Goal: Communication & Community: Answer question/provide support

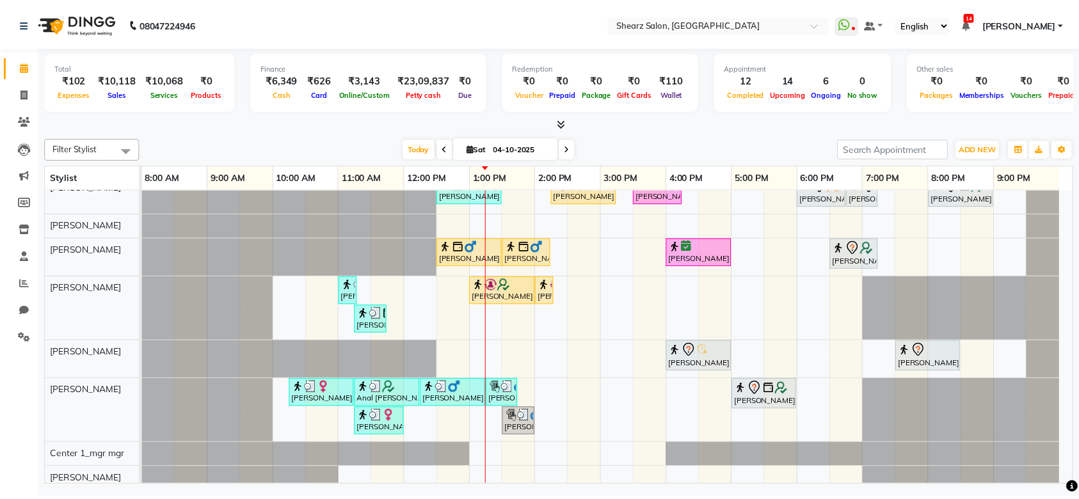
scroll to position [218, 0]
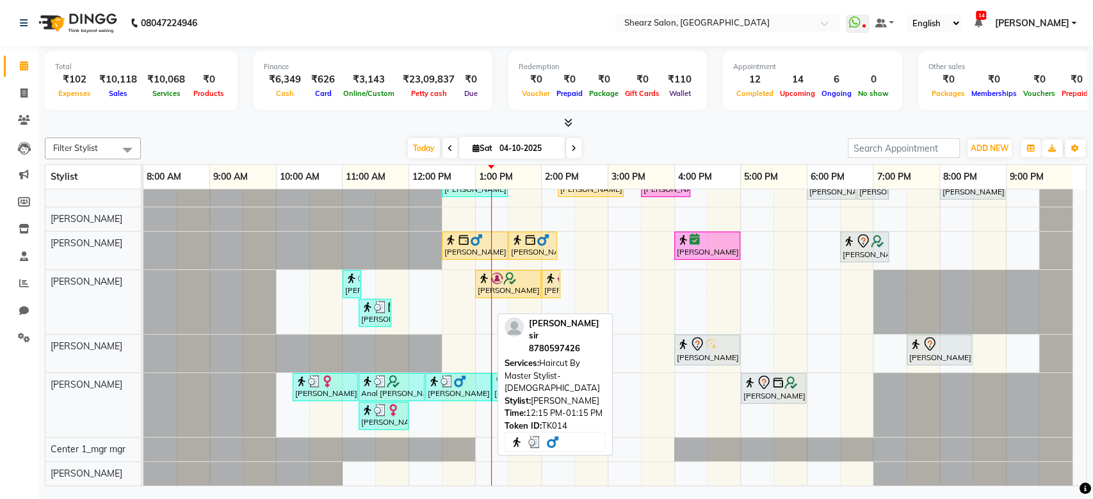
click at [470, 375] on div at bounding box center [458, 381] width 61 height 13
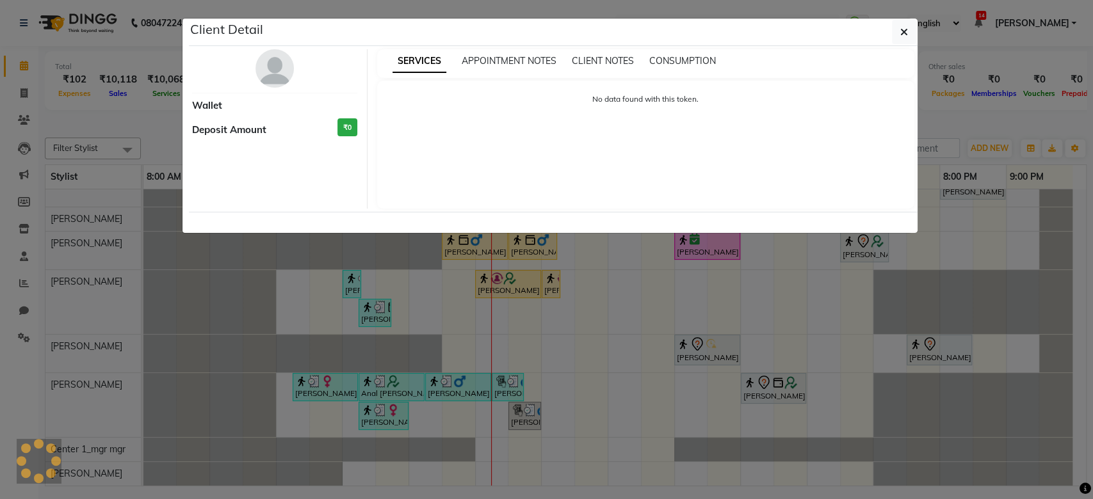
select select "3"
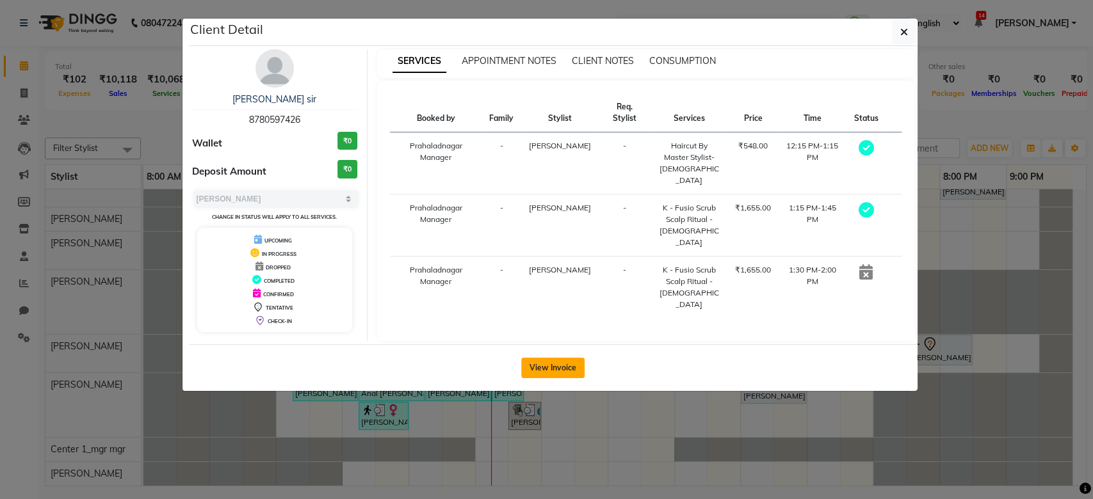
click at [553, 361] on button "View Invoice" at bounding box center [552, 368] width 63 height 20
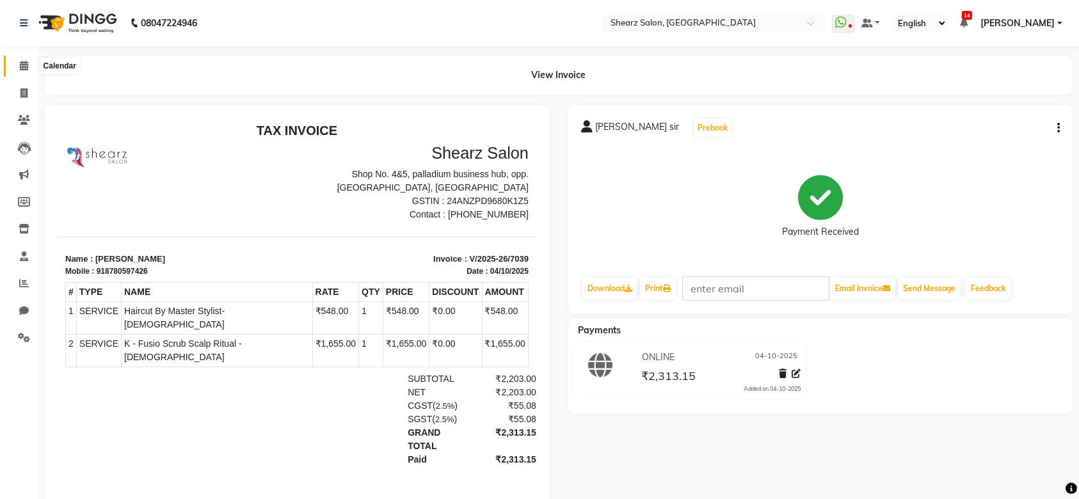
click at [28, 70] on span at bounding box center [24, 66] width 22 height 15
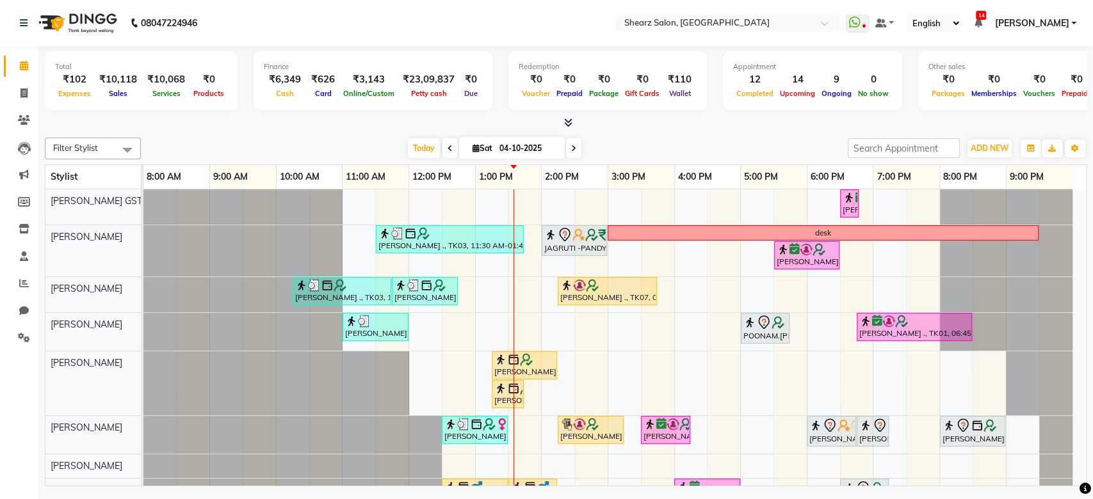
scroll to position [248, 0]
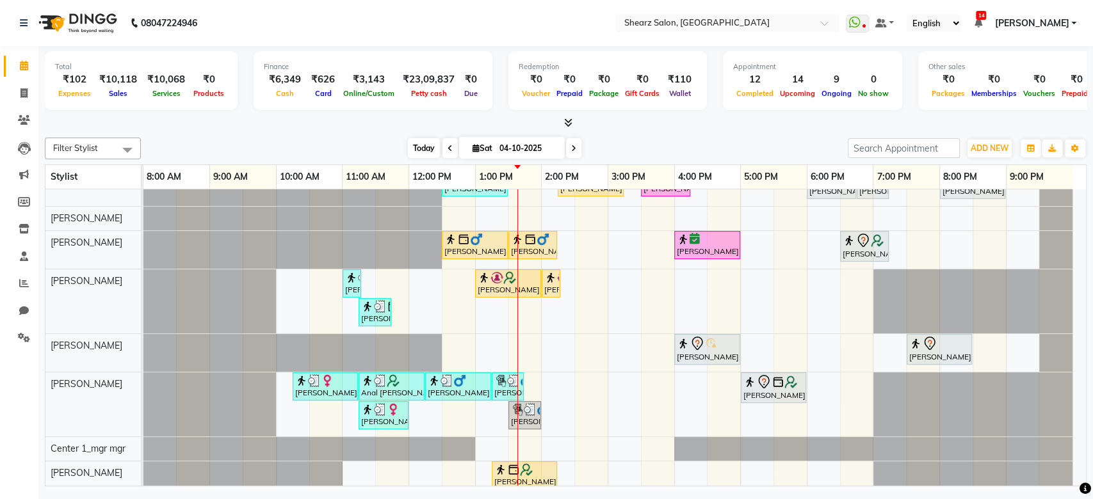
drag, startPoint x: 419, startPoint y: 161, endPoint x: 416, endPoint y: 149, distance: 12.4
click at [416, 149] on div "Filter Stylist Select All Brijesh Valand Center 1_mgr mgr Chandrakant Parmar Di…" at bounding box center [565, 310] width 1041 height 354
click at [416, 149] on span "Today" at bounding box center [424, 148] width 32 height 20
drag, startPoint x: 435, startPoint y: 141, endPoint x: 423, endPoint y: 144, distance: 12.6
click at [423, 144] on span "Today" at bounding box center [424, 148] width 32 height 20
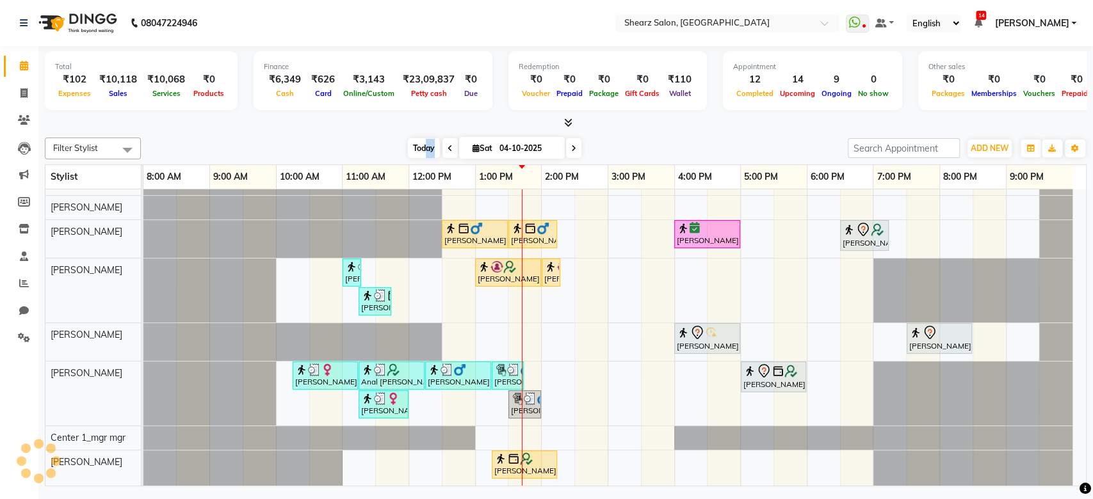
click at [423, 144] on span "Today" at bounding box center [424, 148] width 32 height 20
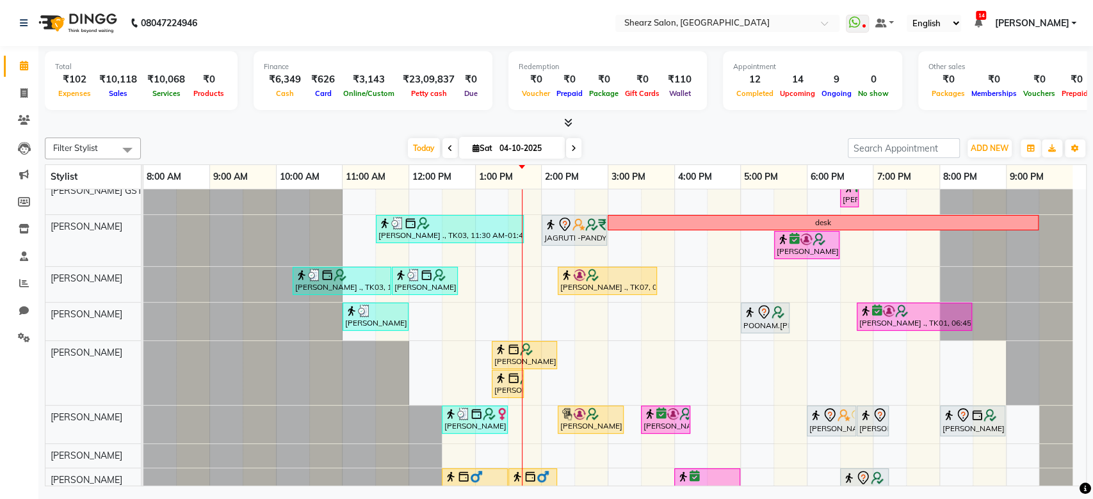
scroll to position [0, 0]
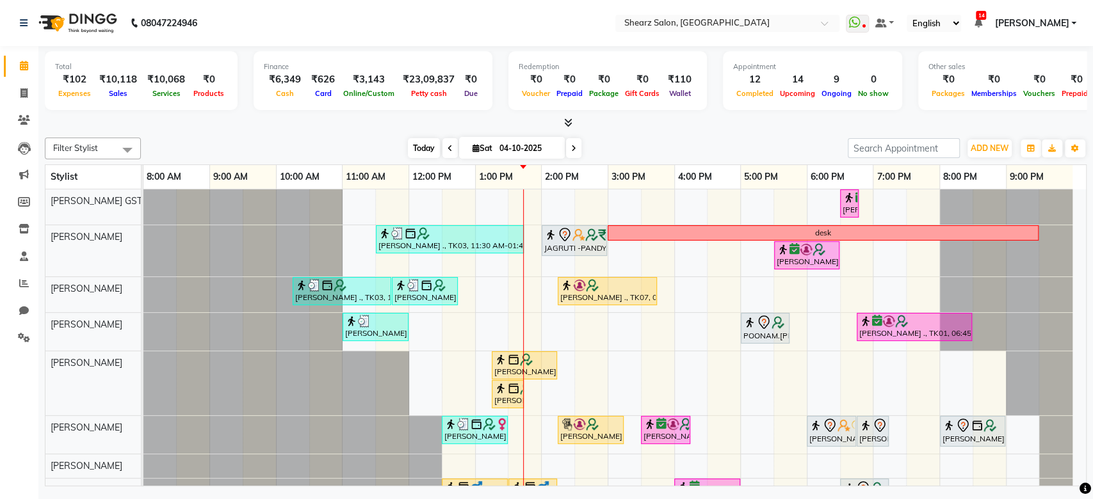
click at [418, 150] on span "Today" at bounding box center [424, 148] width 32 height 20
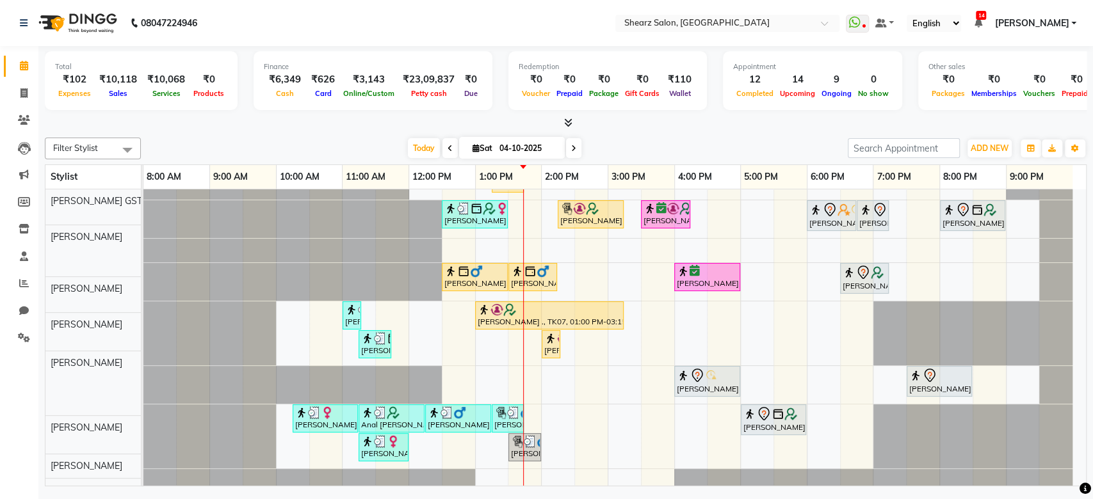
scroll to position [248, 0]
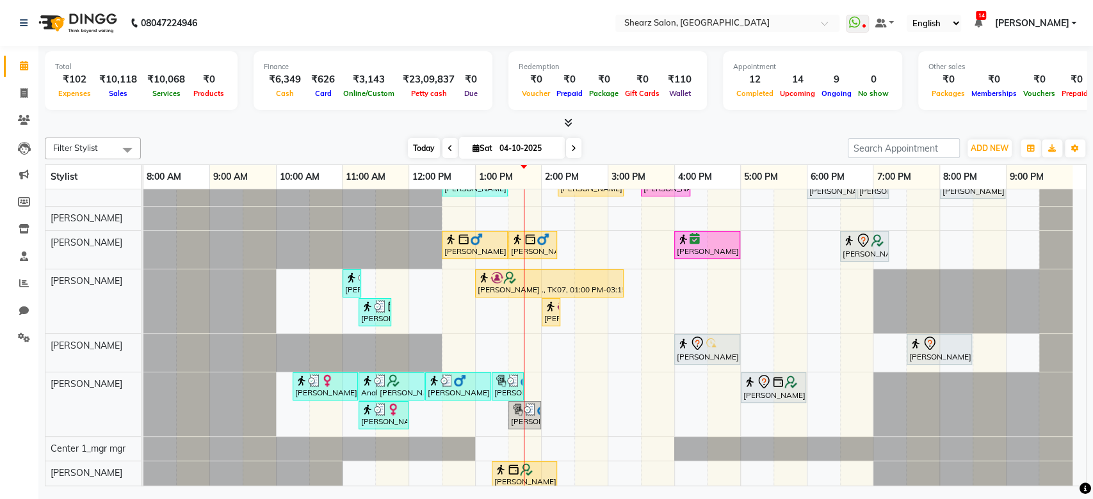
click at [424, 140] on span "Today" at bounding box center [424, 148] width 32 height 20
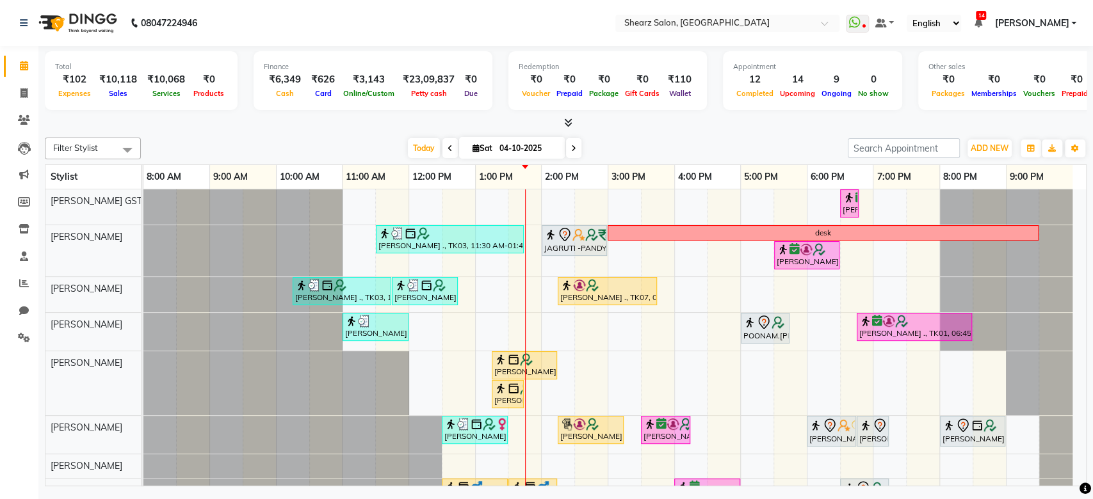
scroll to position [0, 0]
click at [419, 156] on span "Today" at bounding box center [424, 148] width 32 height 20
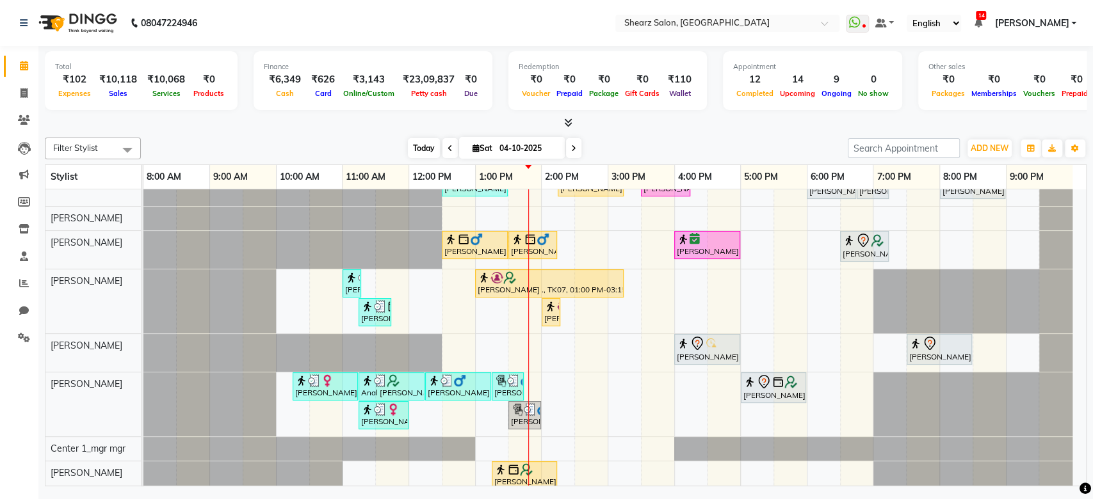
click at [408, 143] on span "Today" at bounding box center [424, 148] width 32 height 20
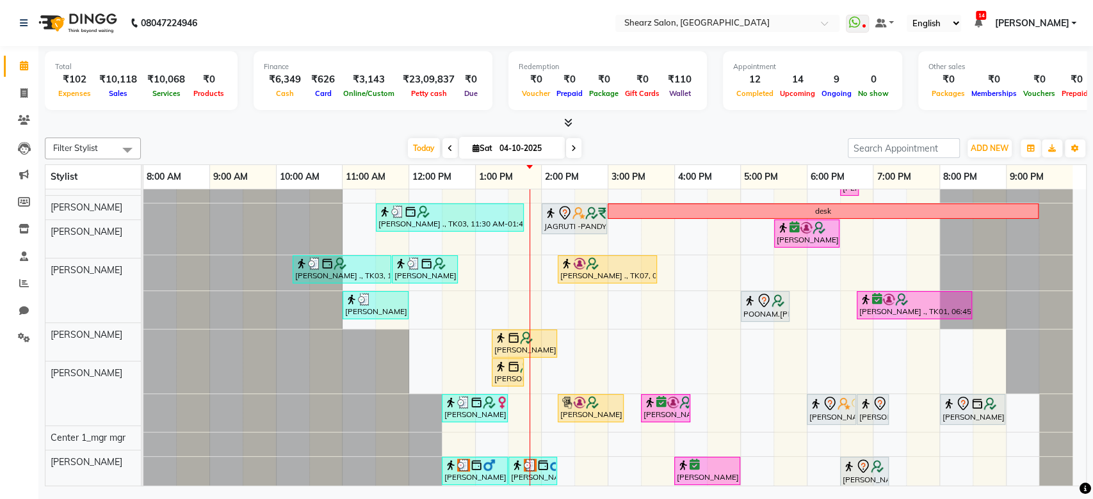
scroll to position [22, 0]
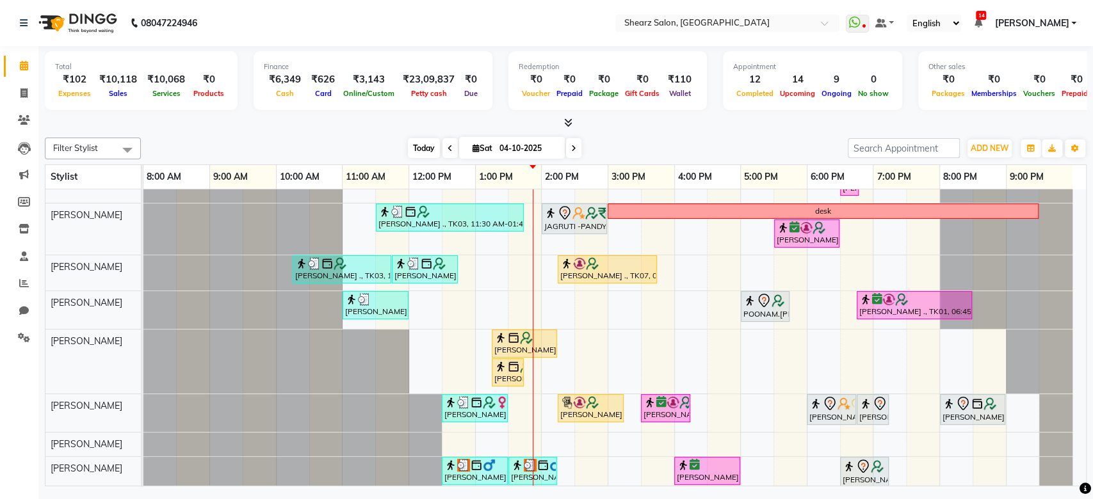
click at [412, 145] on span "Today" at bounding box center [424, 148] width 32 height 20
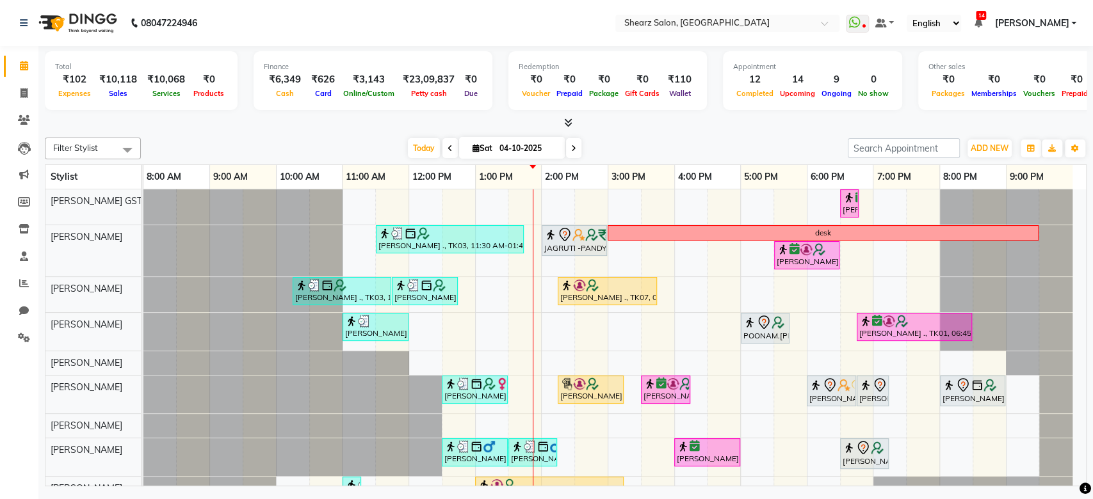
scroll to position [0, 0]
click at [419, 141] on span "Today" at bounding box center [424, 148] width 32 height 20
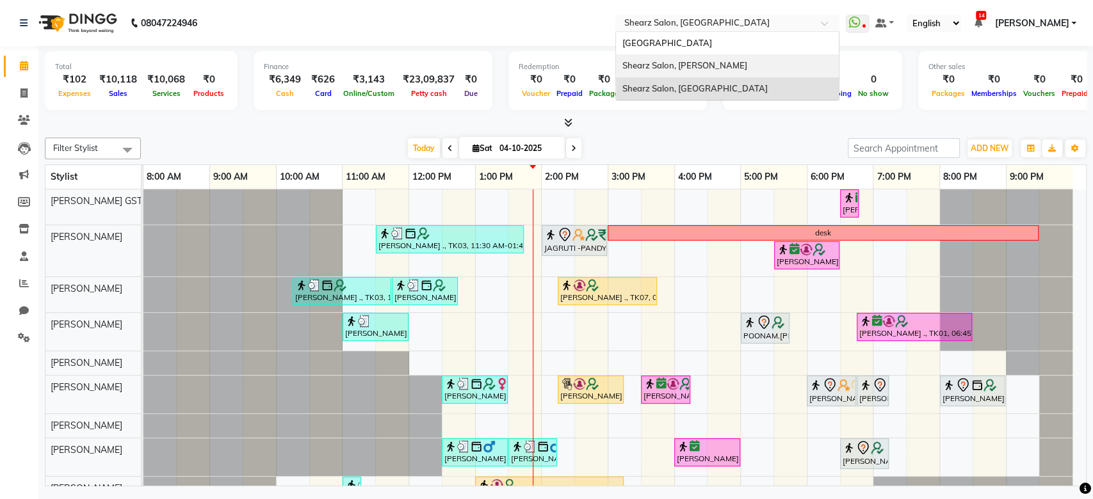
drag, startPoint x: 703, startPoint y: 20, endPoint x: 702, endPoint y: 64, distance: 44.2
click at [702, 32] on ng-select "Select Location × Shearz Salon, Prahaladnagar Shearz Salon Ho, Corporate Road S…" at bounding box center [727, 23] width 224 height 17
click at [702, 64] on span "Shearz Salon, [PERSON_NAME]" at bounding box center [684, 65] width 125 height 10
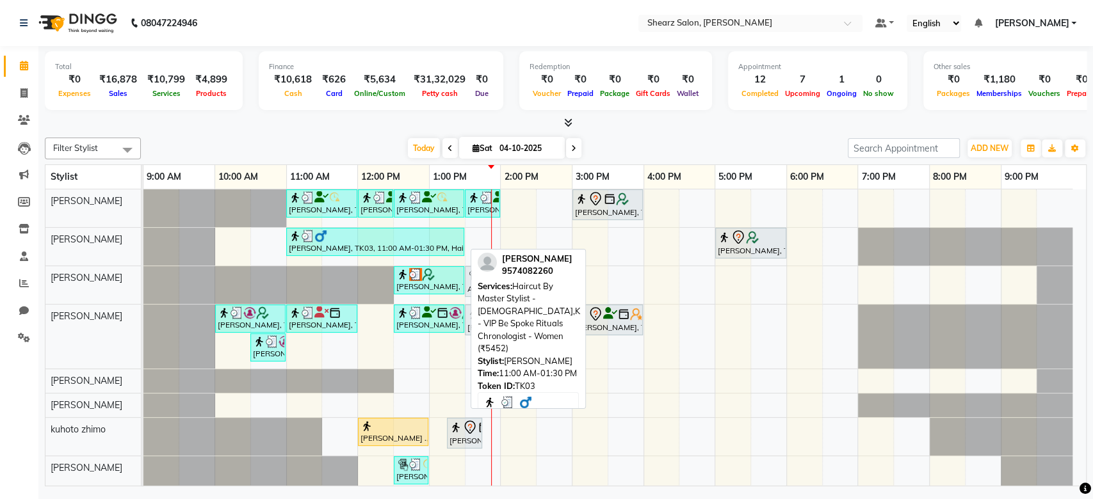
click at [424, 243] on div "om raiyani, TK03, 11:00 AM-01:30 PM, Haircut By Master Stylist - Female,K - VIP…" at bounding box center [374, 242] width 175 height 24
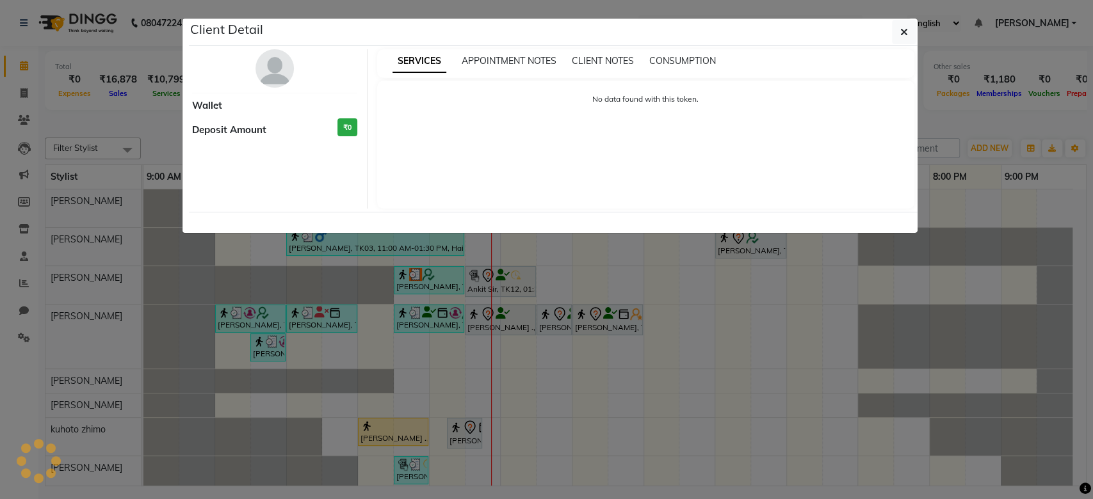
select select "3"
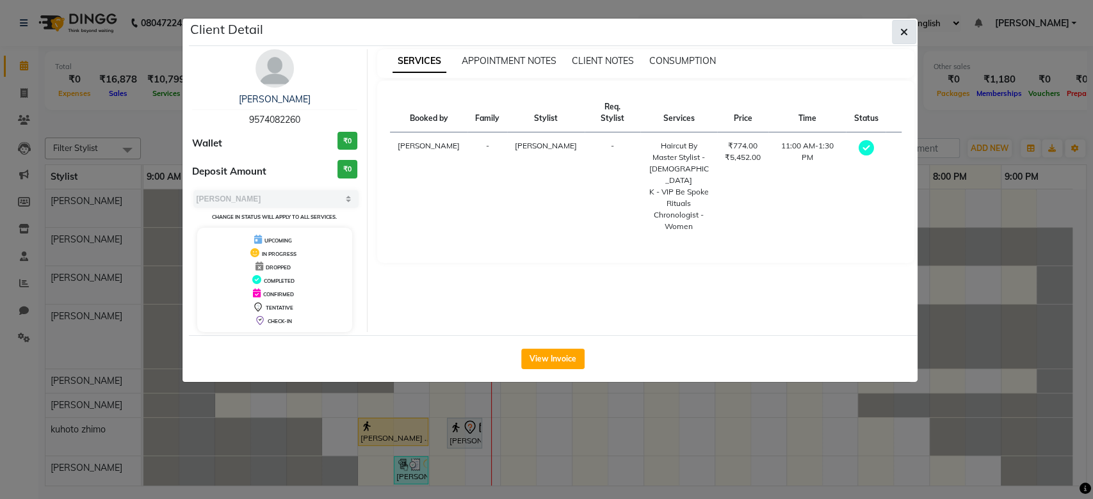
click at [903, 20] on button "button" at bounding box center [904, 32] width 24 height 24
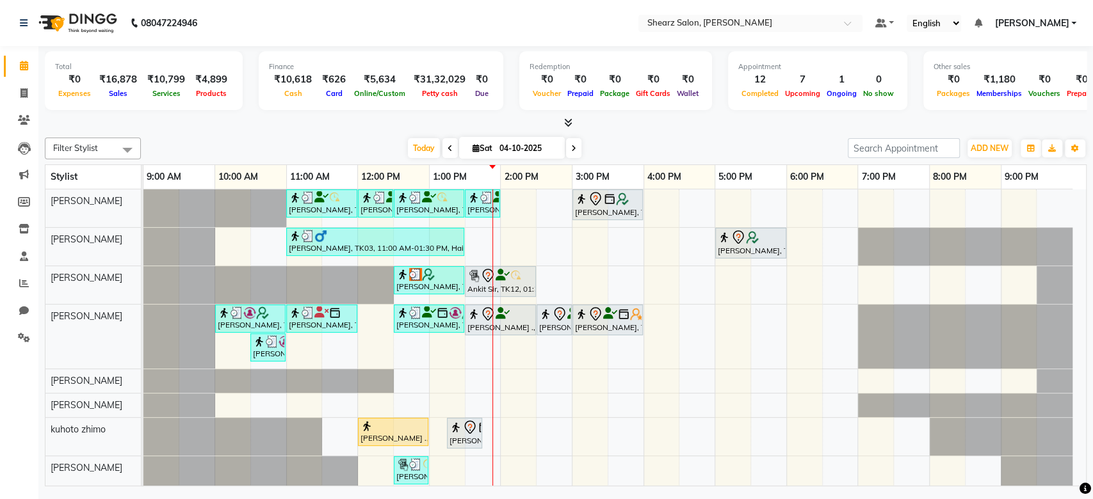
click at [1071, 401] on div at bounding box center [965, 406] width 214 height 24
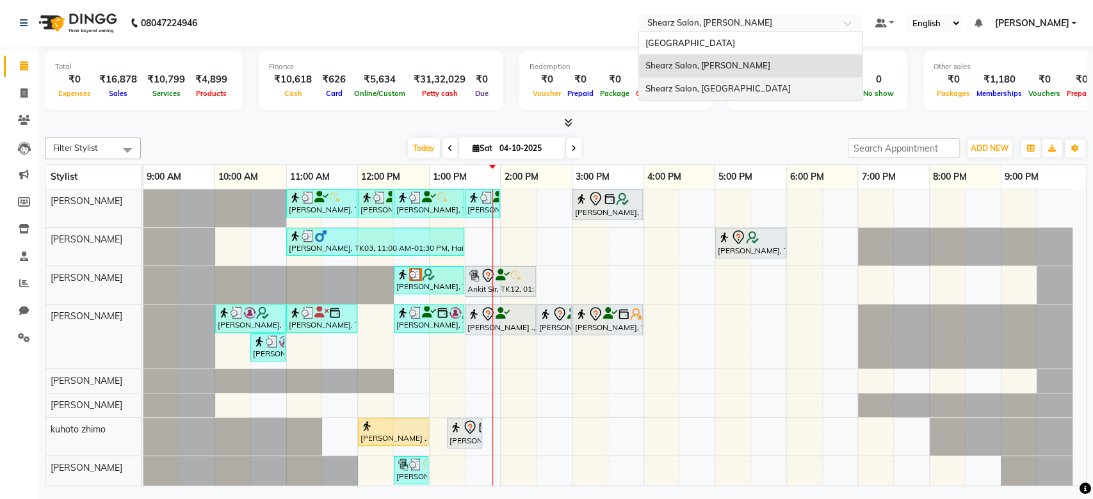
drag, startPoint x: 708, startPoint y: 19, endPoint x: 717, endPoint y: 83, distance: 64.6
click at [717, 32] on ng-select "Select Location × Shearz Salon, Shela Shearz Salon Ho, Corporate Road Shearz Sa…" at bounding box center [750, 23] width 224 height 17
click at [717, 83] on span "Shearz Salon, [GEOGRAPHIC_DATA]" at bounding box center [717, 88] width 145 height 10
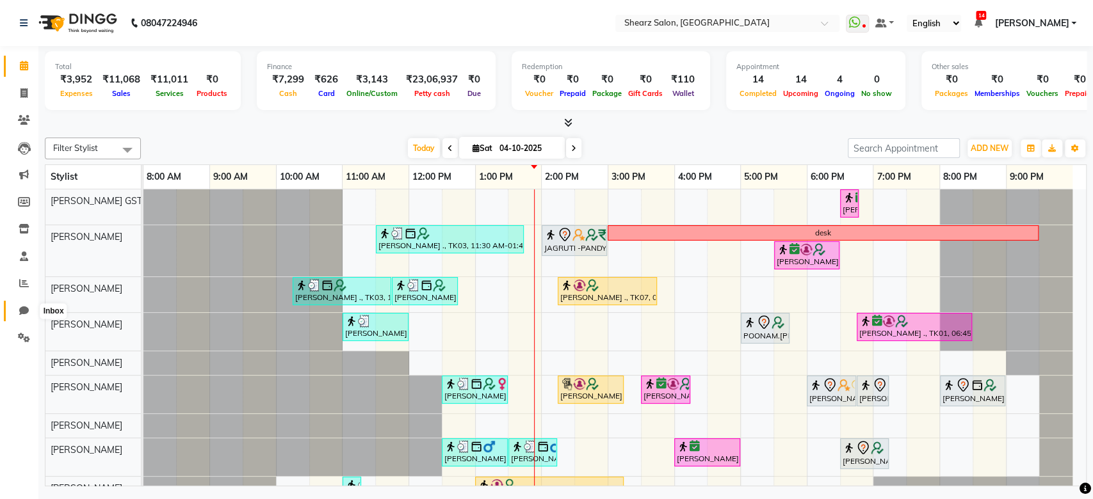
click at [26, 315] on icon at bounding box center [24, 311] width 10 height 10
select select "100"
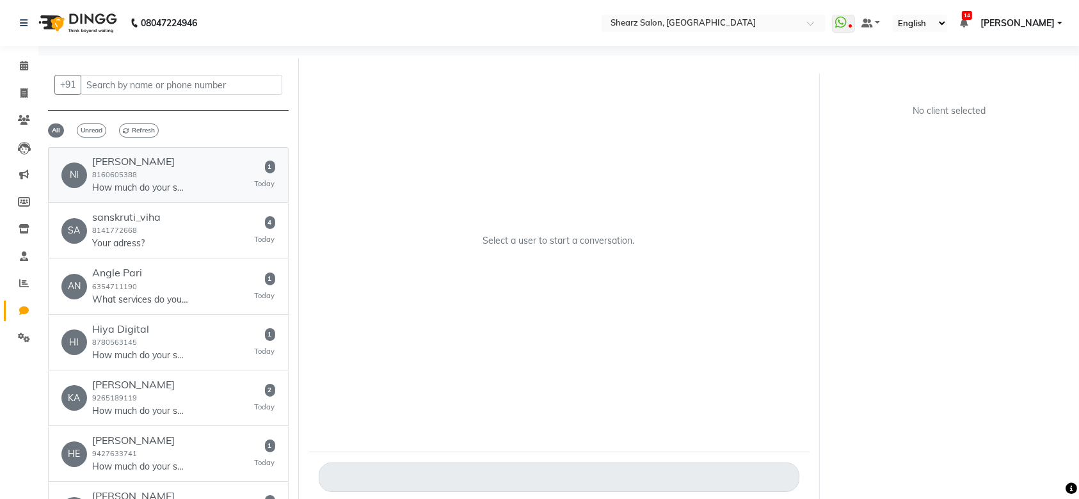
click at [198, 189] on div "NI Nita Thakkar 8160605388 How much do your services cost? 1 Today" at bounding box center [168, 175] width 214 height 39
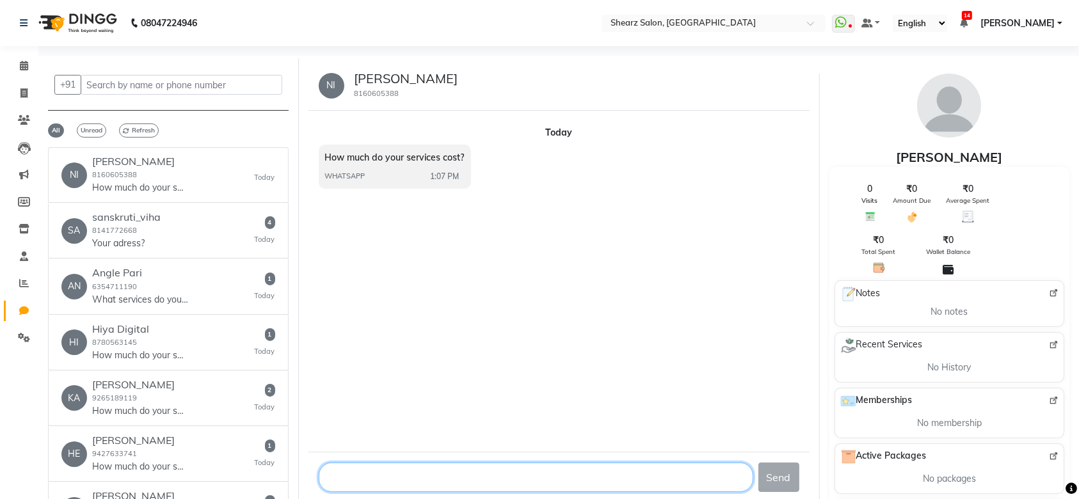
click at [361, 483] on textarea at bounding box center [536, 477] width 435 height 29
type textarea "are you looking for any specifice service?"
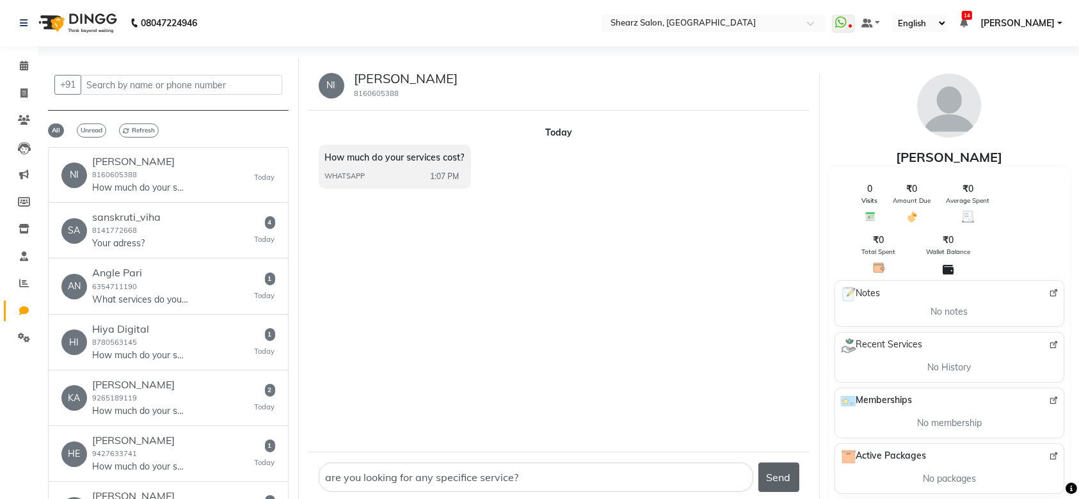
drag, startPoint x: 462, startPoint y: 479, endPoint x: 782, endPoint y: 475, distance: 320.1
click at [782, 475] on button "Send" at bounding box center [779, 477] width 41 height 29
click at [170, 227] on div "SA sanskruti_viha 8141772668 Your adress? 4 Today" at bounding box center [168, 230] width 214 height 39
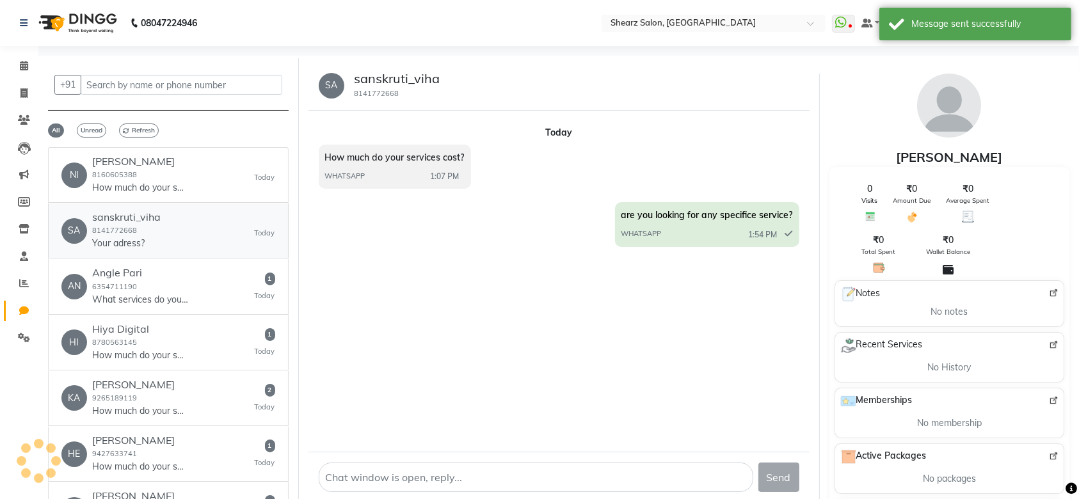
click at [150, 241] on p "Your adress?" at bounding box center [126, 243] width 68 height 13
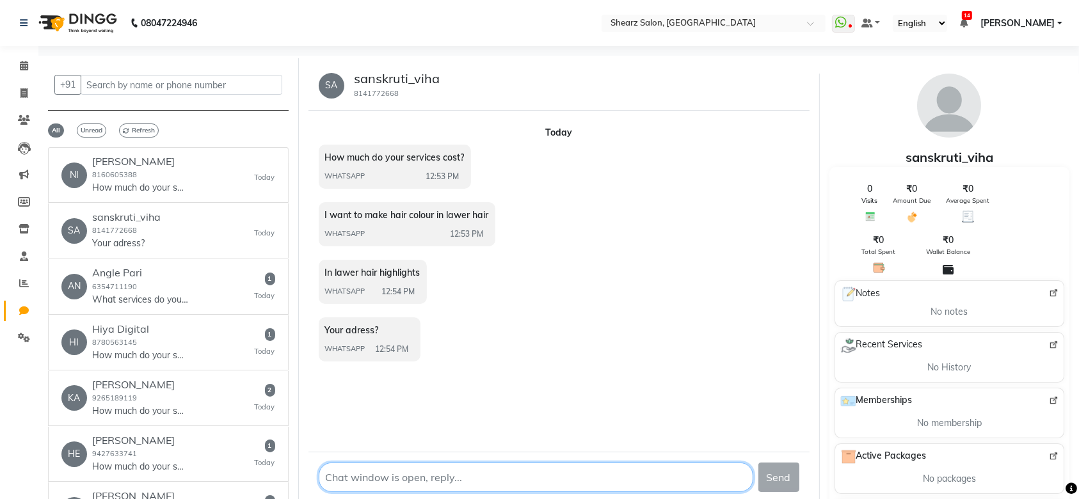
click at [348, 477] on textarea at bounding box center [536, 477] width 435 height 29
paste textarea "Palladium business hub, Prahaladnagar infront of S&P global House, 4, Corporate…"
type textarea "Palladium business hub, Prahaladnagar infront of S&P global House, 4, Corporate…"
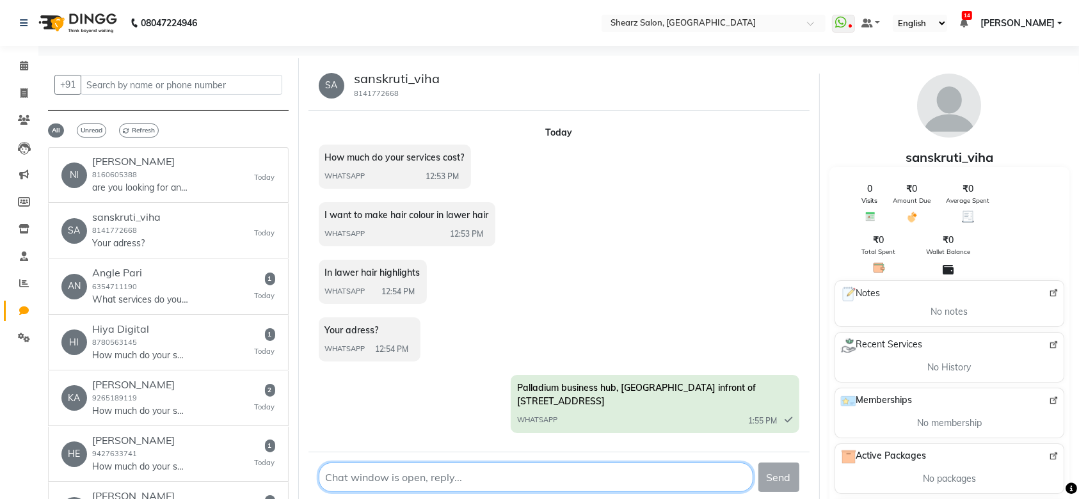
paste textarea "91043 34891"
type textarea "91043 34891 - Salon number at p,nagar"
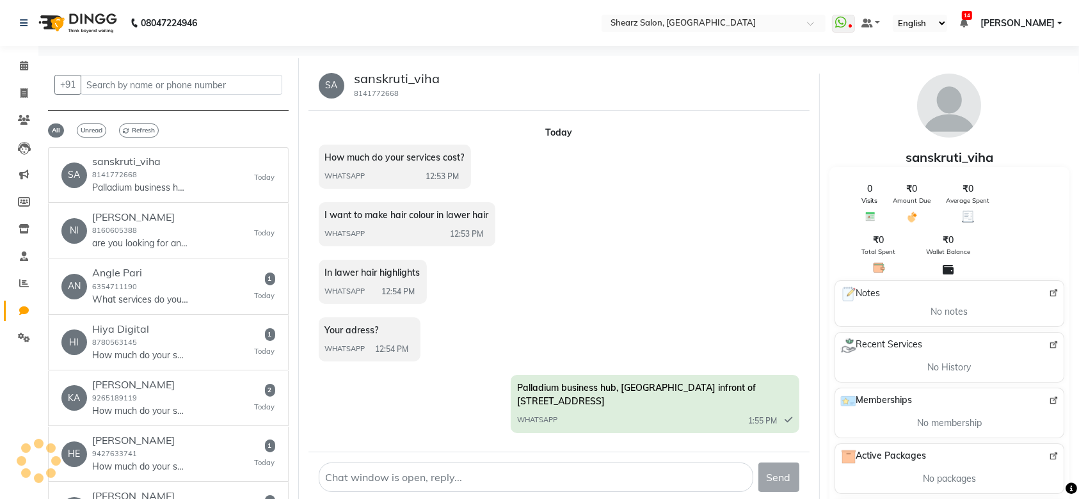
click at [231, 262] on link "AN Angle Pari 6354711190 What services do you offer? 1 Today" at bounding box center [168, 286] width 241 height 55
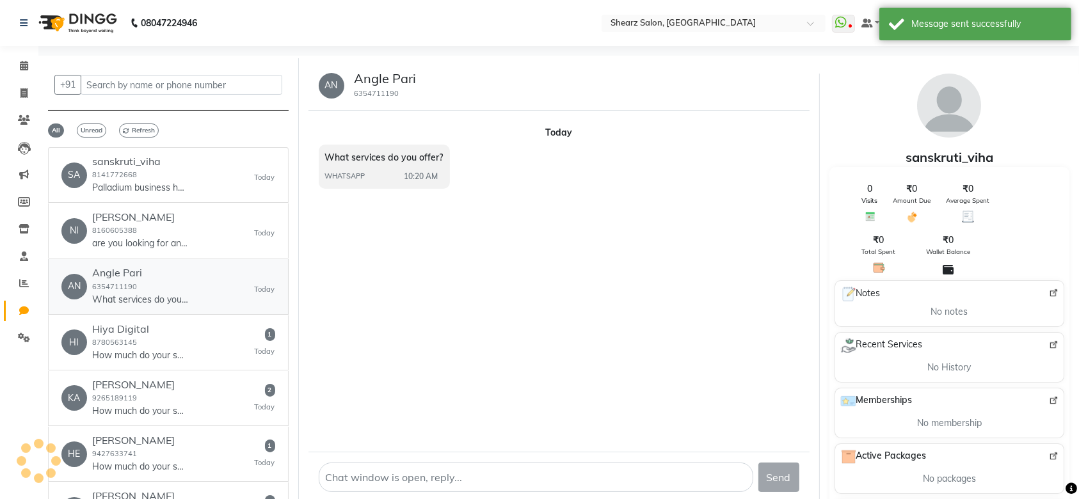
click at [223, 285] on div "AN Angle Pari 6354711190 What services do you offer? Today" at bounding box center [168, 286] width 214 height 39
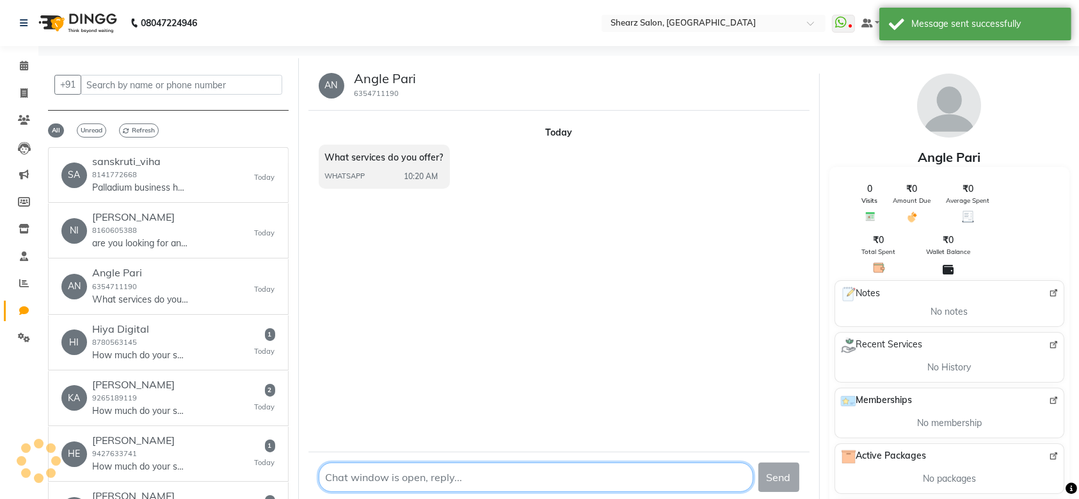
click at [382, 470] on textarea at bounding box center [536, 477] width 435 height 29
type textarea "w"
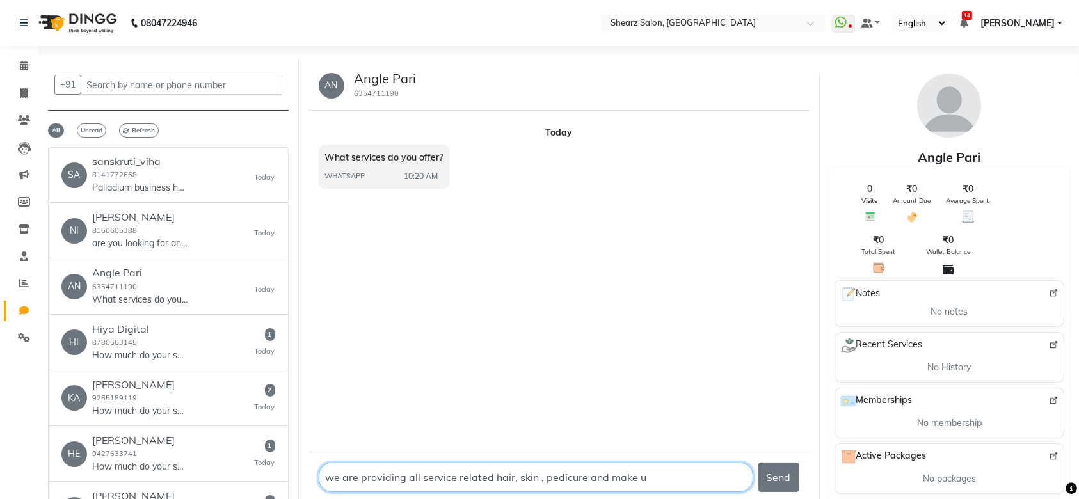
type textarea "we are providing all service related hair, skin , pedicure and make up"
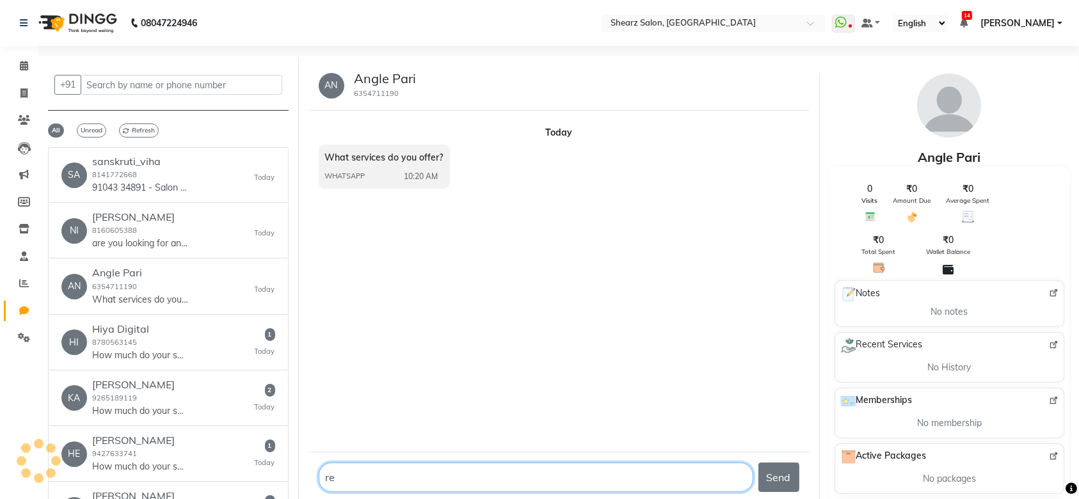
type textarea "r"
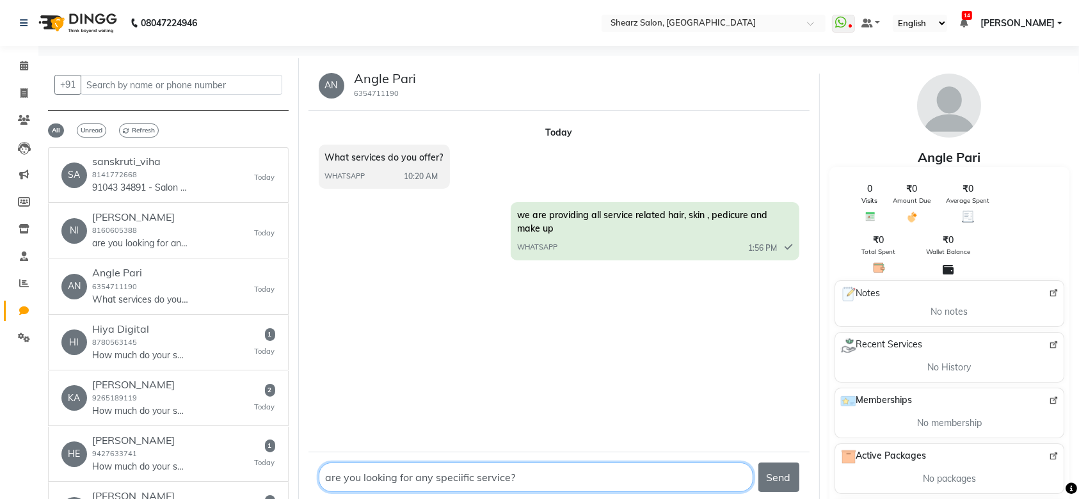
type textarea "are you looking for any speciific service??"
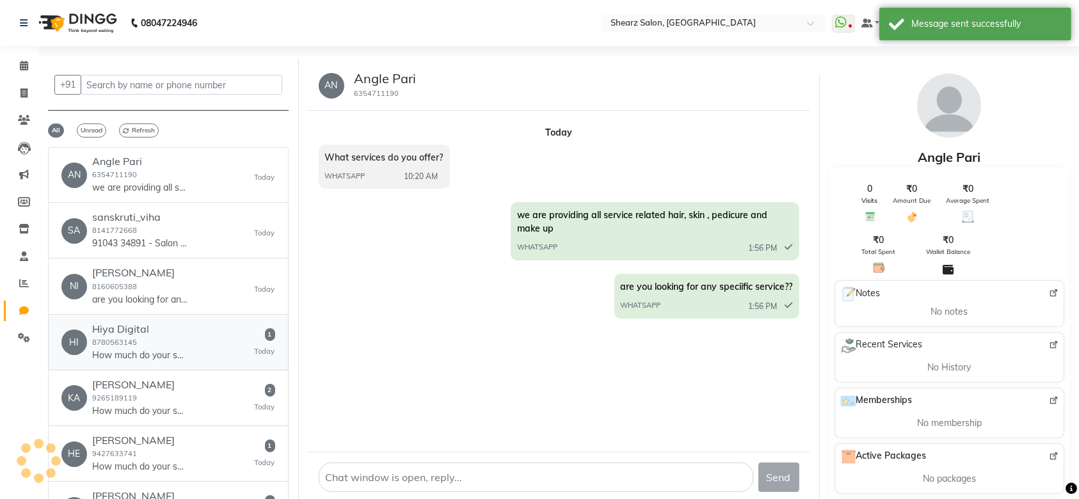
click at [199, 355] on div "HI Hiya Digital 8780563145 How much do your services cost? 1 Today" at bounding box center [168, 342] width 214 height 39
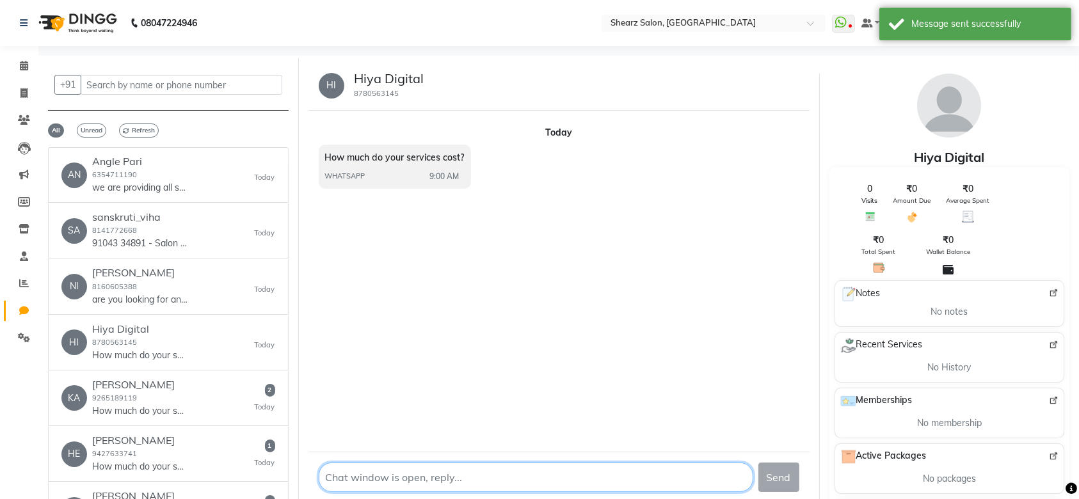
click at [378, 472] on textarea at bounding box center [536, 477] width 435 height 29
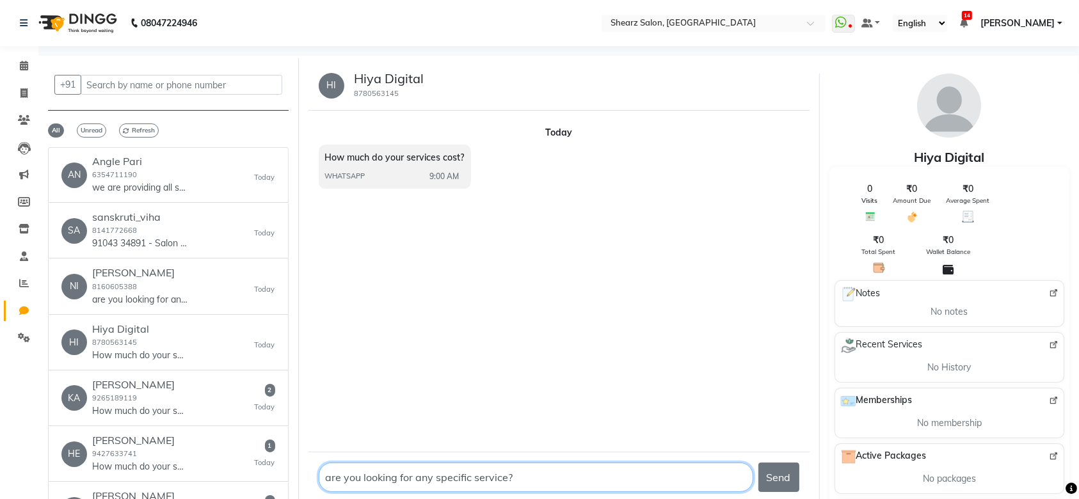
type textarea "are you looking for any specific service??"
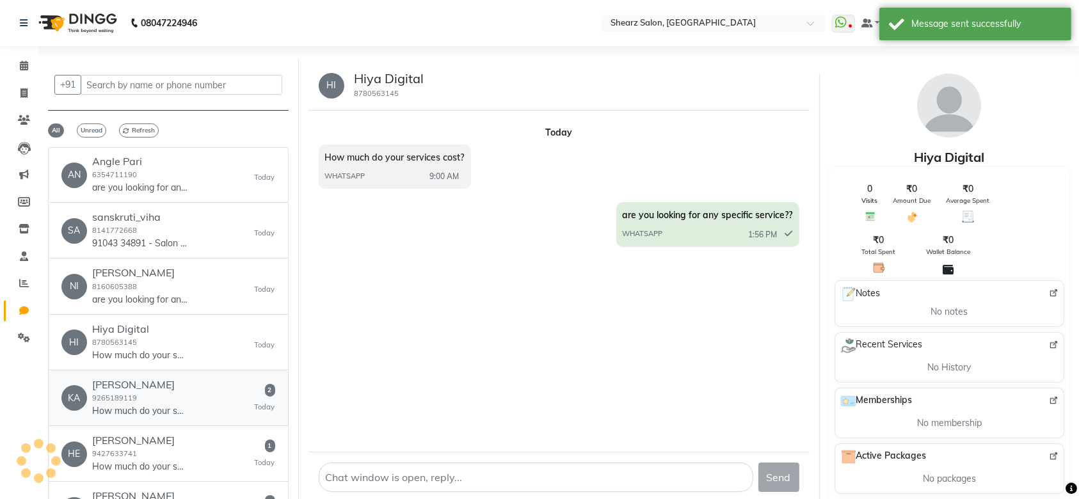
click at [145, 405] on p "How much do your services cost?" at bounding box center [140, 411] width 96 height 13
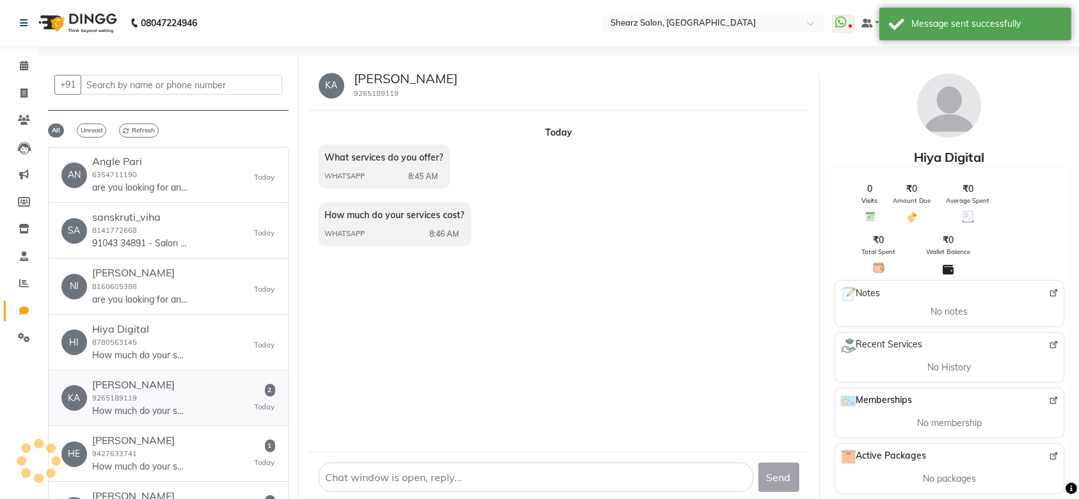
click at [149, 387] on h6 "Kaira patel" at bounding box center [140, 385] width 96 height 12
click at [438, 156] on span "What services do you offer?" at bounding box center [384, 158] width 118 height 12
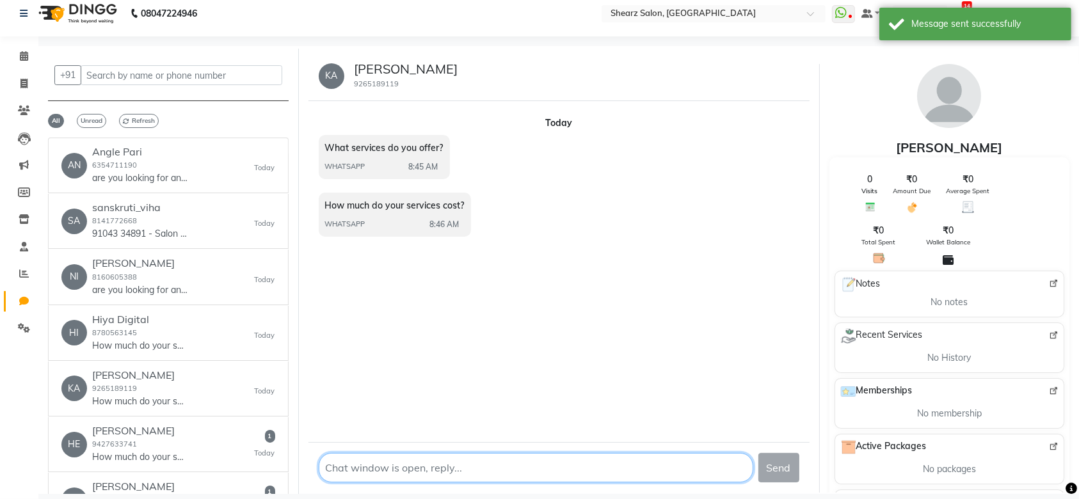
click at [346, 481] on textarea at bounding box center [536, 467] width 435 height 29
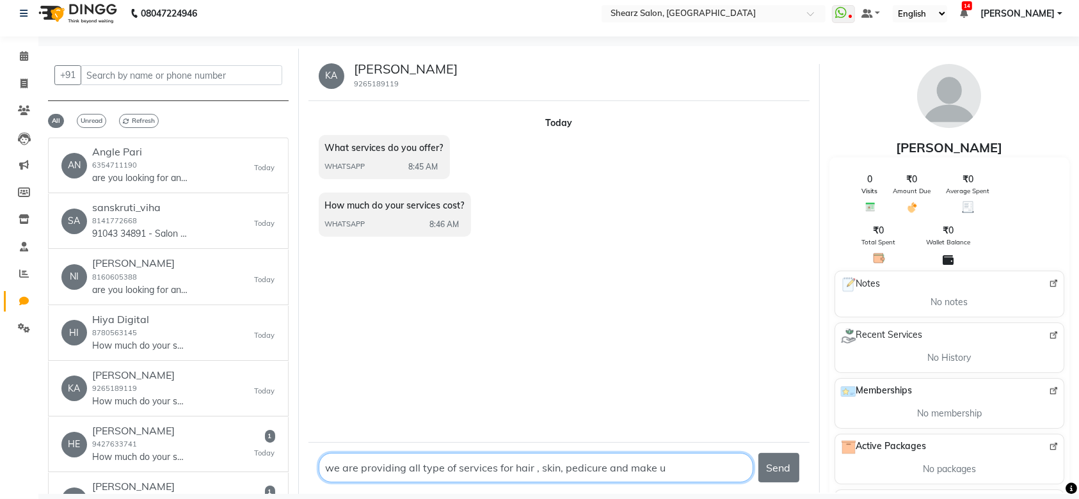
type textarea "we are providing all type of services for hair , skin, pedicure and make up"
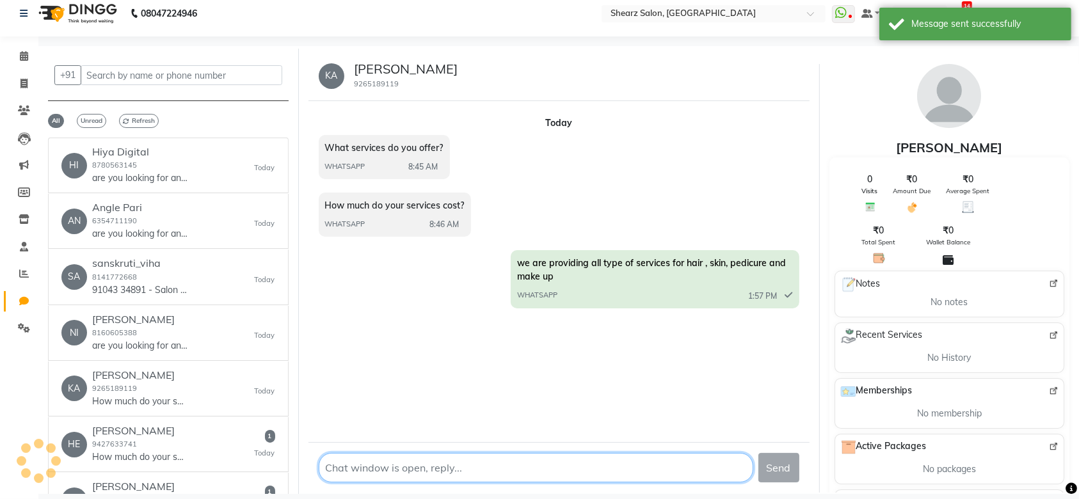
click at [366, 466] on textarea at bounding box center [536, 467] width 435 height 29
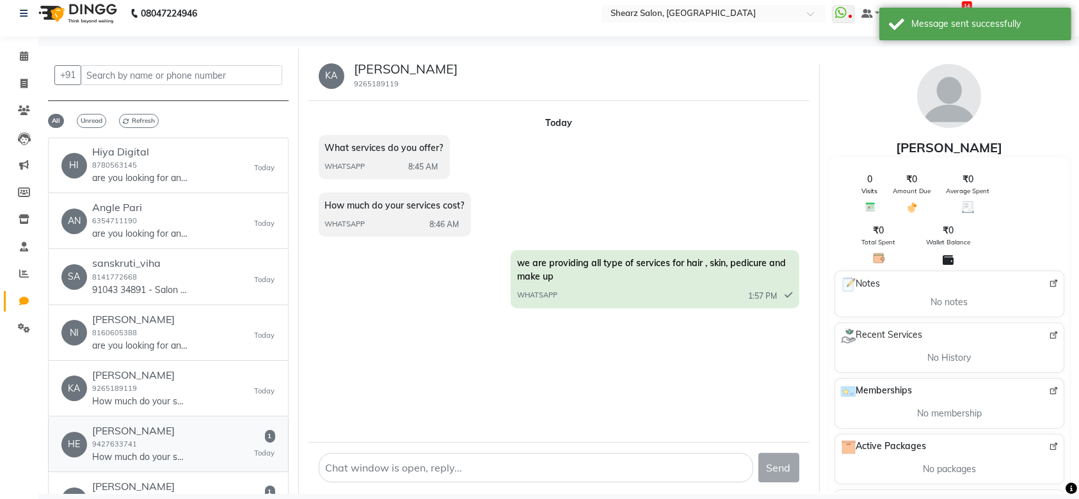
click at [108, 451] on p "How much do your services cost?" at bounding box center [140, 457] width 96 height 13
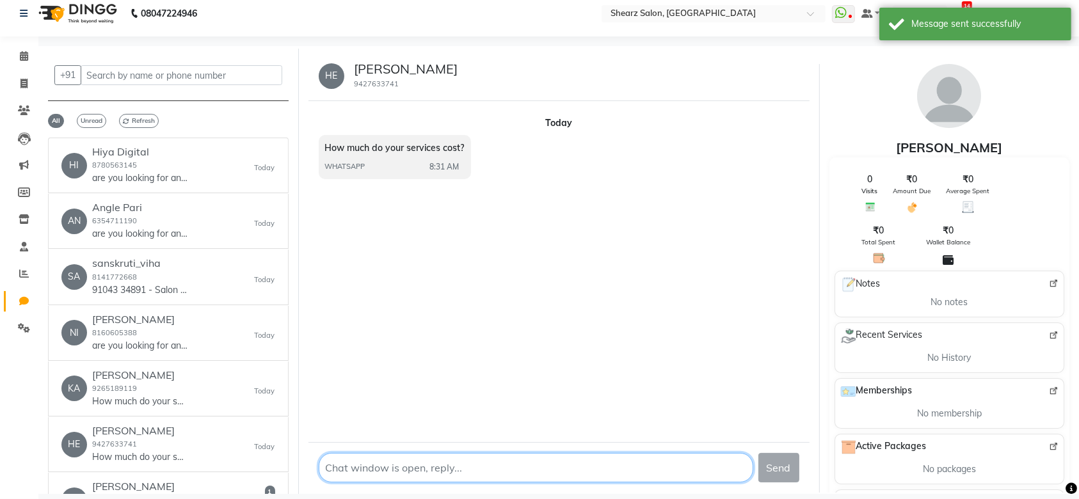
click at [350, 472] on textarea at bounding box center [536, 467] width 435 height 29
type textarea "h"
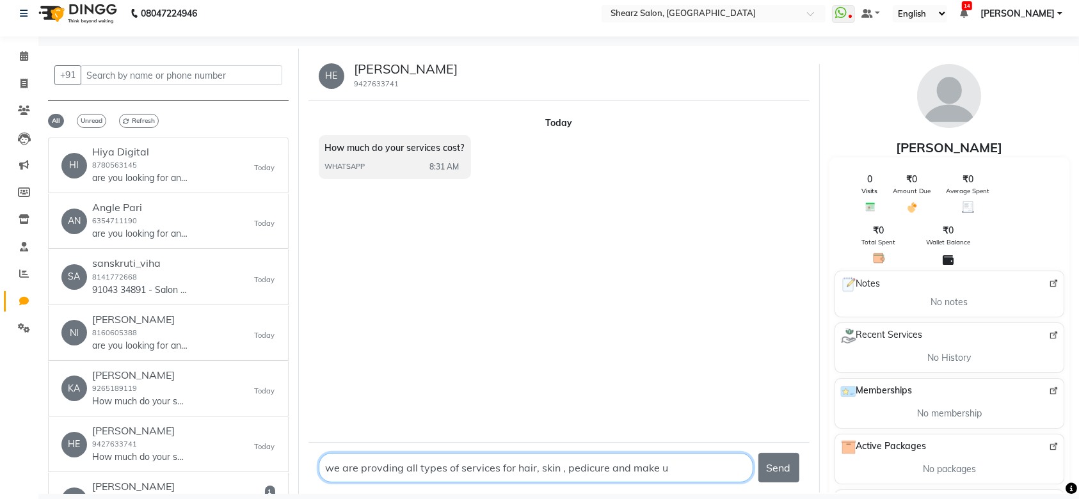
type textarea "we are provding all types of services for hair, skin , pedicure and make uo"
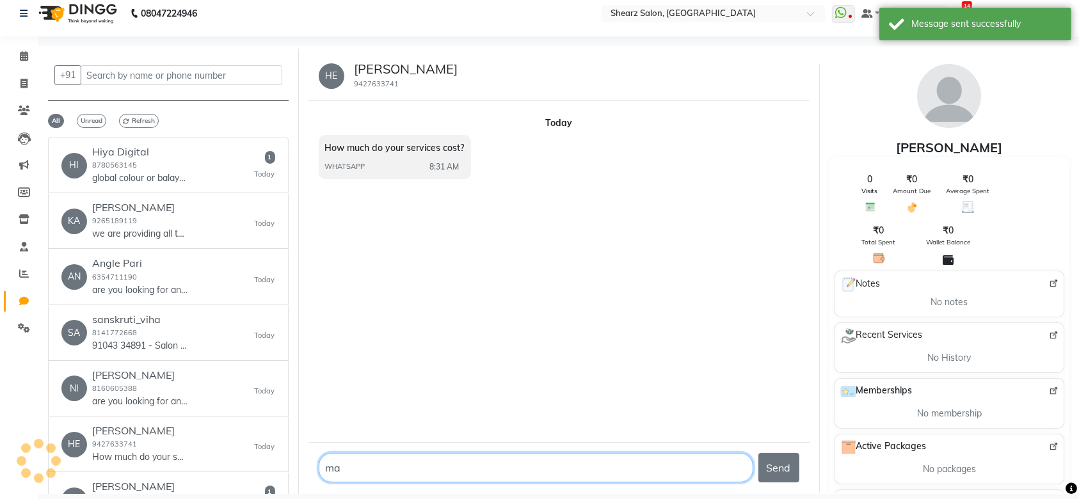
type textarea "m"
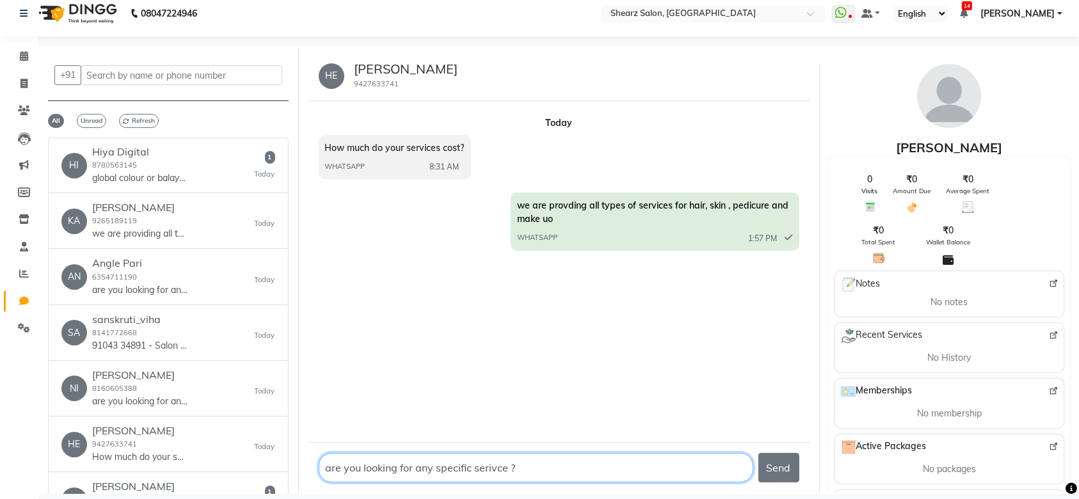
type textarea "are you looking for any specific serivce ??"
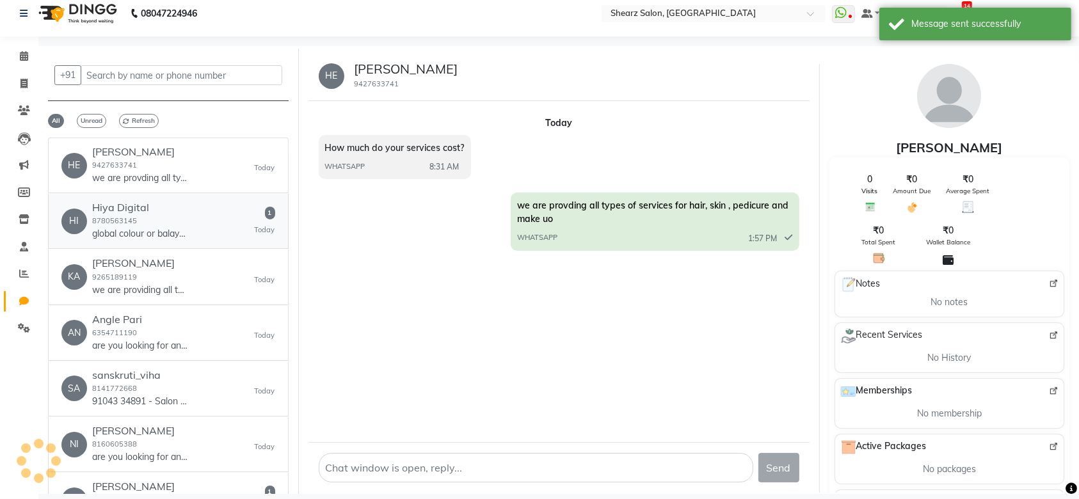
click at [182, 202] on h6 "Hiya Digital" at bounding box center [140, 208] width 96 height 12
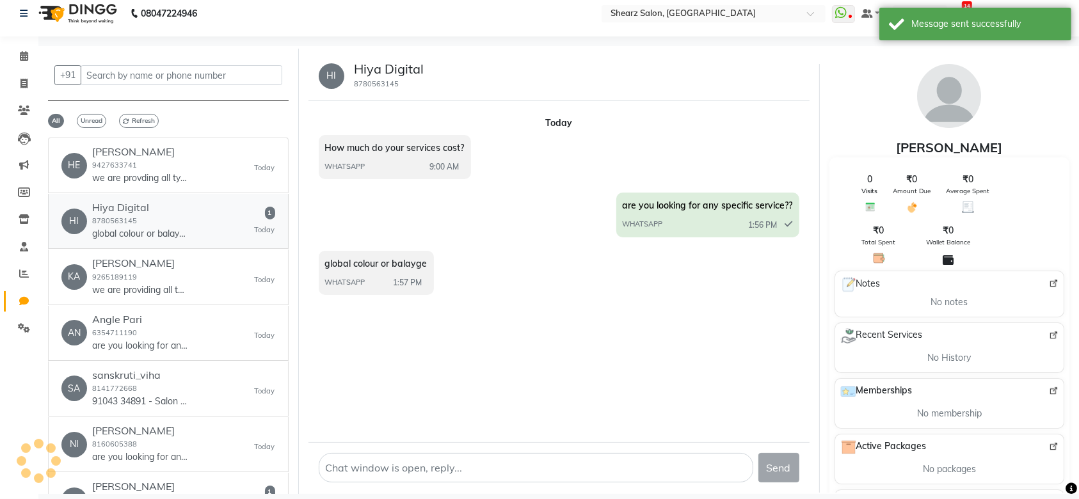
click at [149, 220] on div "Hiya Digital 8780563145 global colour or balayge" at bounding box center [140, 221] width 96 height 39
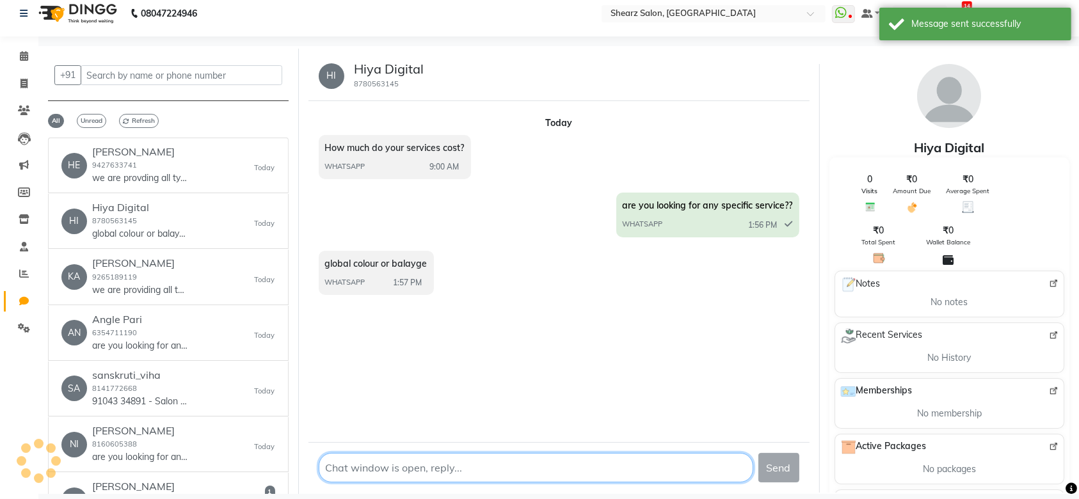
click at [358, 460] on textarea at bounding box center [536, 467] width 435 height 29
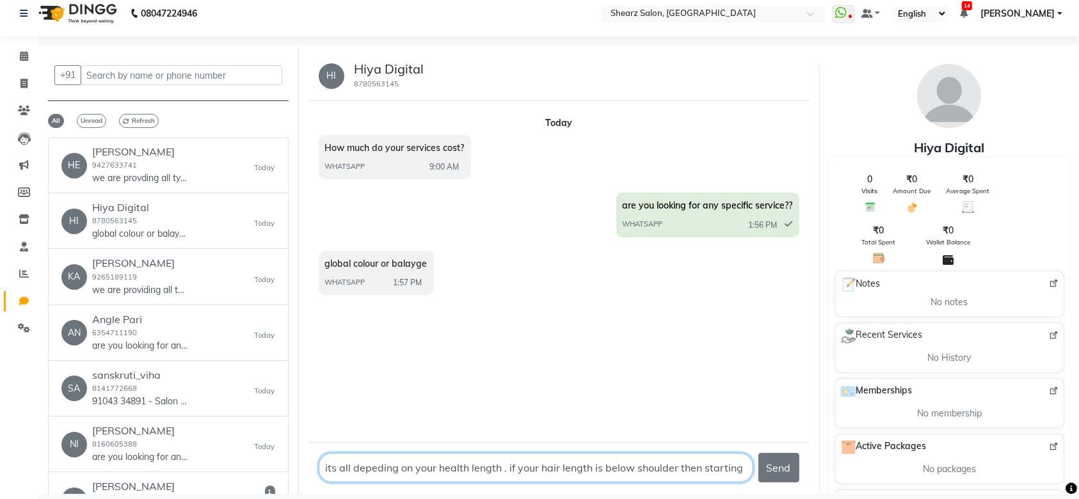
scroll to position [8, 0]
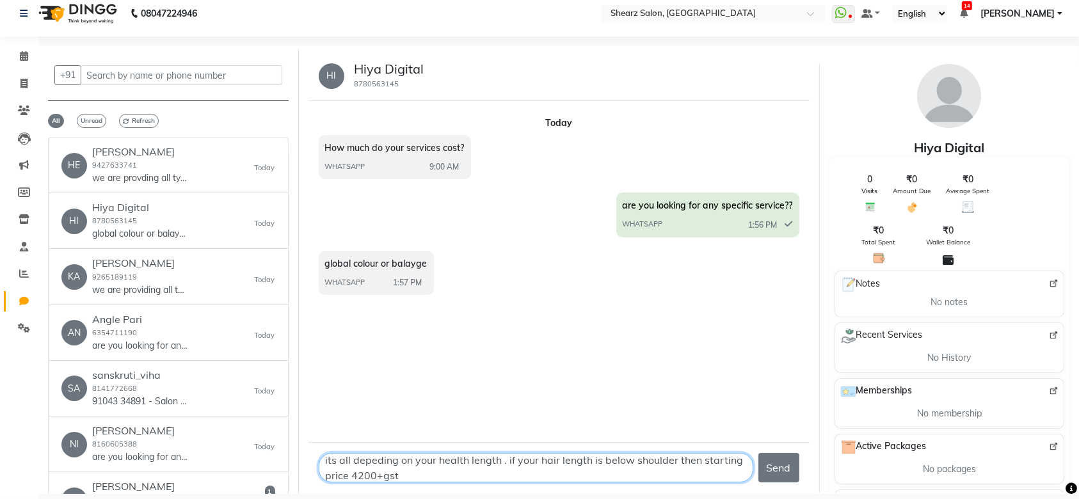
type textarea "its all depeding on your health length . if your hair length is below shoulder …"
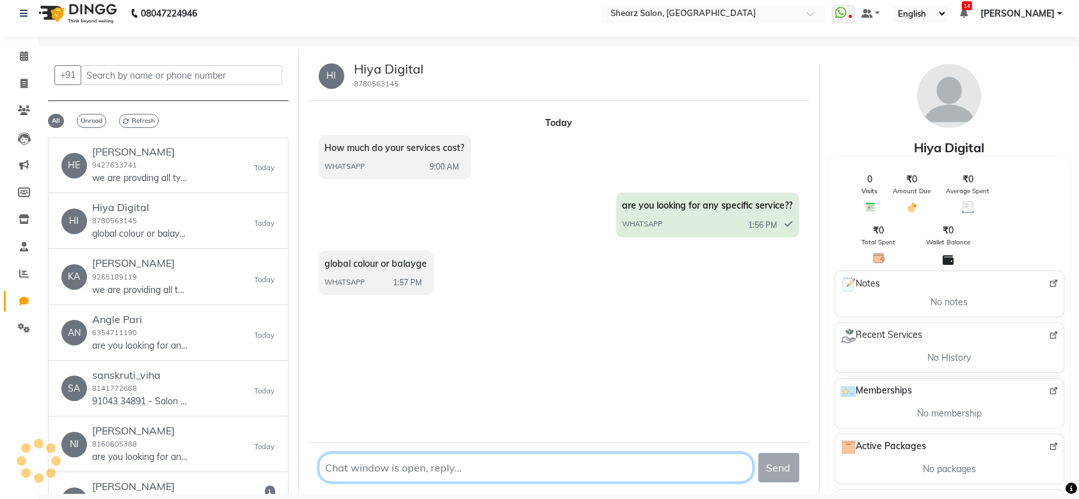
scroll to position [0, 0]
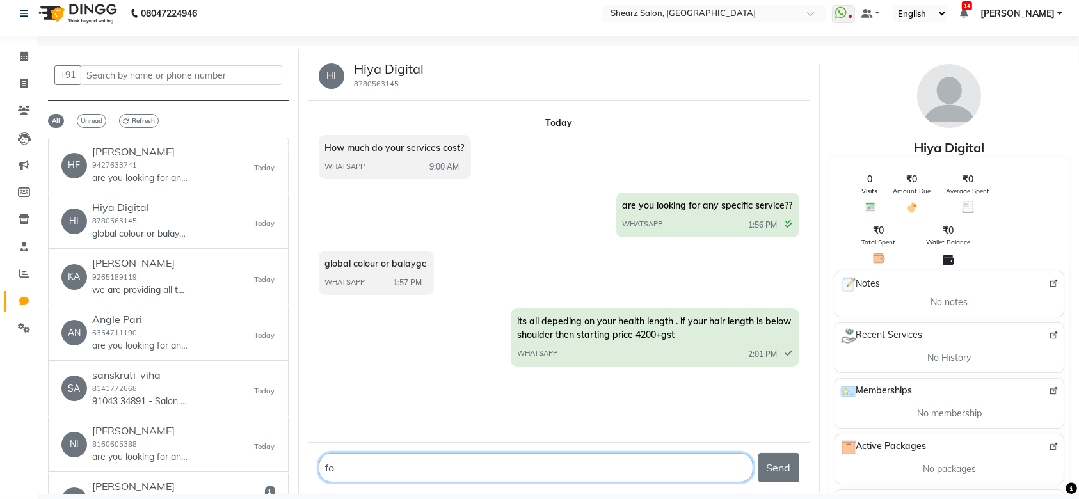
type textarea "f"
type textarea "for balayge we are running with the offer so I am requesting you to visit the s…"
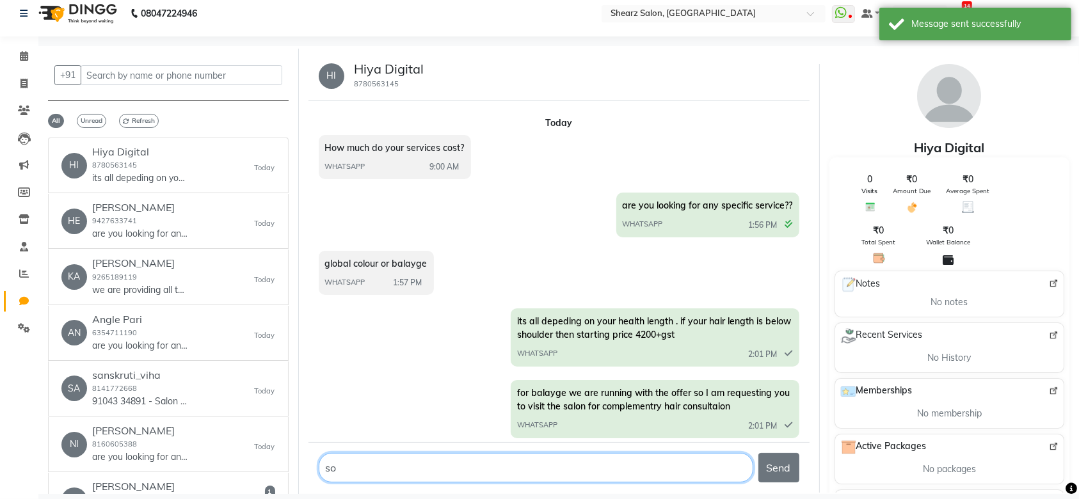
type textarea "s"
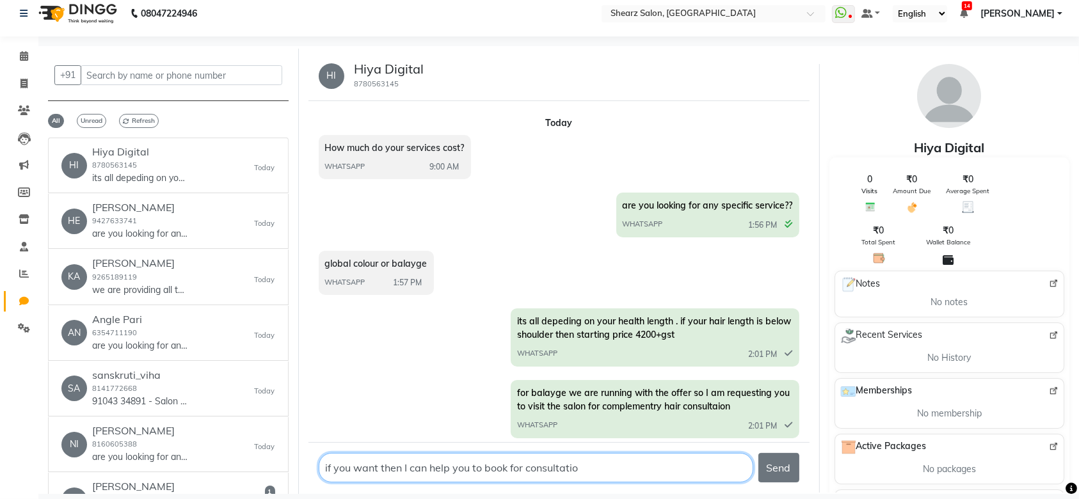
type textarea "if you want then I can help you to book for consultation"
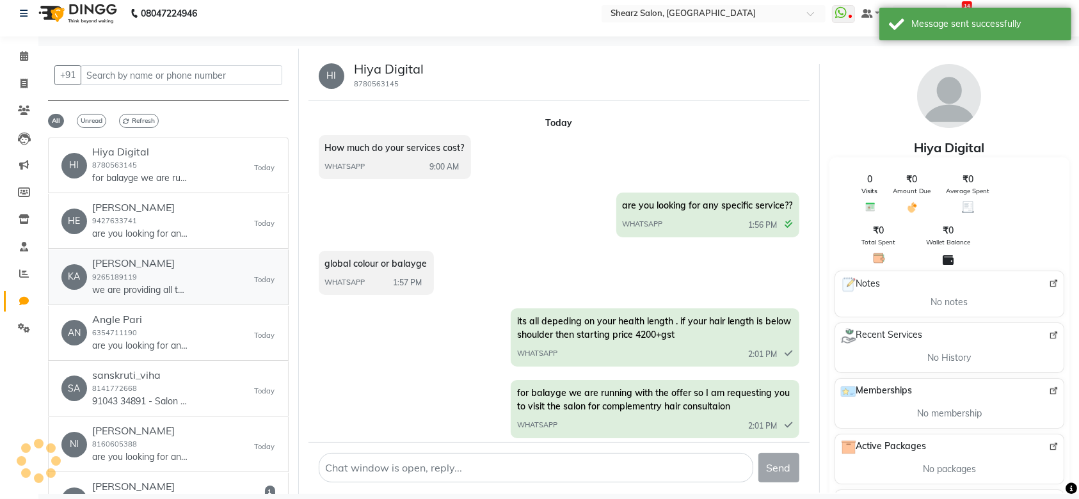
click at [148, 285] on p "we are providing all type of services for hair , skin, pedicure and make up" at bounding box center [140, 290] width 96 height 13
click at [156, 358] on link "AN Angle Pari 6354711190 are you looking for any speciific service?? Today" at bounding box center [168, 333] width 241 height 55
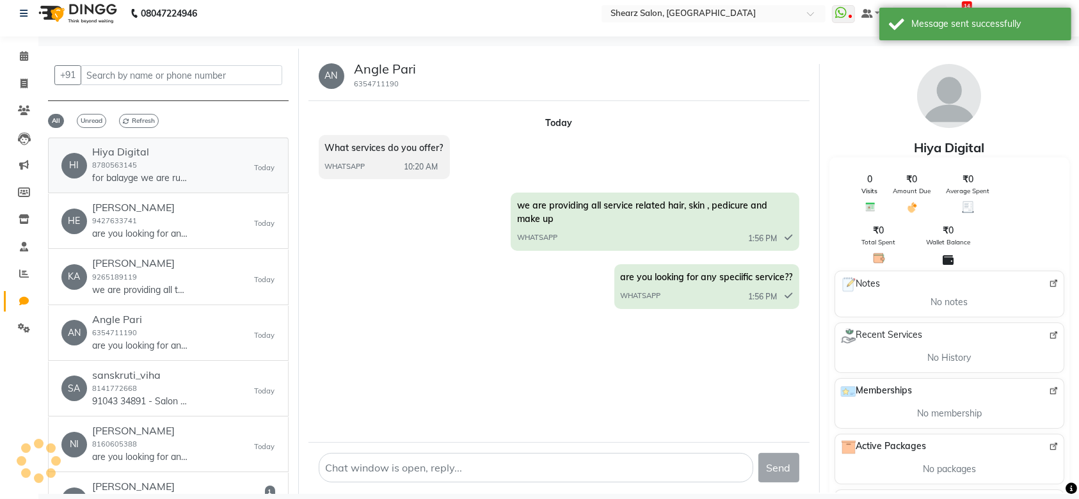
click at [134, 168] on small "8780563145" at bounding box center [114, 165] width 45 height 9
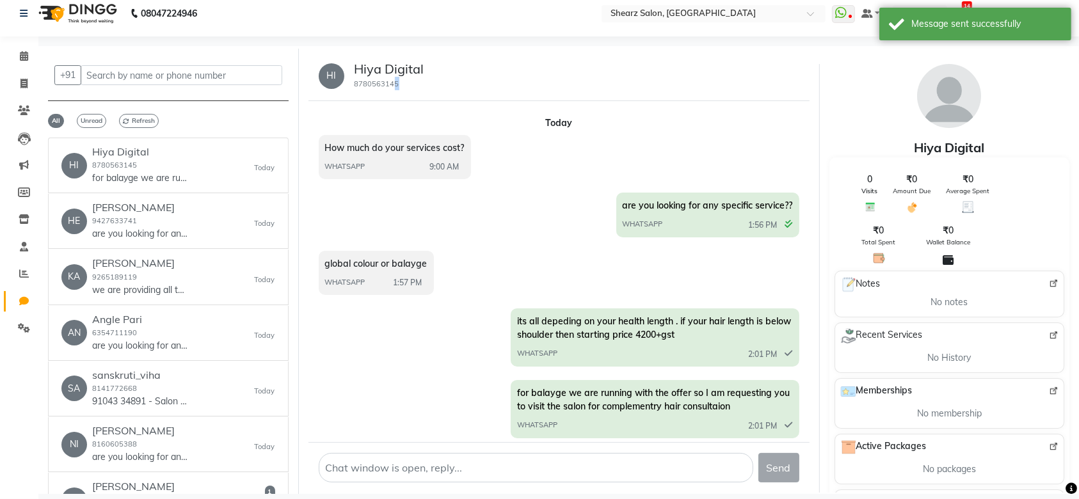
drag, startPoint x: 415, startPoint y: 92, endPoint x: 343, endPoint y: 58, distance: 79.6
click at [343, 58] on div "HI Hiya Digital 8780563145" at bounding box center [559, 76] width 501 height 50
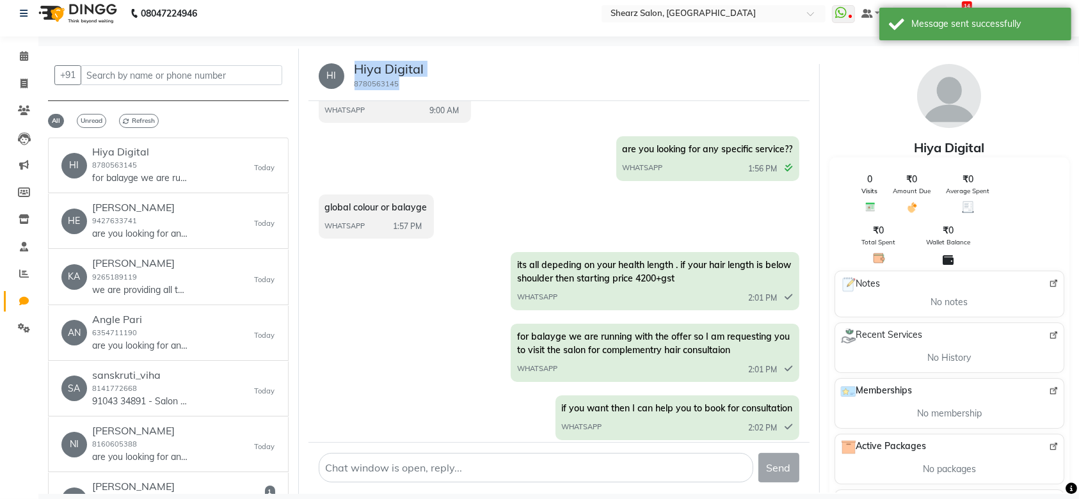
copy div "Hiya Digital 8780563145"
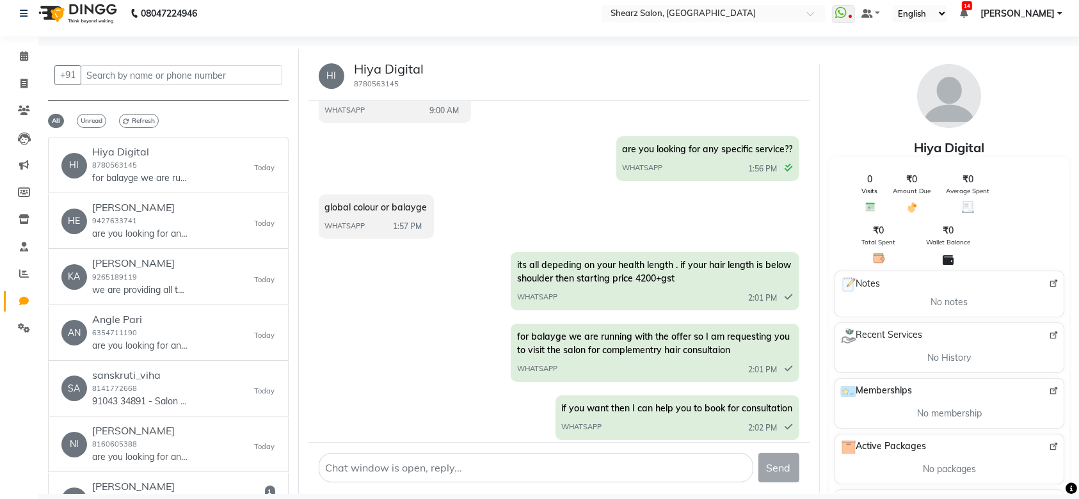
click at [284, 497] on div "08047224946 Select Location × Shearz Salon, Prahaladnagar WhatsApp Status ✕ Sta…" at bounding box center [539, 244] width 1079 height 509
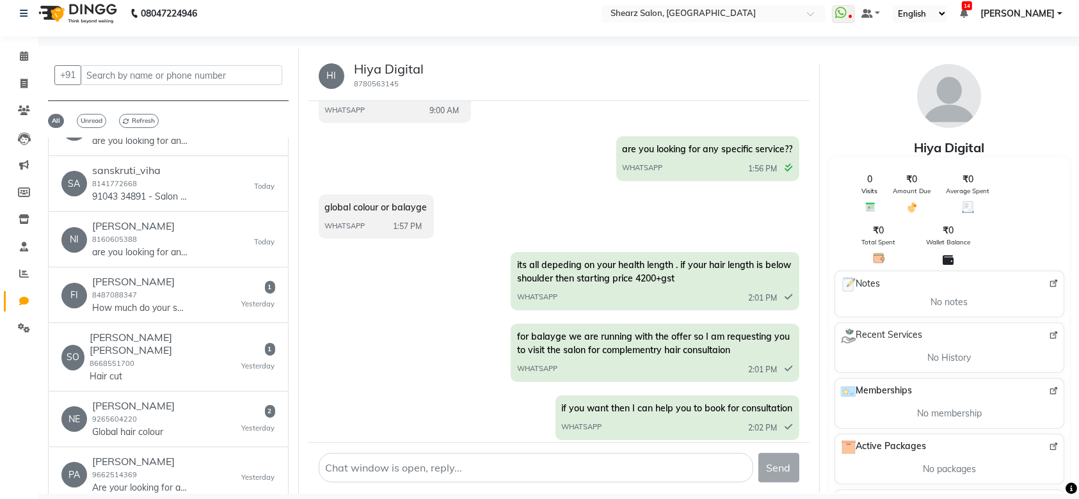
scroll to position [239, 0]
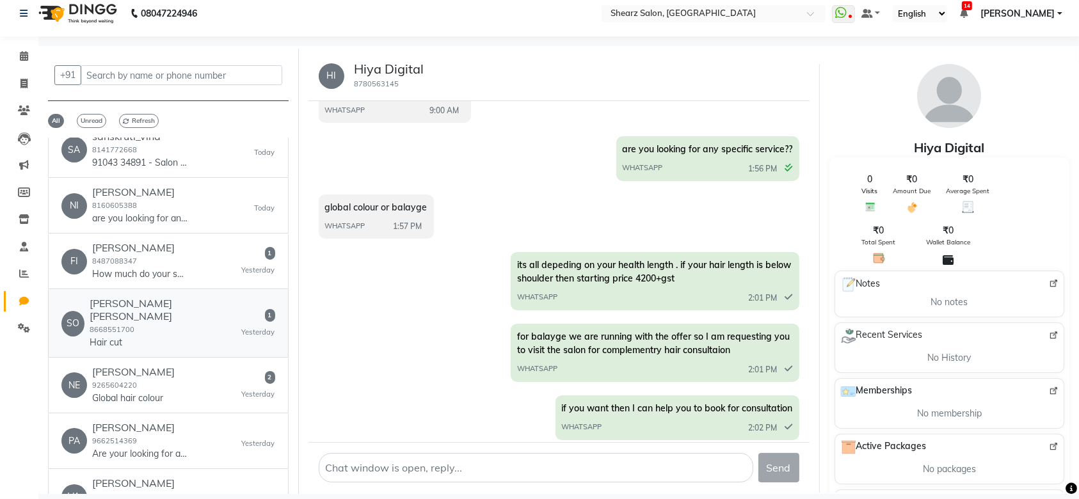
click at [156, 340] on link "SO Sonal Kundan deoghare 8668551700 Hair cut 1 Yesterday" at bounding box center [168, 323] width 241 height 67
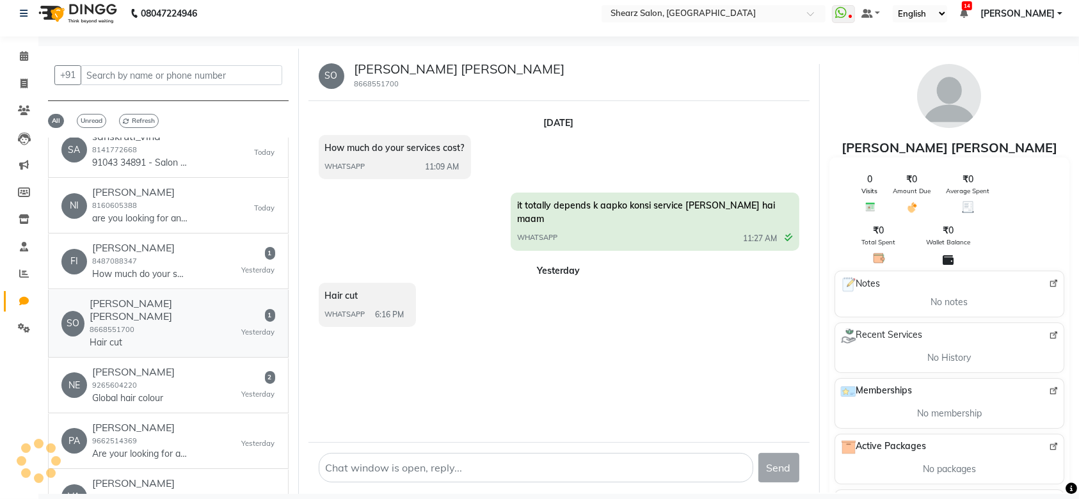
scroll to position [0, 0]
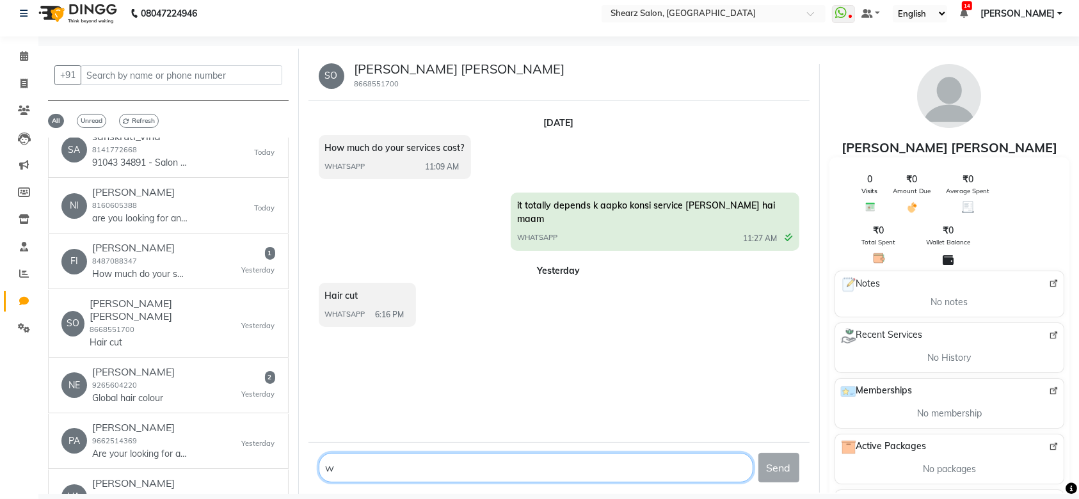
click at [339, 465] on textarea at bounding box center [536, 467] width 435 height 29
type textarea "we do have 3 category for female hair cut one with master , senior and creative"
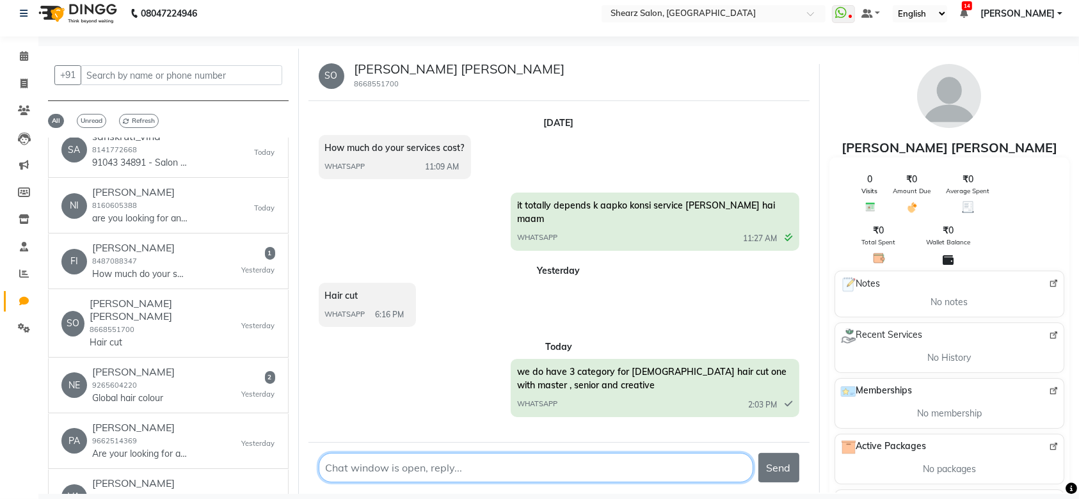
type textarea "q"
type textarea "with master 774+ gst , with senior- 1130+ gst , with Creative 1530+gst"
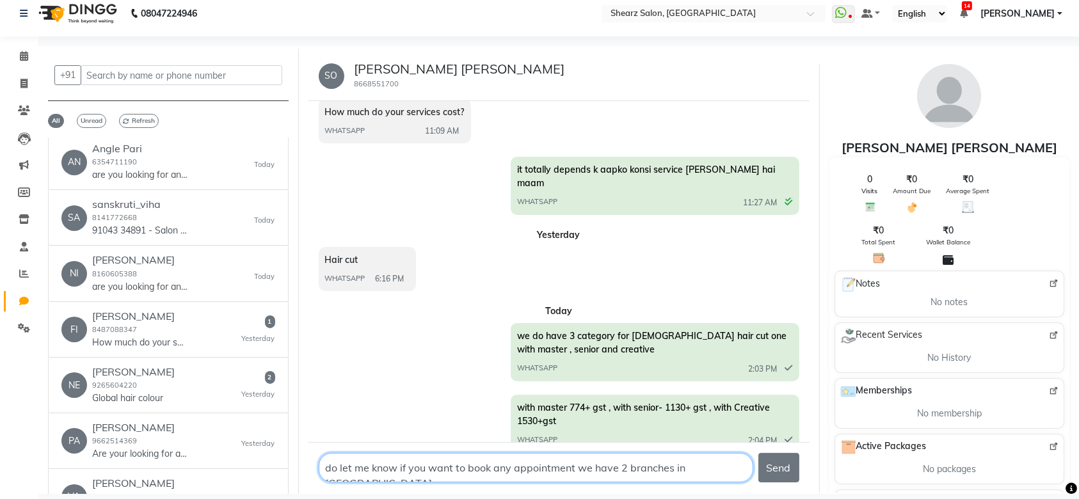
scroll to position [8, 0]
type textarea "do let me know if you want to book any appointment we have 2 branches in ahmadb…"
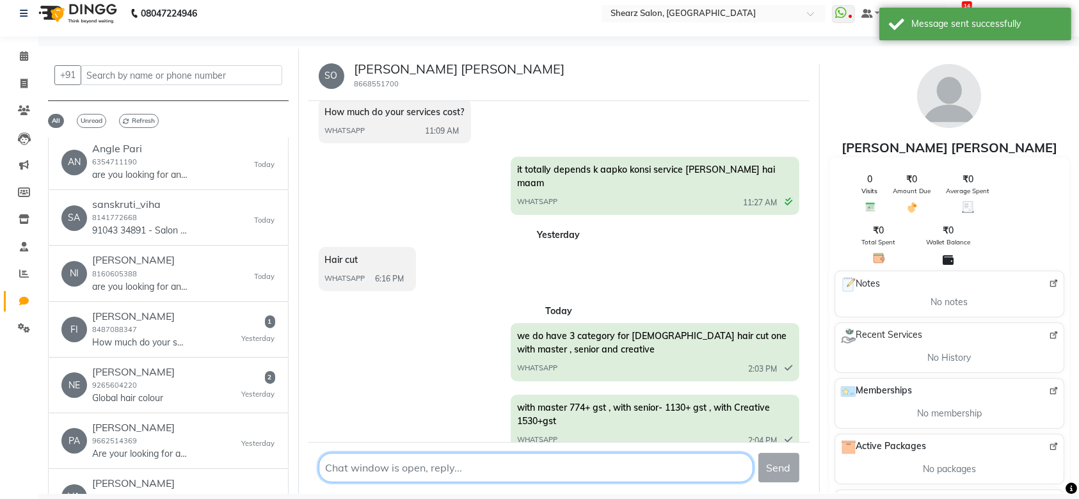
scroll to position [108, 0]
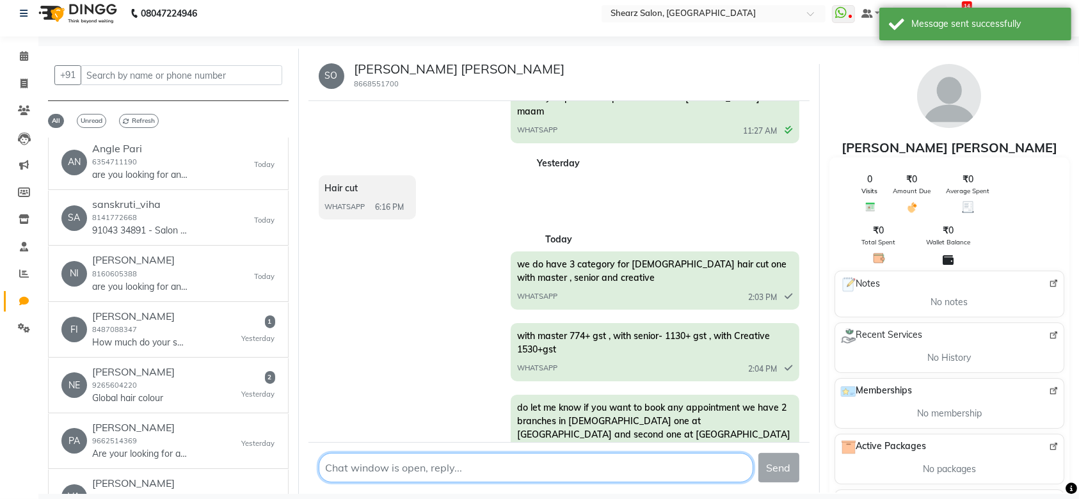
paste textarea "91043 34891"
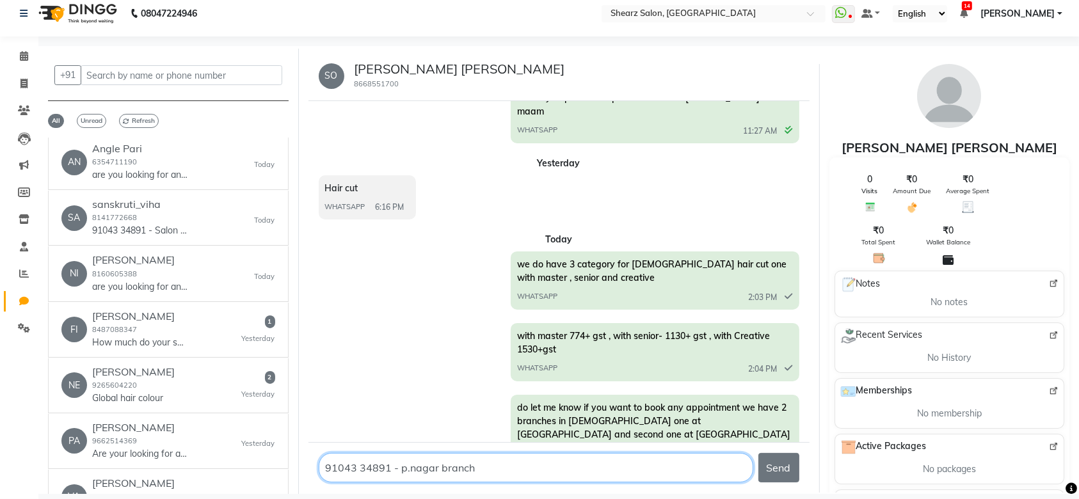
type textarea "91043 34891 - p.nagar branch"
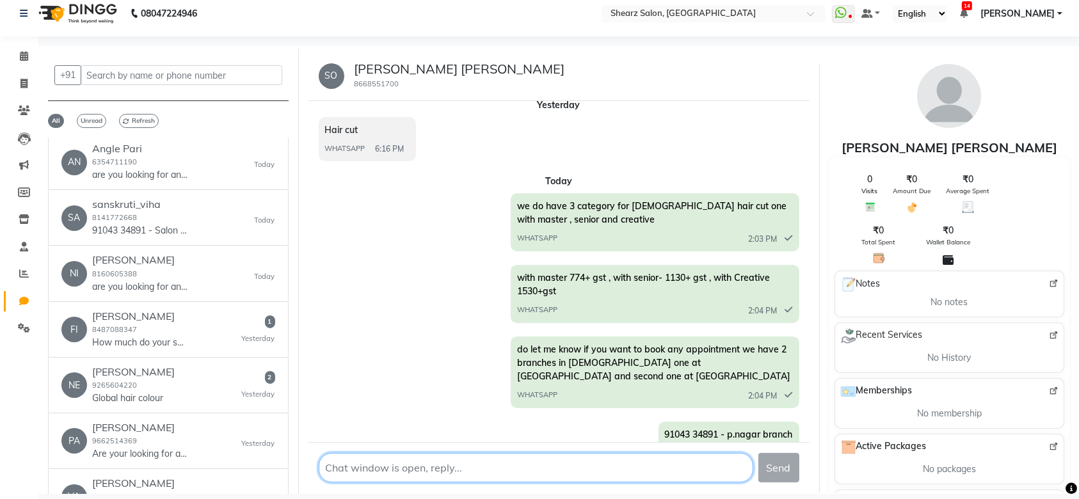
paste textarea "77889 94224"
type textarea "77889 94224- [PERSON_NAME]"
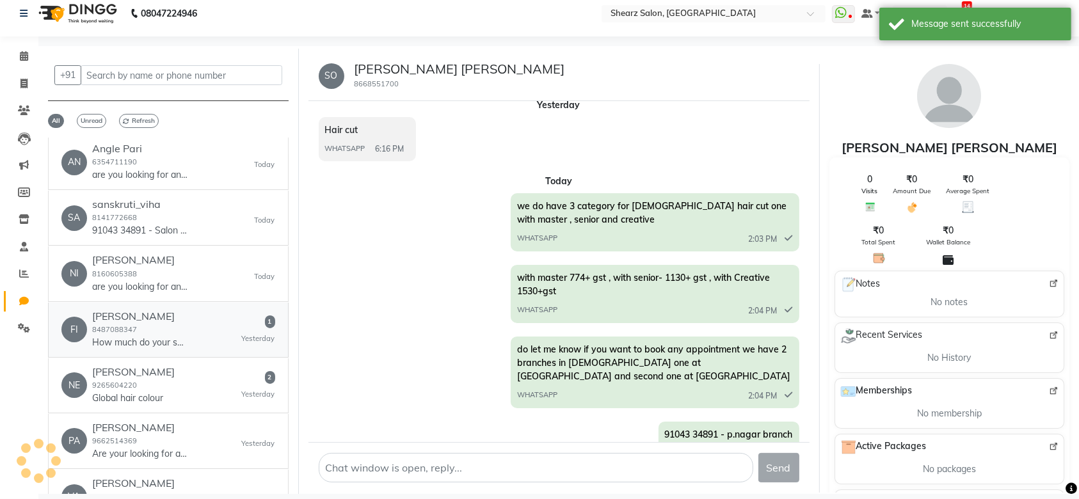
click at [156, 314] on div "fiza Diwan 8487088347 How much do your services cost?" at bounding box center [140, 329] width 96 height 39
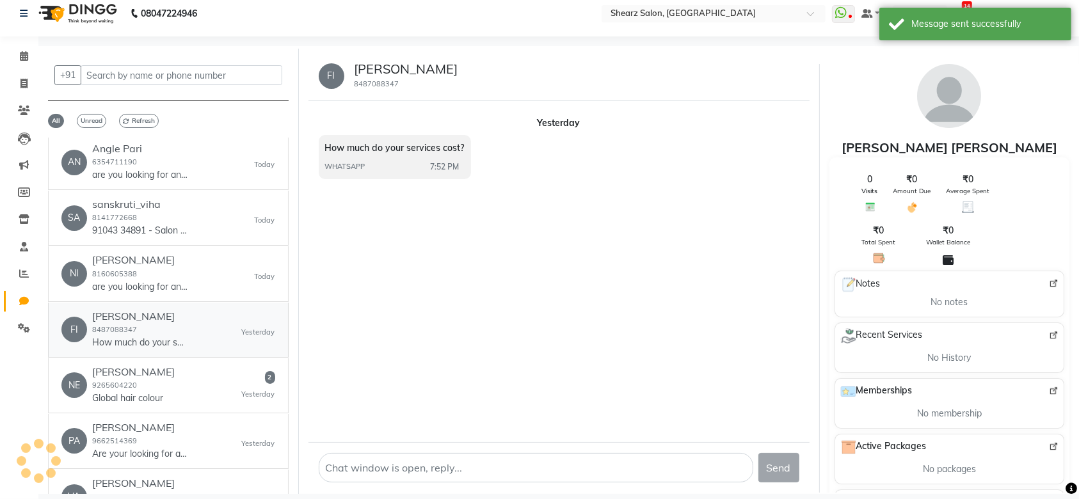
scroll to position [0, 0]
click at [150, 312] on div "fiza Diwan 8487088347 How much do your services cost?" at bounding box center [140, 329] width 96 height 39
click at [463, 142] on span "How much do your services cost?" at bounding box center [395, 148] width 140 height 12
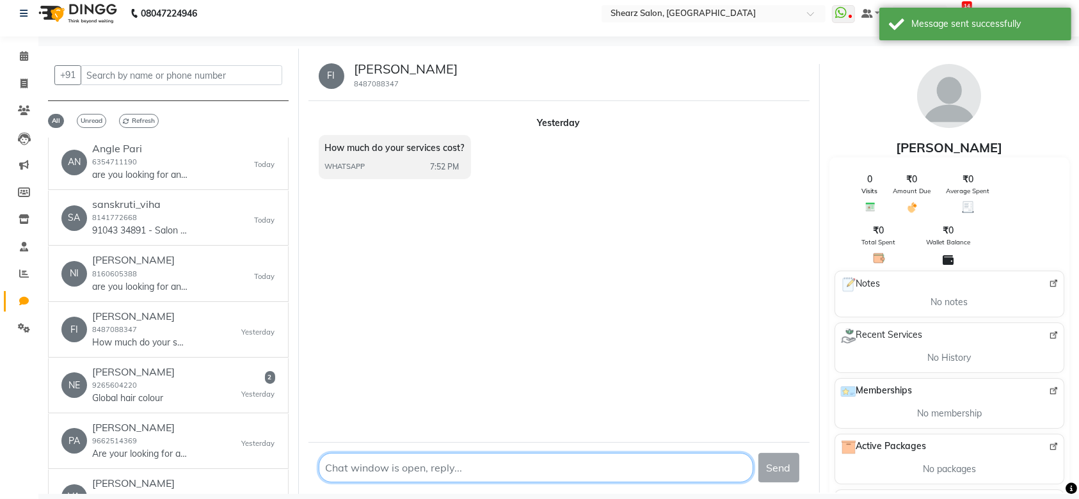
click at [369, 460] on textarea at bounding box center [536, 467] width 435 height 29
type textarea "h"
type textarea "Hello"
type textarea "ar"
type textarea "e"
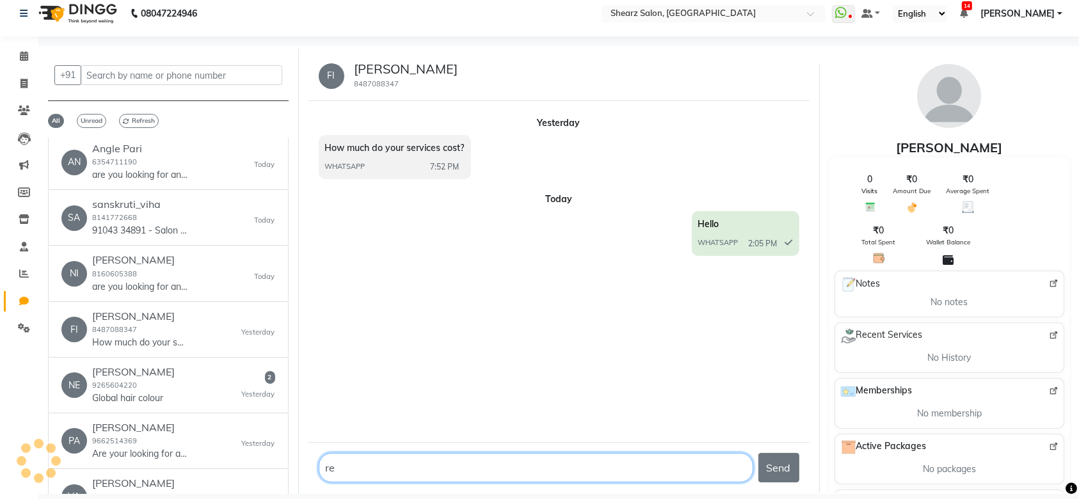
type textarea "r"
type textarea "are you looking for any specific services?"
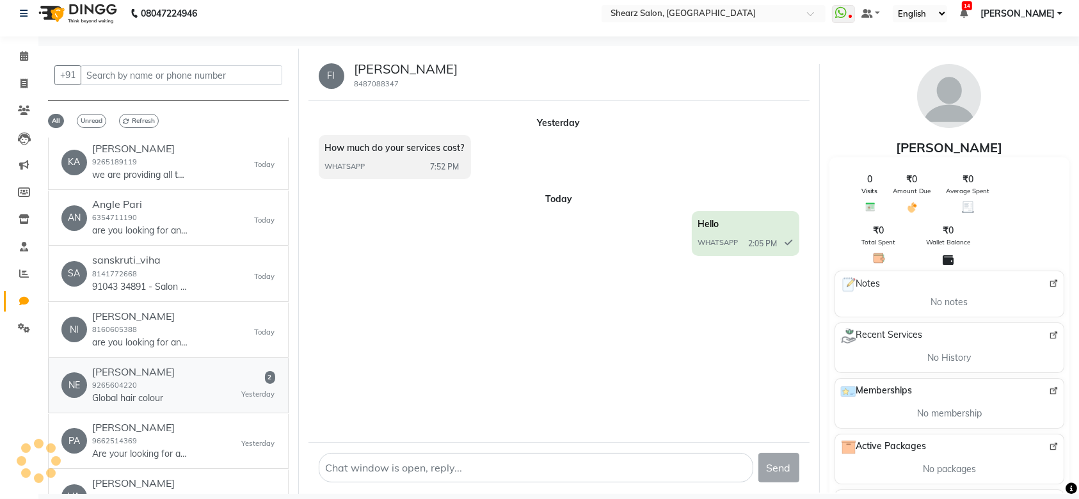
click at [149, 392] on p "Global hair colour" at bounding box center [133, 398] width 83 height 13
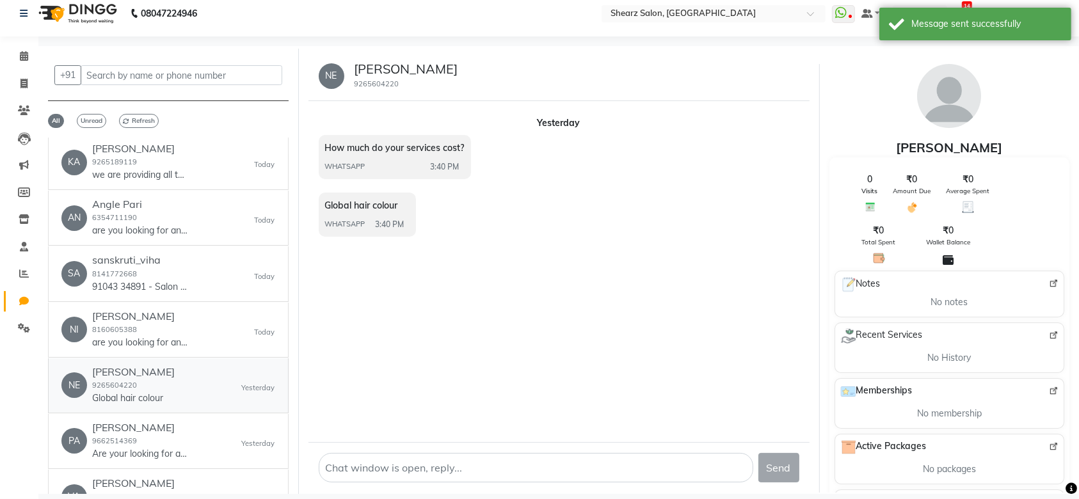
scroll to position [554, 0]
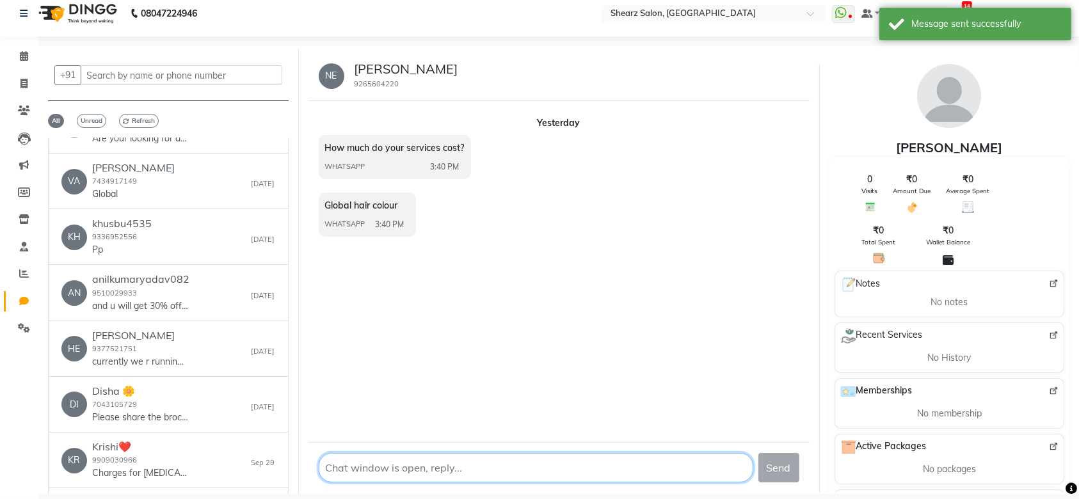
click at [365, 472] on textarea at bounding box center [536, 467] width 435 height 29
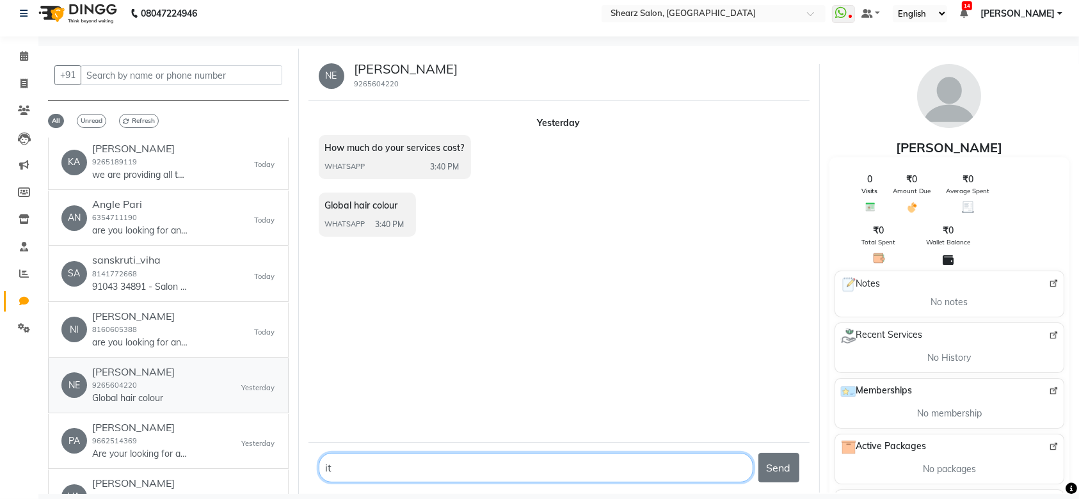
type textarea "it"
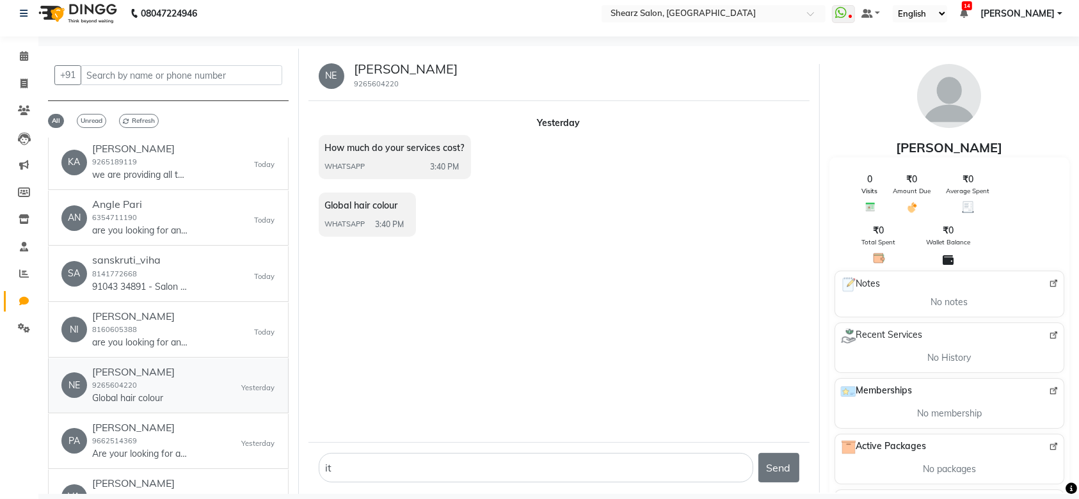
click at [199, 378] on div "NE Neeta Vagadia 9265604220 Global hair colour Yesterday" at bounding box center [168, 385] width 214 height 39
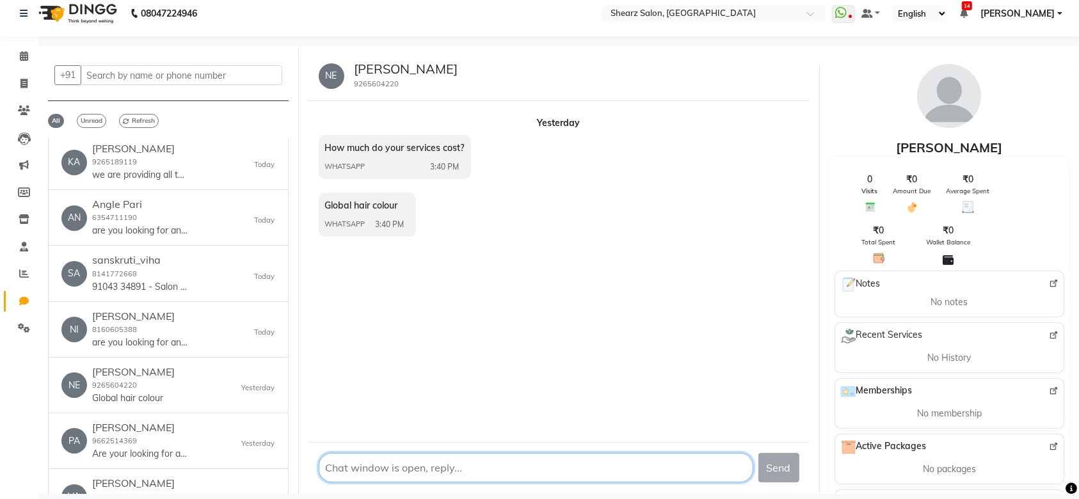
click at [378, 479] on textarea at bounding box center [536, 467] width 435 height 29
type textarea "Hi"
type textarea "t"
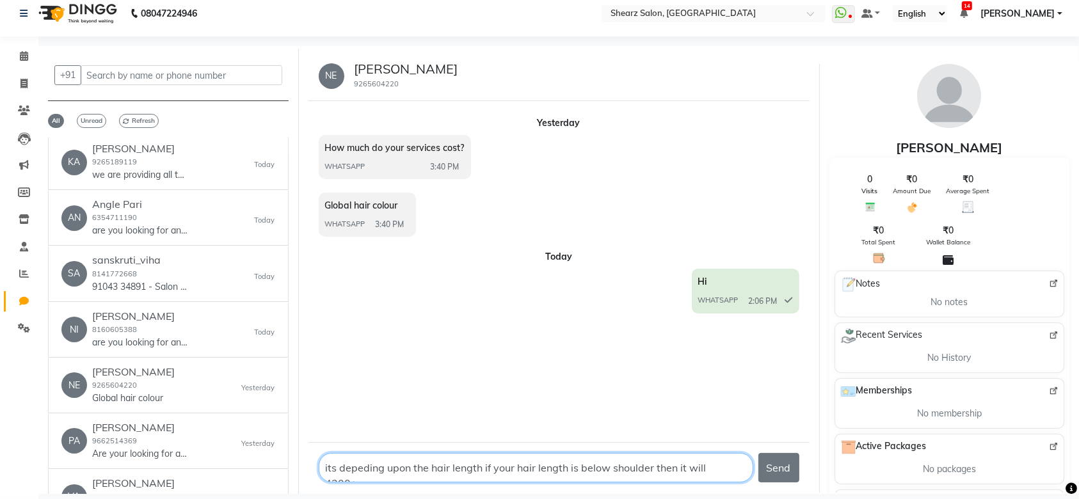
scroll to position [8, 0]
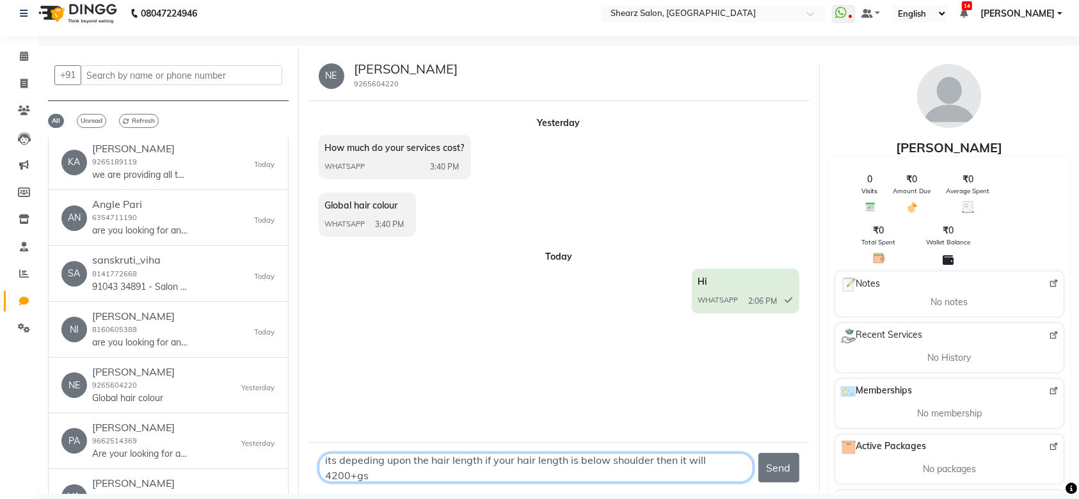
type textarea "its depeding upon the hair length if your hair length is below shoulder then it…"
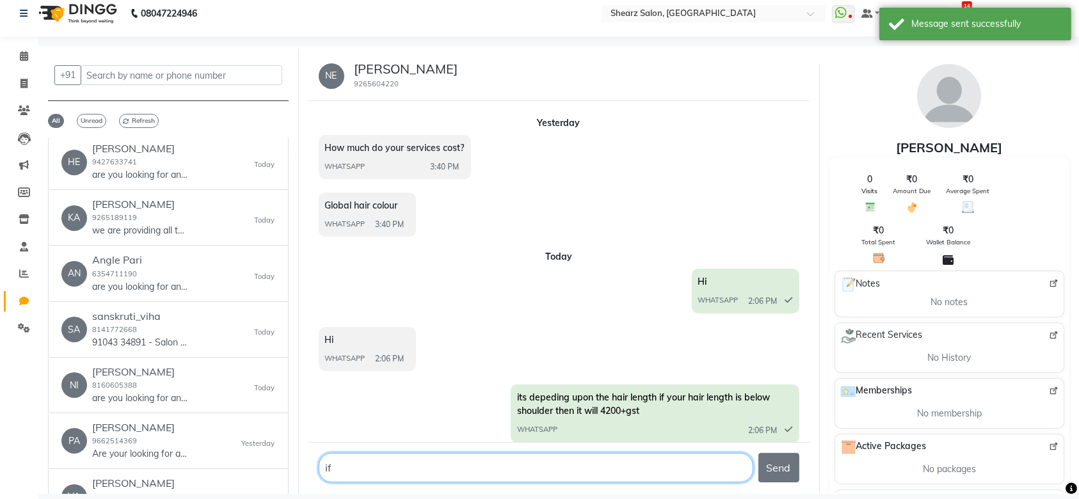
scroll to position [3, 0]
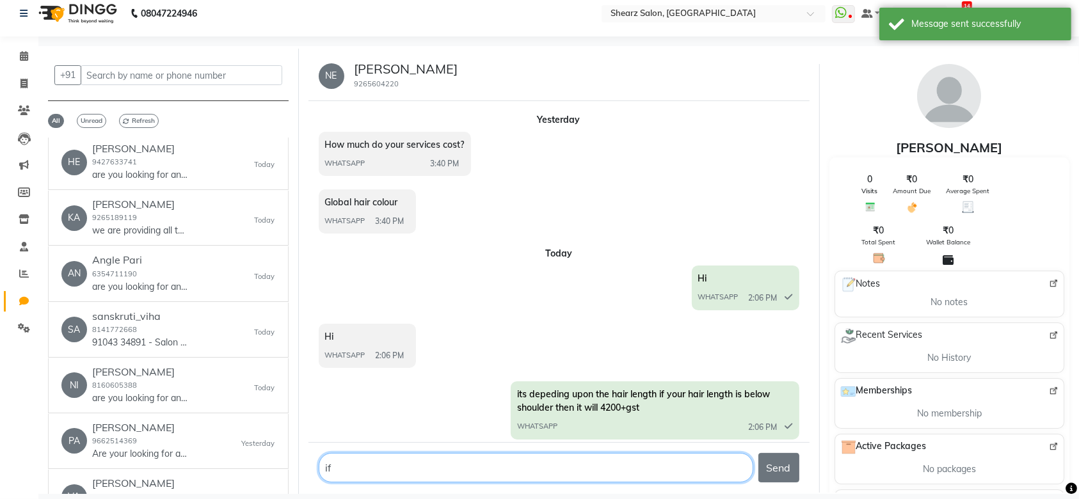
type textarea "i"
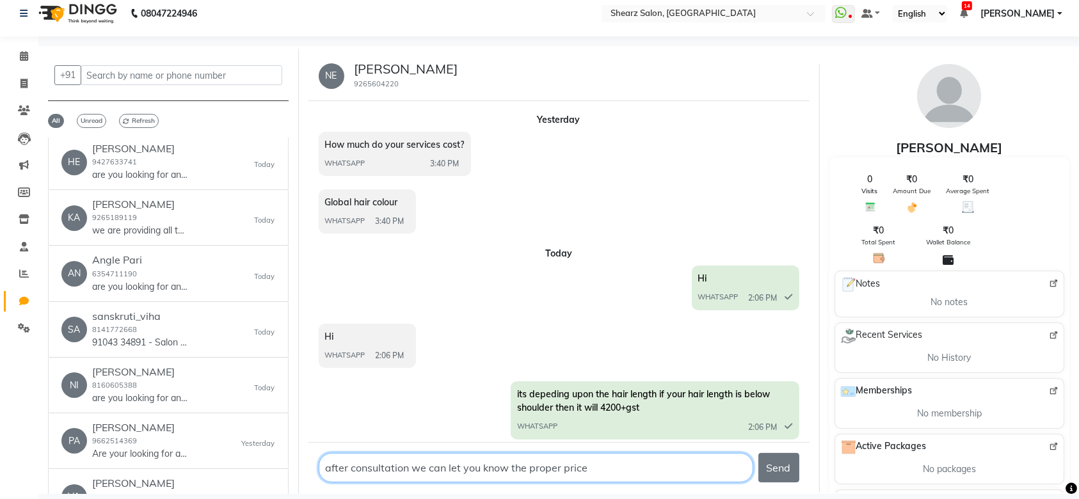
type textarea "after consultation we can let you know the proper price."
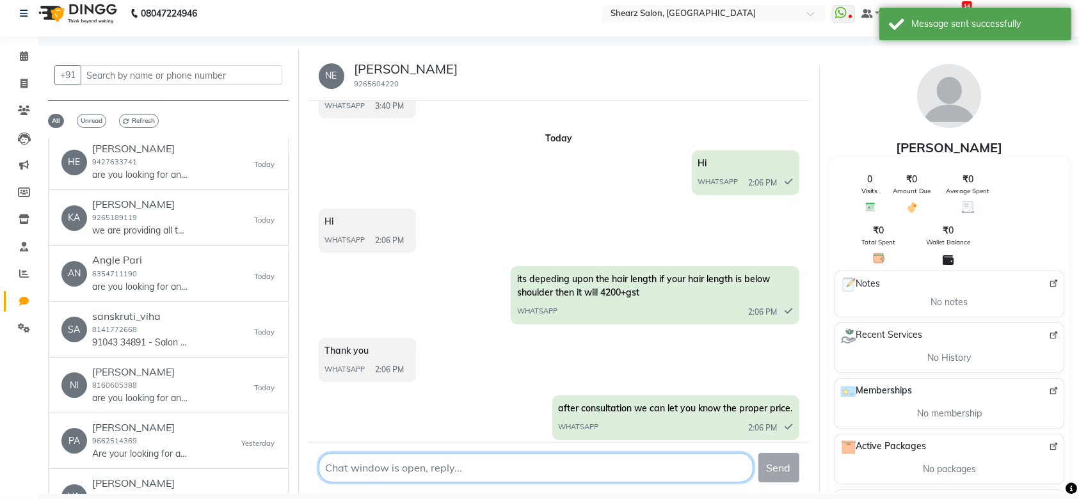
scroll to position [0, 0]
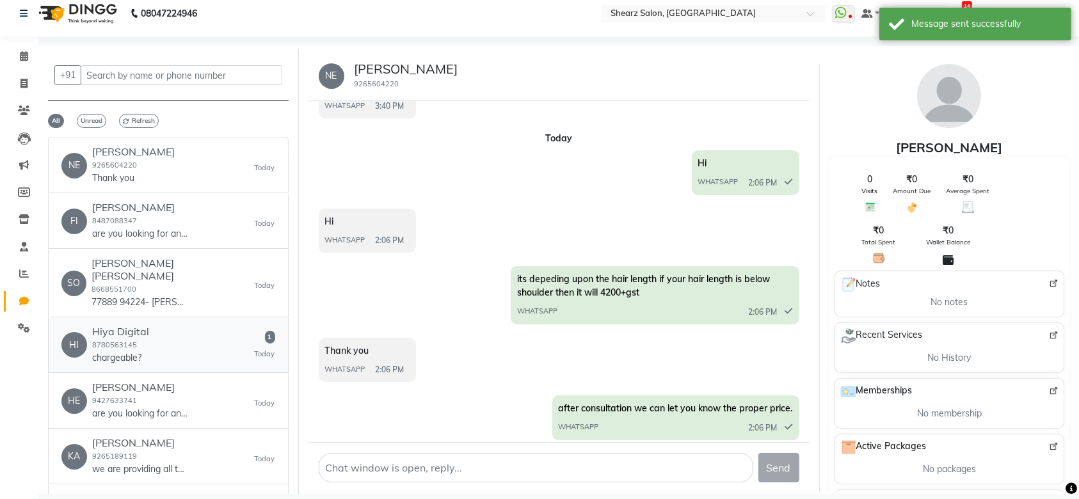
click at [156, 326] on div "HI Hiya Digital 8780563145 chargeable? 1 Today" at bounding box center [168, 345] width 214 height 39
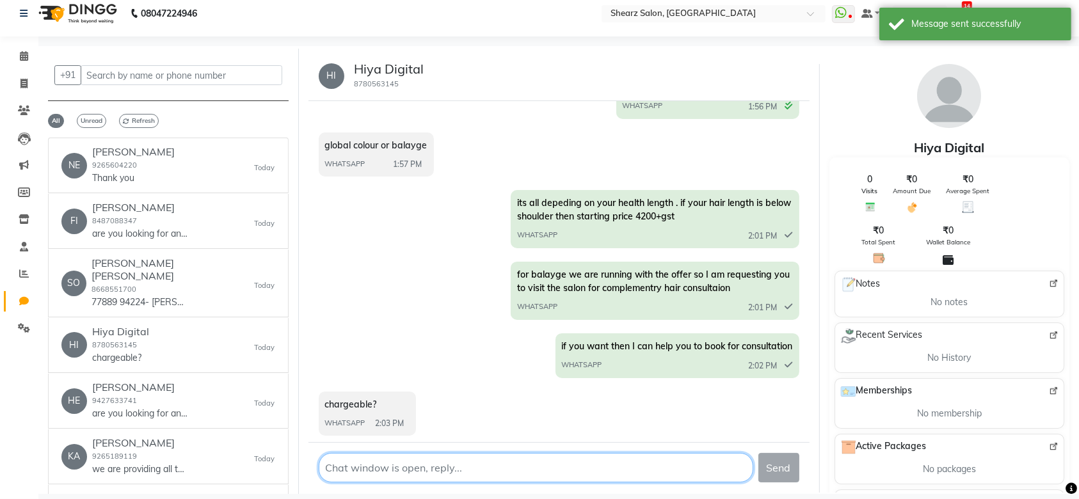
click at [366, 464] on textarea at bounding box center [536, 467] width 435 height 29
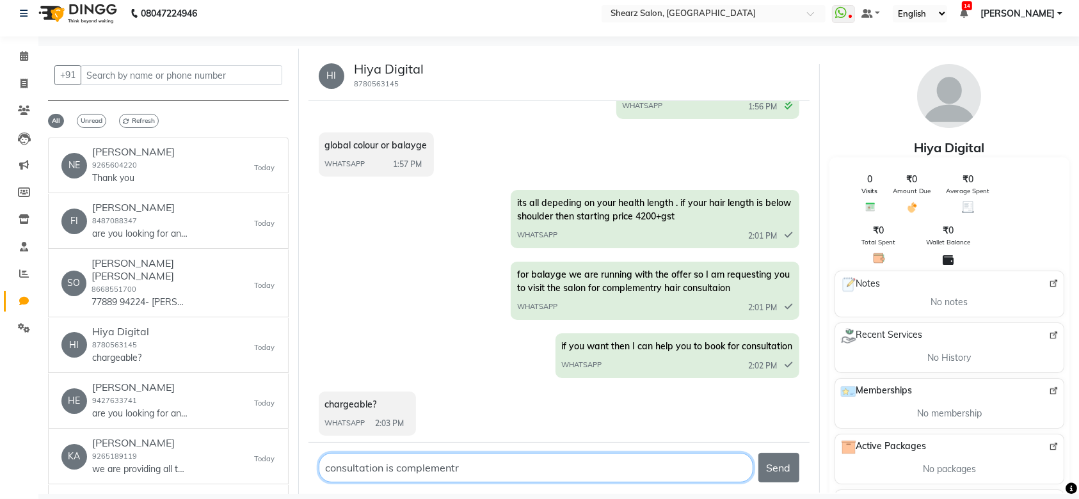
type textarea "consultation is complementry"
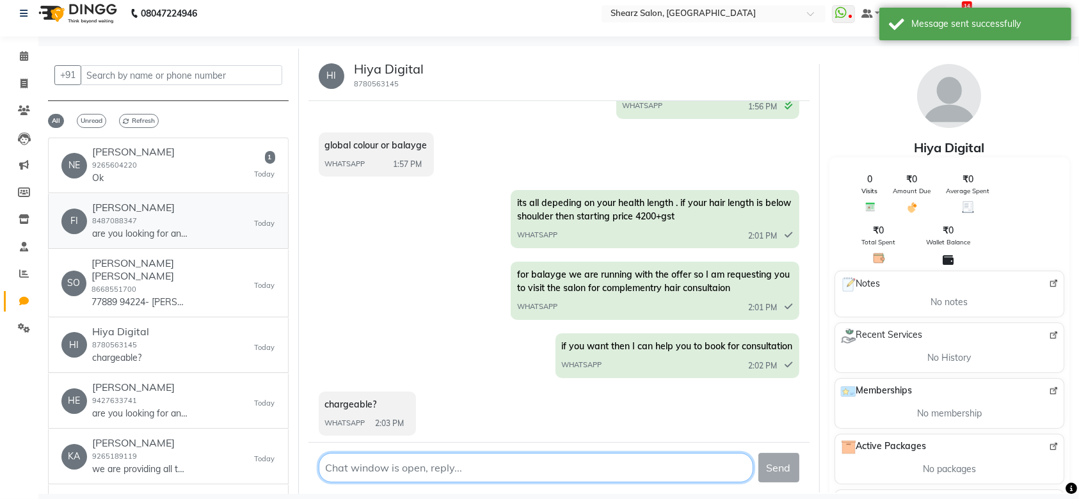
scroll to position [173, 0]
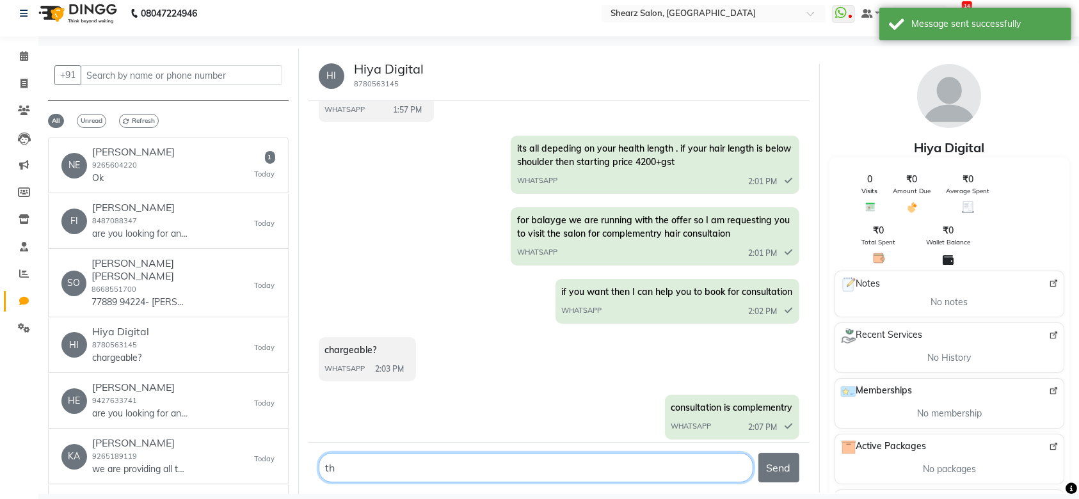
type textarea "t"
type textarea "a"
type textarea "w"
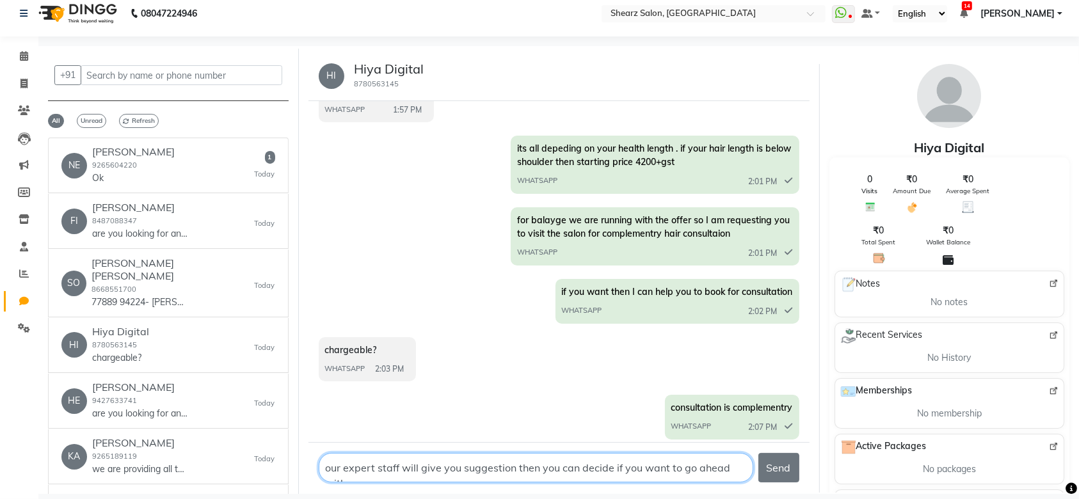
scroll to position [8, 0]
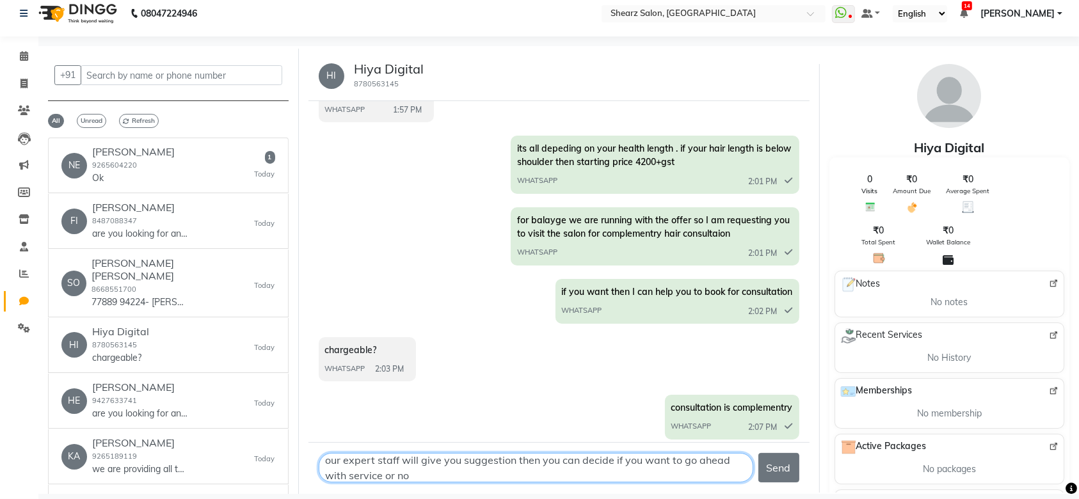
type textarea "our expert staff will give you suggestion then you can decide if you want to go…"
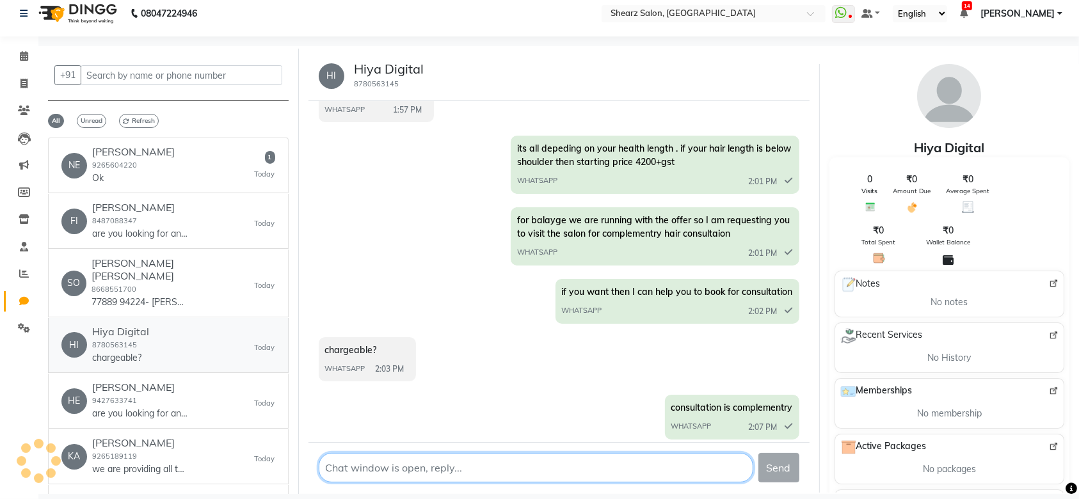
scroll to position [0, 0]
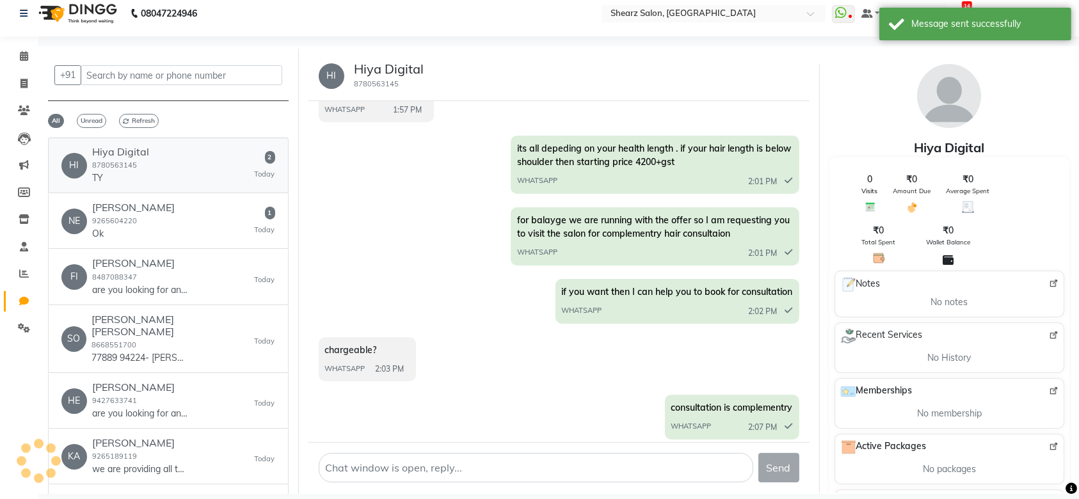
click at [186, 156] on div "HI Hiya Digital 8780563145 TY 2 Today" at bounding box center [168, 165] width 214 height 39
click at [166, 227] on div "NE Neeta Vagadia 9265604220 Ok 1 Today" at bounding box center [168, 221] width 214 height 39
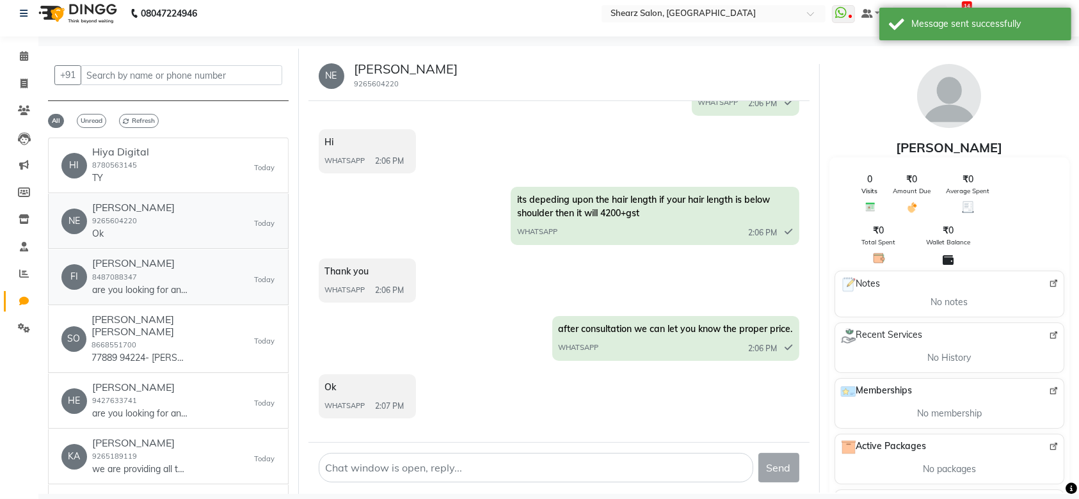
scroll to position [197, 0]
click at [162, 185] on link "HI Hiya Digital 8780563145 TY Today" at bounding box center [168, 166] width 241 height 56
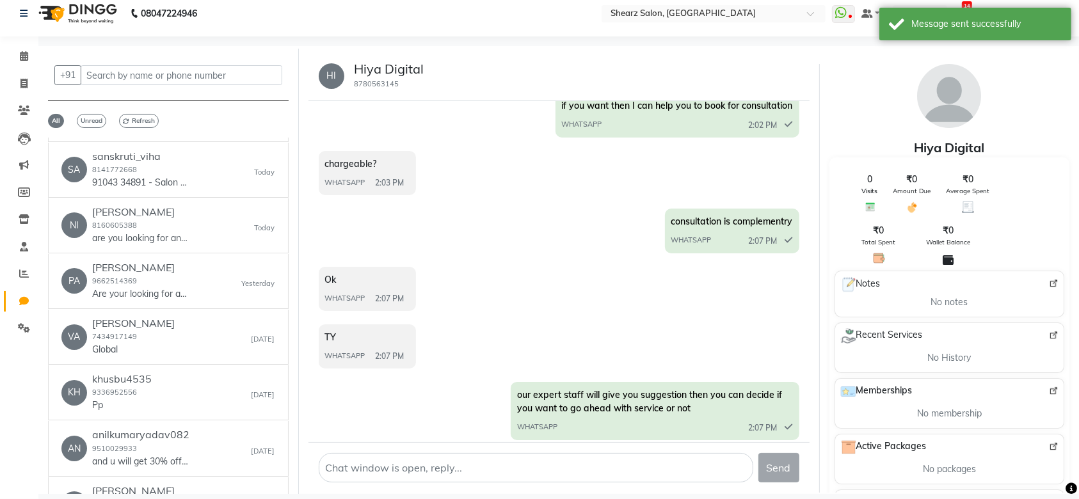
scroll to position [502, 0]
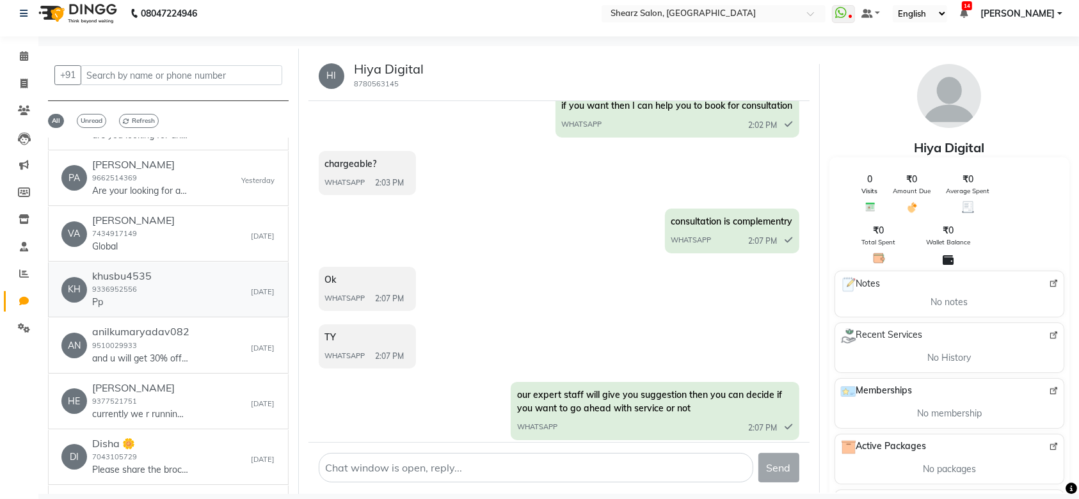
click at [172, 270] on div "KH khusbu4535 9336952556 Pp Oct 02" at bounding box center [168, 289] width 214 height 39
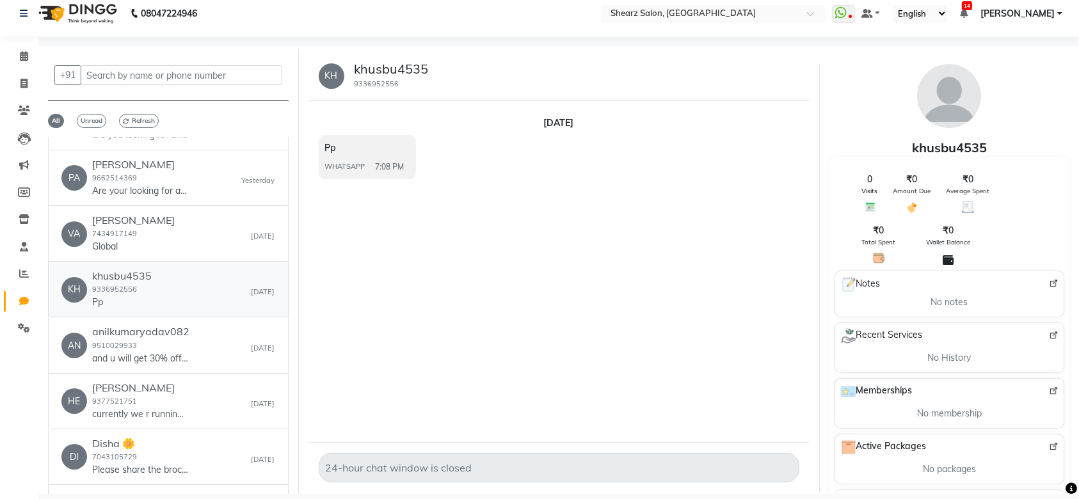
scroll to position [0, 0]
click at [157, 326] on h6 "anilkumaryadav082" at bounding box center [140, 332] width 97 height 12
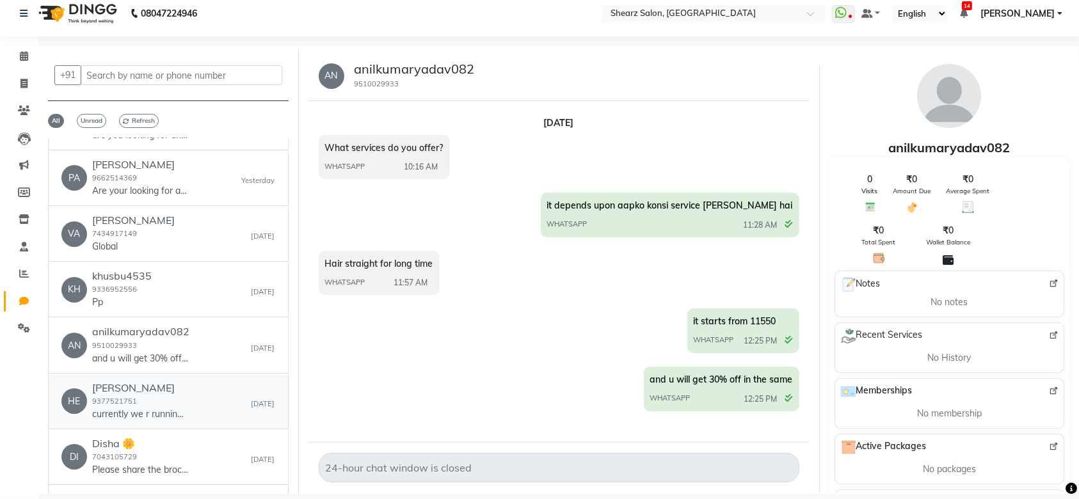
click at [182, 383] on div "Hetal Maniar 9377521751 currently we r running an offer jisme aapko 30% discoun…" at bounding box center [140, 401] width 96 height 39
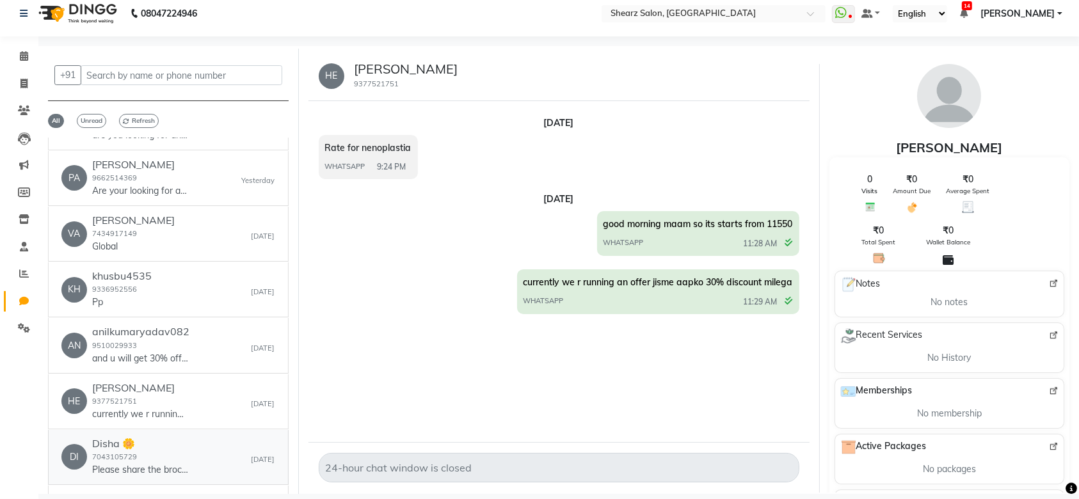
click at [168, 463] on p "Please share the brochure or pdf of yours services" at bounding box center [140, 469] width 96 height 13
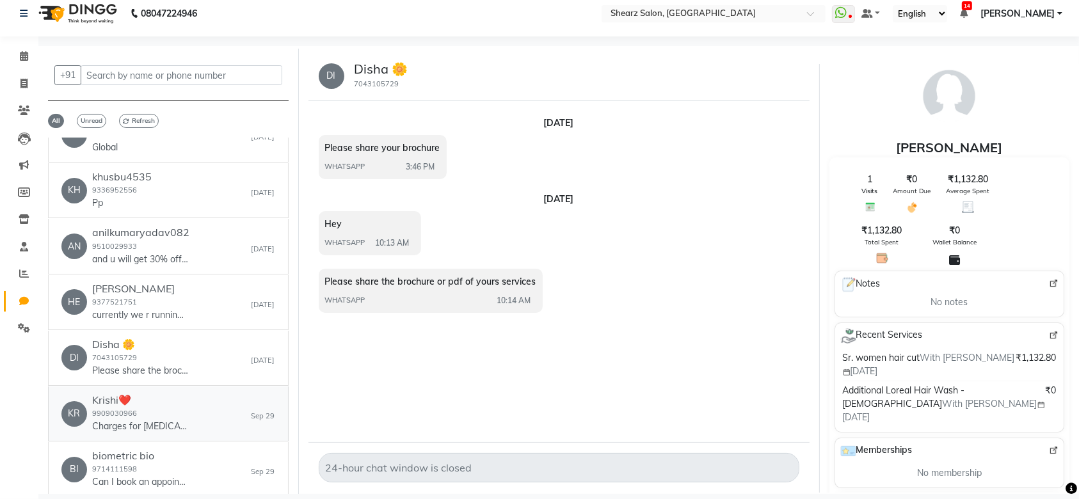
scroll to position [604, 0]
click at [155, 393] on div "Krishi❤️ 9909030966 Charges for botox?" at bounding box center [140, 410] width 96 height 39
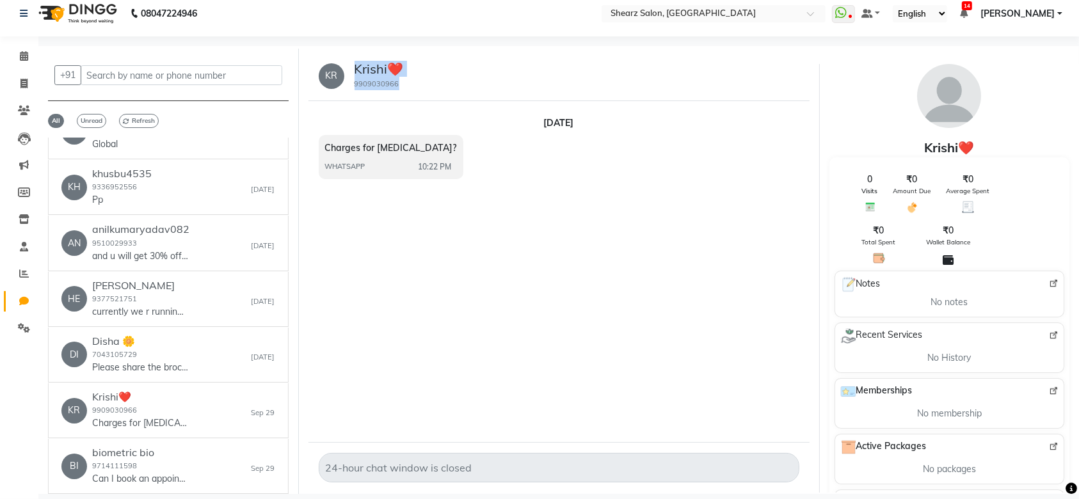
drag, startPoint x: 351, startPoint y: 74, endPoint x: 403, endPoint y: 82, distance: 51.8
click at [403, 82] on div "Krishi❤️ 9909030966" at bounding box center [374, 75] width 60 height 29
copy div "Krishi❤️ 9909030966"
click at [173, 453] on div "biometric bio 9714111598 Can I book an appointment?" at bounding box center [140, 466] width 96 height 39
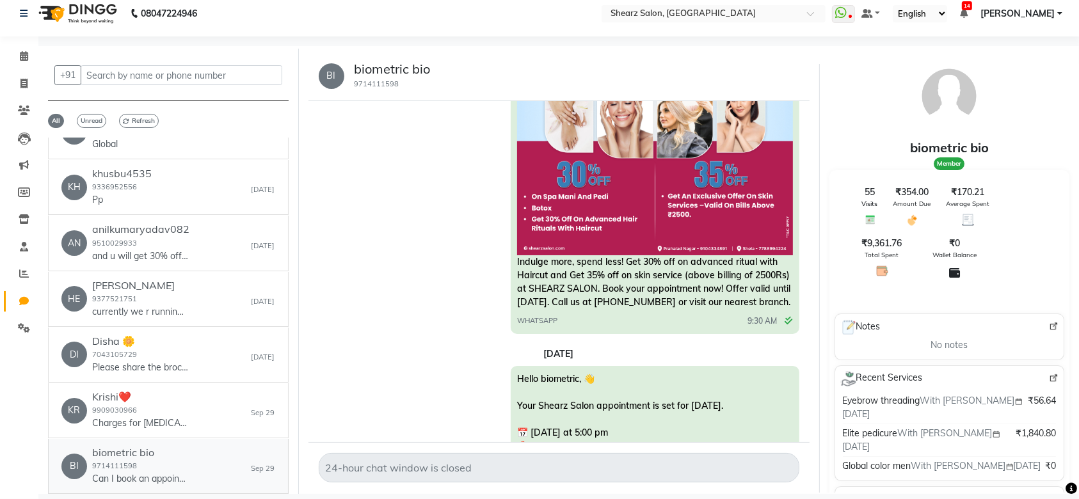
scroll to position [1120, 0]
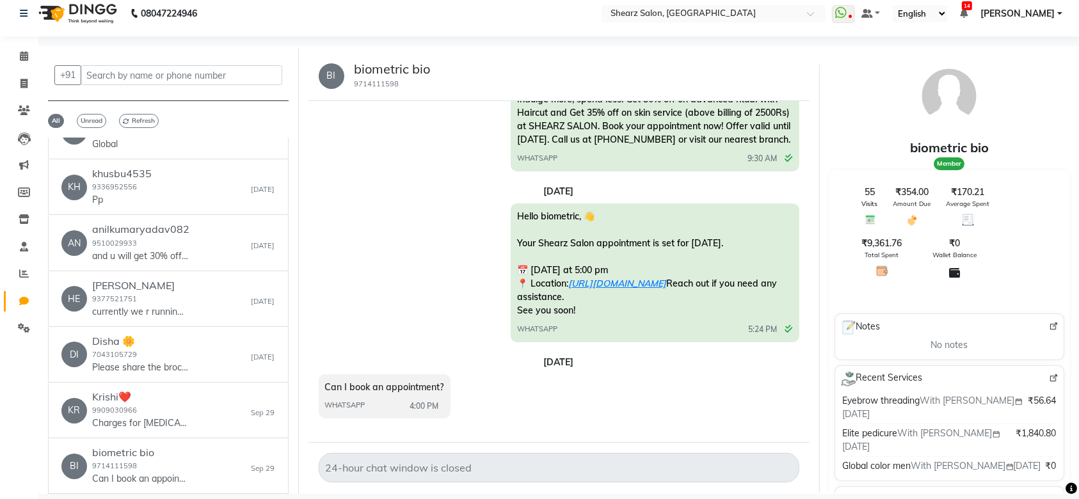
click at [284, 495] on div "08047224946 Select Location × Shearz Salon, Prahaladnagar WhatsApp Status ✕ Sta…" at bounding box center [539, 244] width 1079 height 509
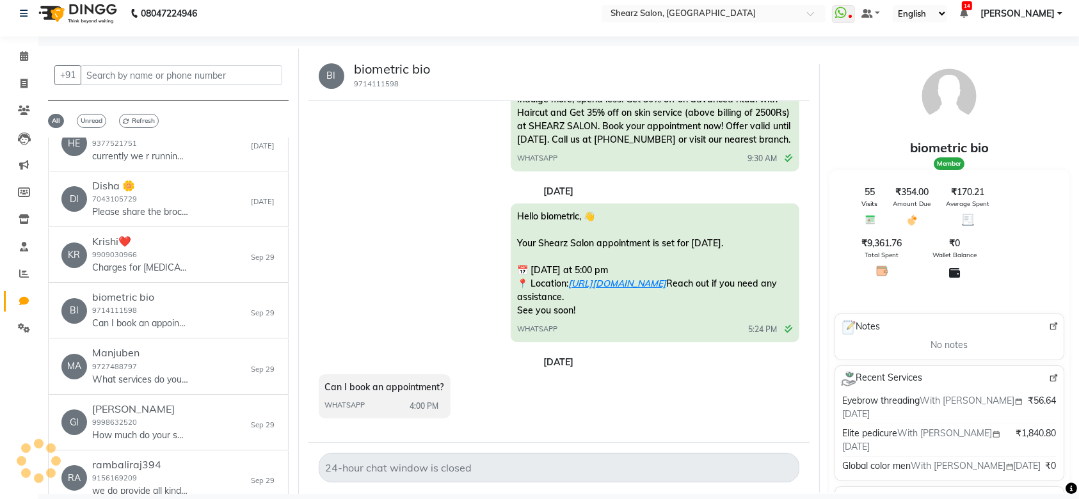
scroll to position [775, 0]
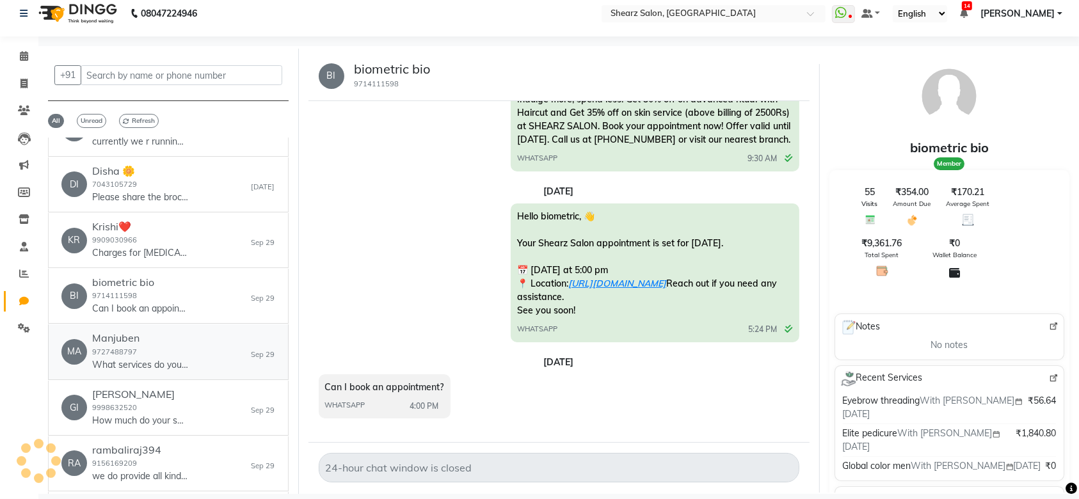
click at [181, 332] on h6 "Manjuben" at bounding box center [140, 338] width 96 height 12
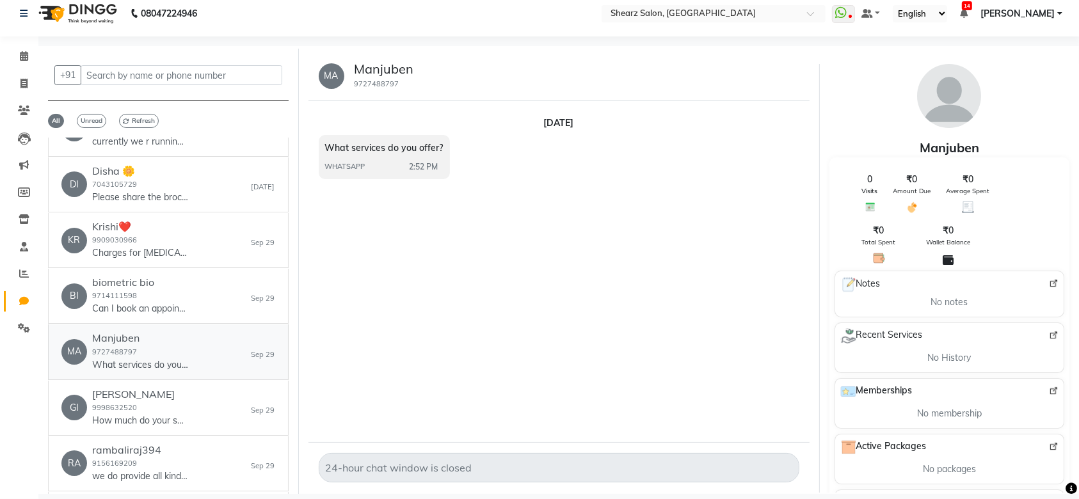
scroll to position [0, 0]
click at [172, 414] on p "How much do your services cost?" at bounding box center [140, 420] width 96 height 13
click at [196, 444] on div "RA rambaliraj394 9156169209 we do provide all kind of services Sep 29" at bounding box center [168, 463] width 214 height 39
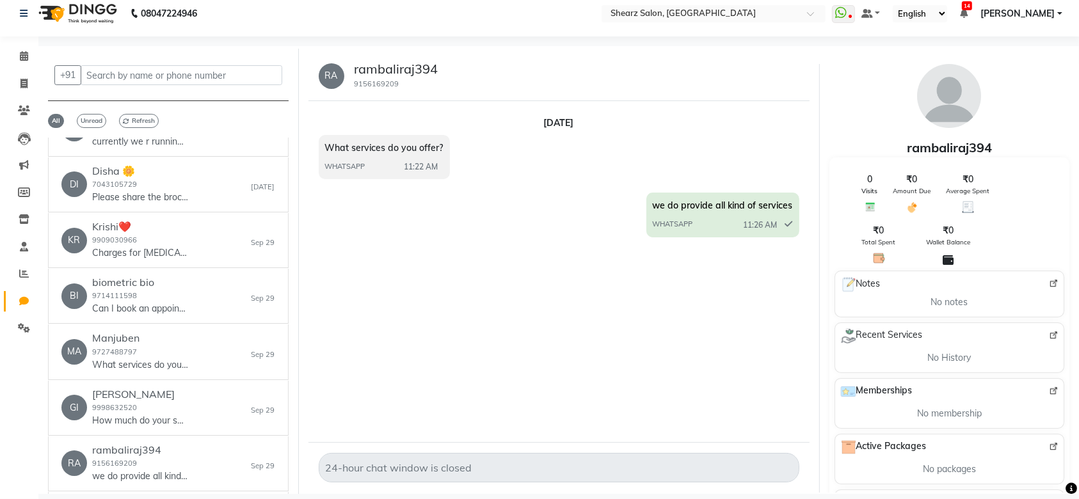
click at [284, 497] on div "08047224946 Select Location × Shearz Salon, Prahaladnagar WhatsApp Status ✕ Sta…" at bounding box center [539, 244] width 1079 height 509
click at [282, 492] on div "08047224946 Select Location × Shearz Salon, Prahaladnagar WhatsApp Status ✕ Sta…" at bounding box center [539, 244] width 1079 height 509
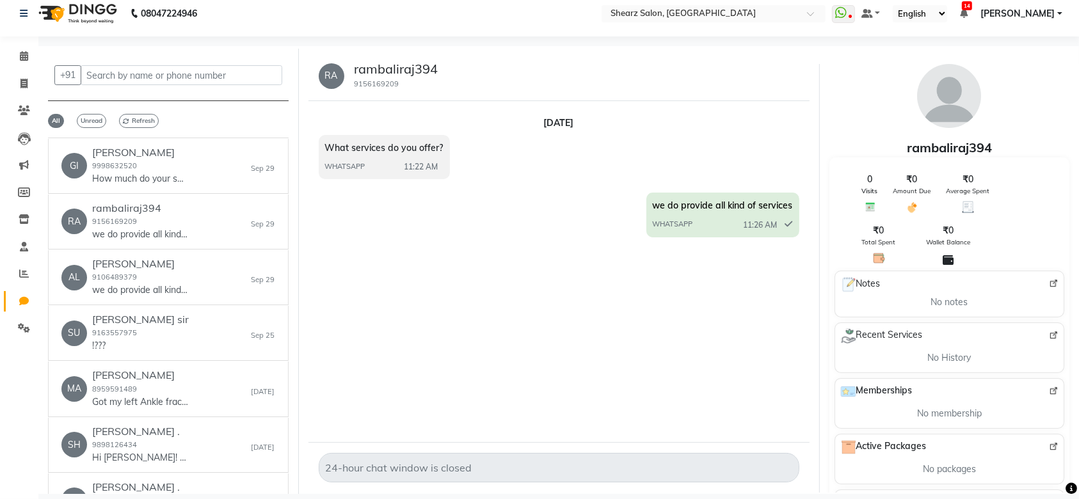
scroll to position [1048, 0]
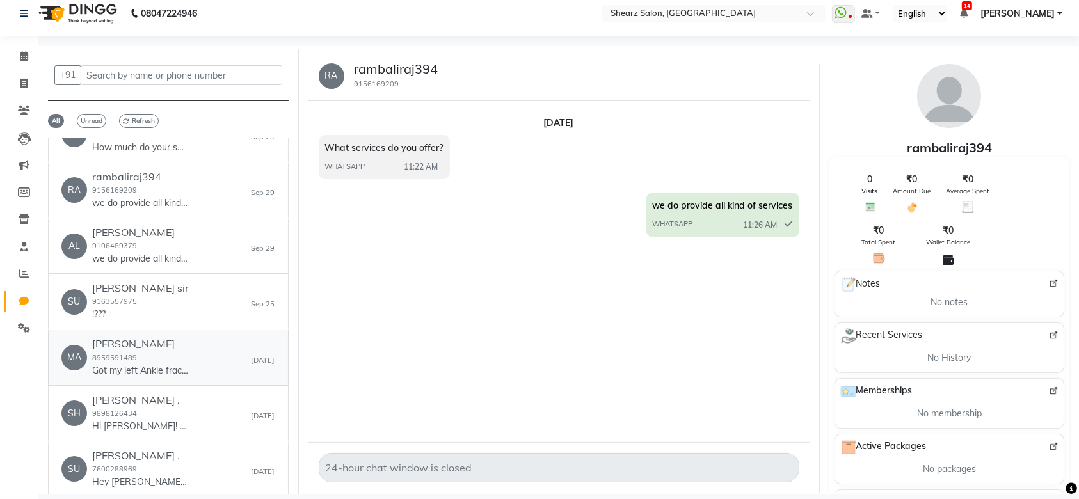
click at [197, 347] on div "MA mamta agarwal 8959591489 Got my left Ankle fractured as soon as I went out o…" at bounding box center [168, 357] width 214 height 39
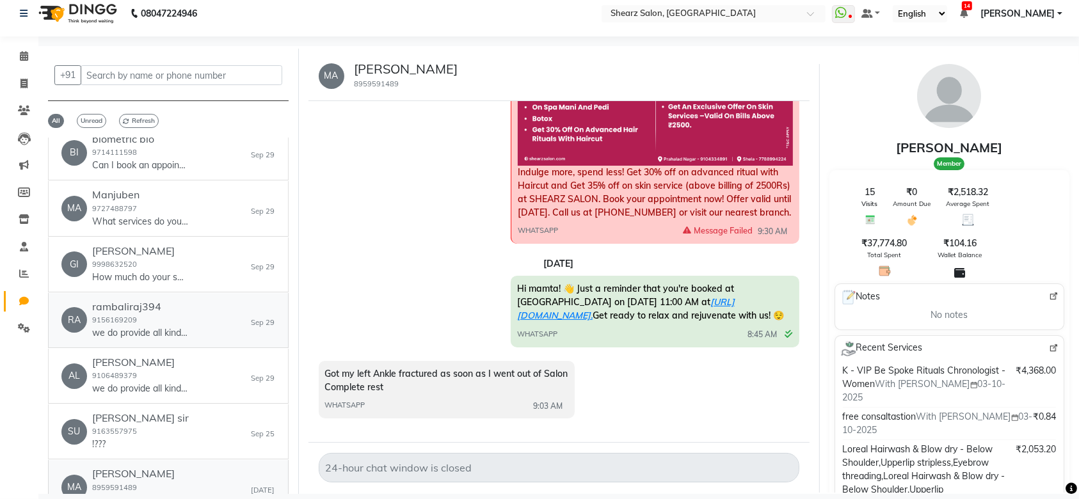
scroll to position [912, 0]
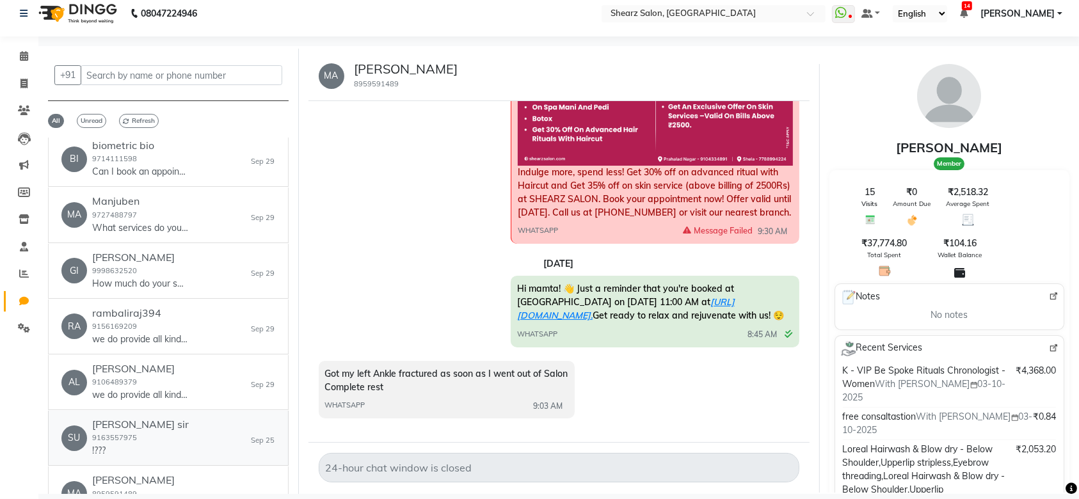
click at [163, 423] on div "[PERSON_NAME] sir 9163557975 !??? [DATE]" at bounding box center [168, 438] width 214 height 39
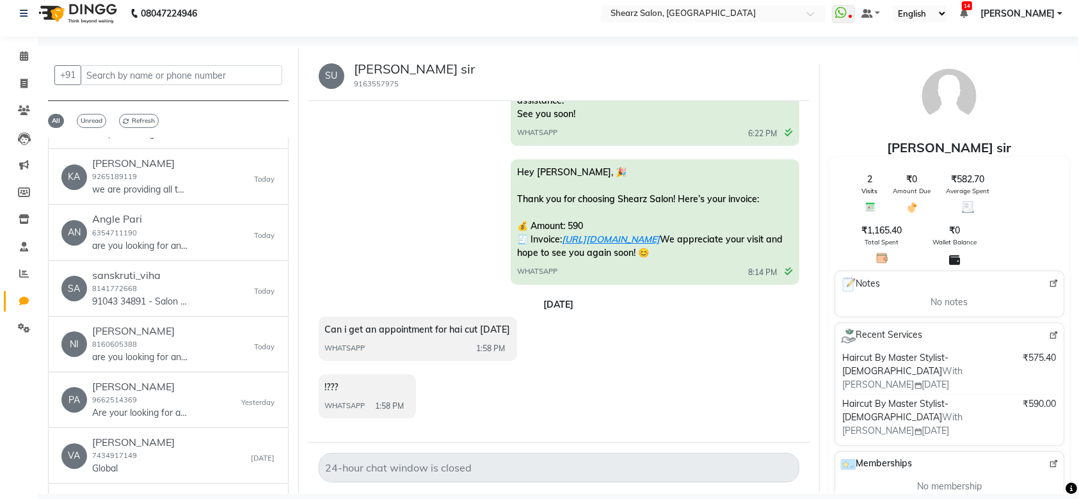
scroll to position [0, 0]
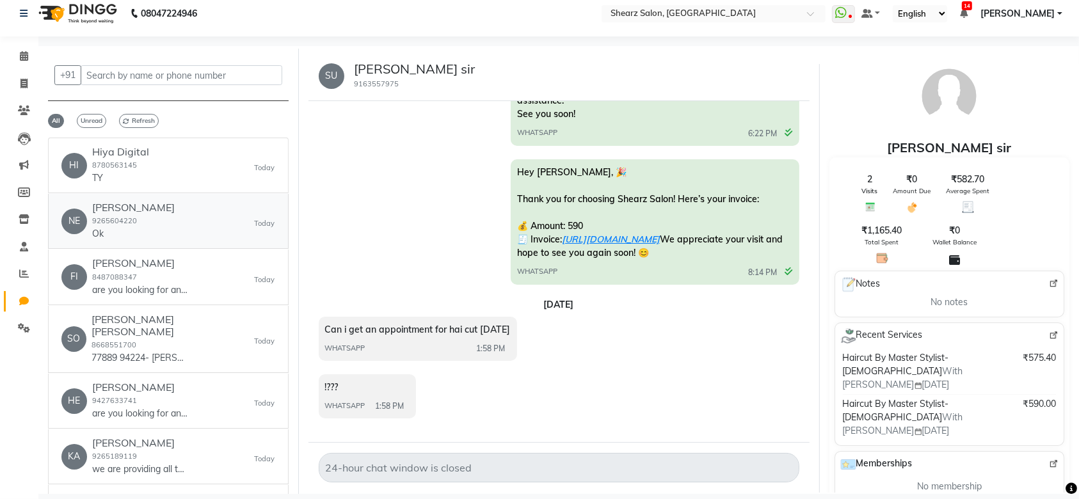
click at [128, 194] on link "NE Neeta Vagadia 9265604220 Ok Today" at bounding box center [168, 221] width 241 height 55
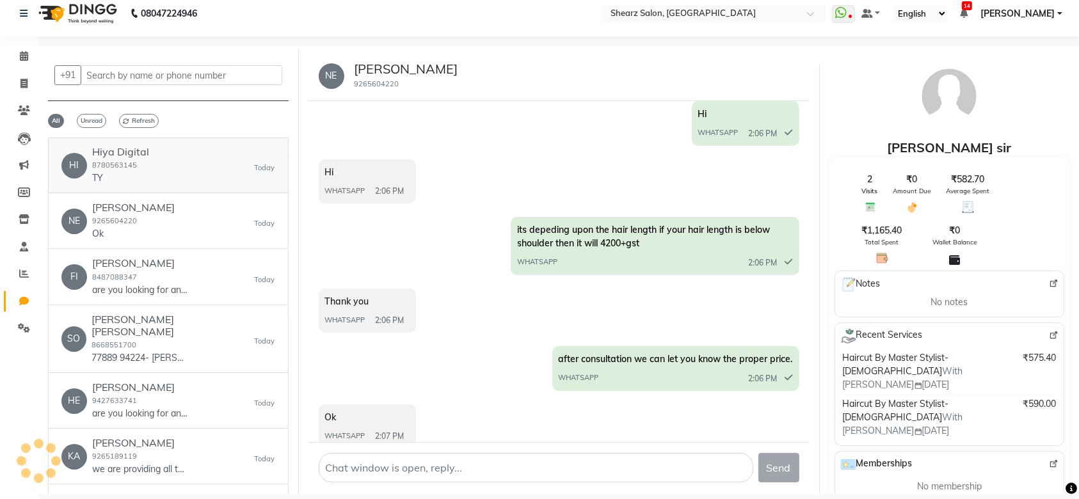
click at [154, 167] on div "HI Hiya Digital 8780563145 TY Today" at bounding box center [168, 165] width 214 height 39
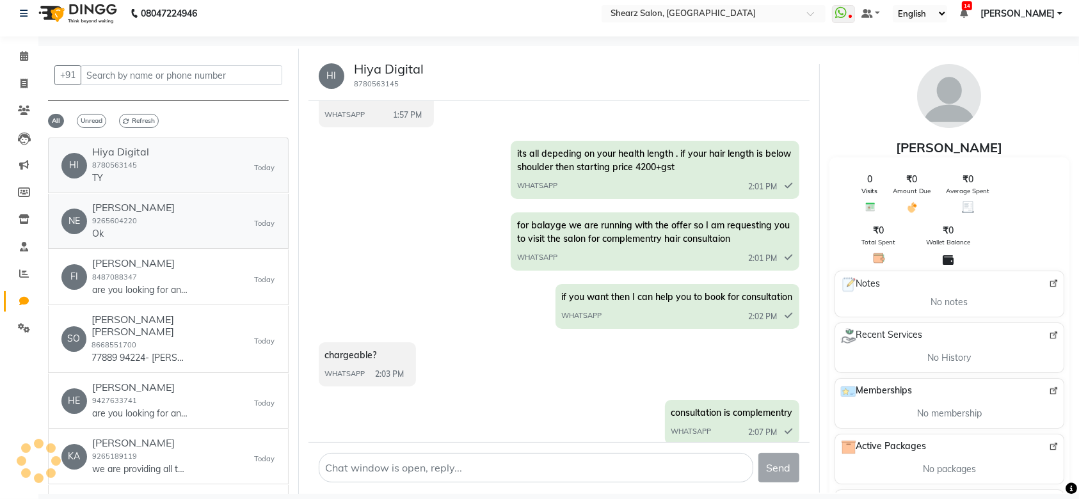
scroll to position [177, 0]
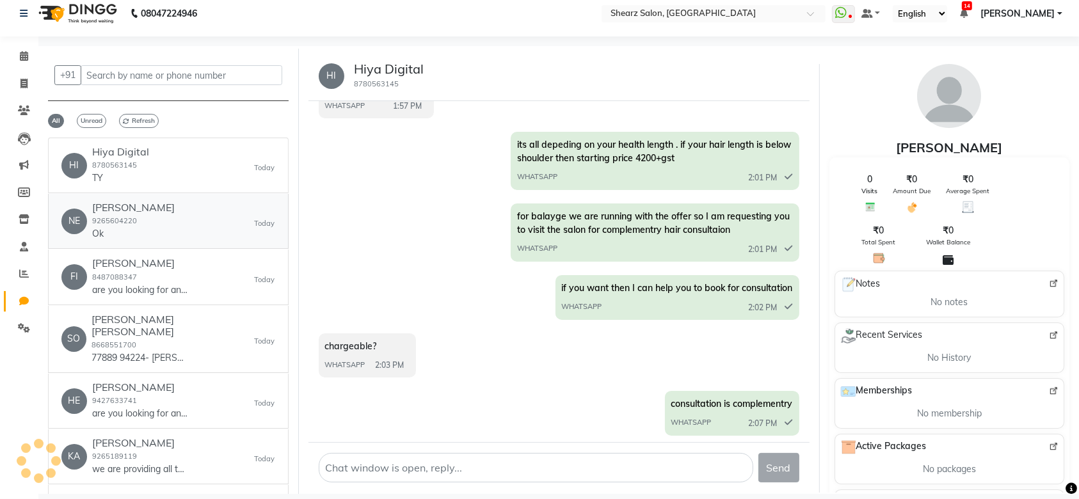
click at [147, 237] on p "Ok" at bounding box center [133, 233] width 83 height 13
click at [153, 289] on p "are you looking for any specific services?" at bounding box center [140, 290] width 96 height 13
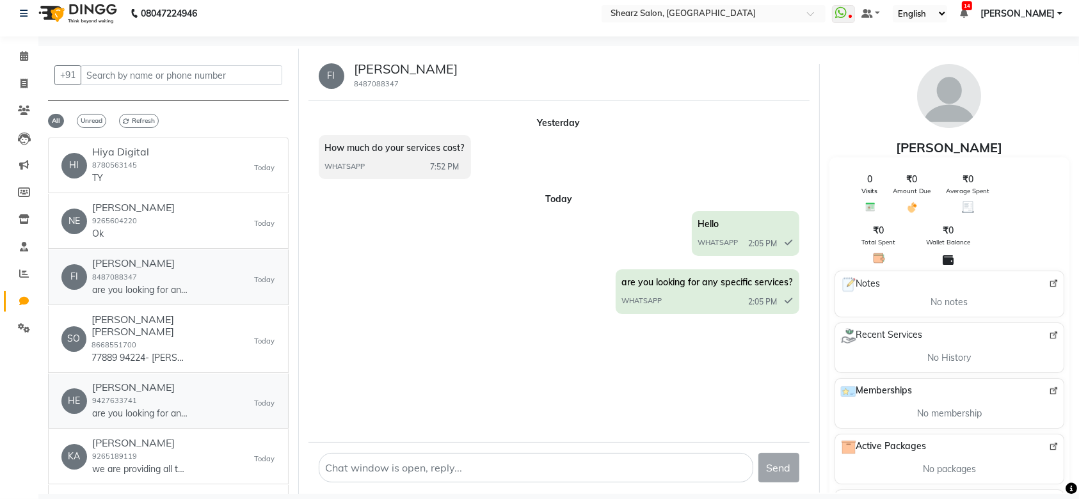
scroll to position [0, 0]
click at [181, 284] on p "are you looking for any specific services?" at bounding box center [140, 290] width 96 height 13
click at [180, 334] on div "Sonal Kundan deoghare 8668551700 77889 94224- Shela Branch" at bounding box center [173, 339] width 163 height 51
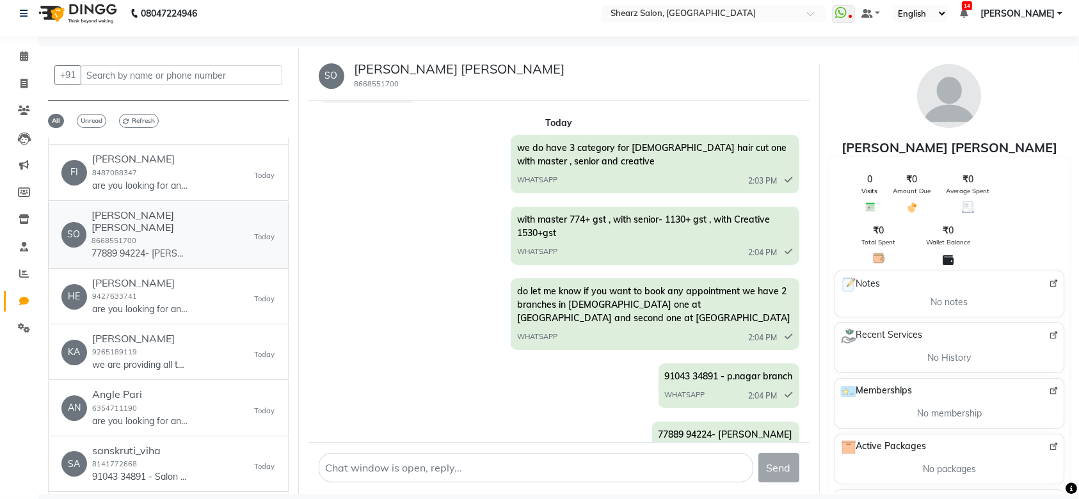
scroll to position [136, 0]
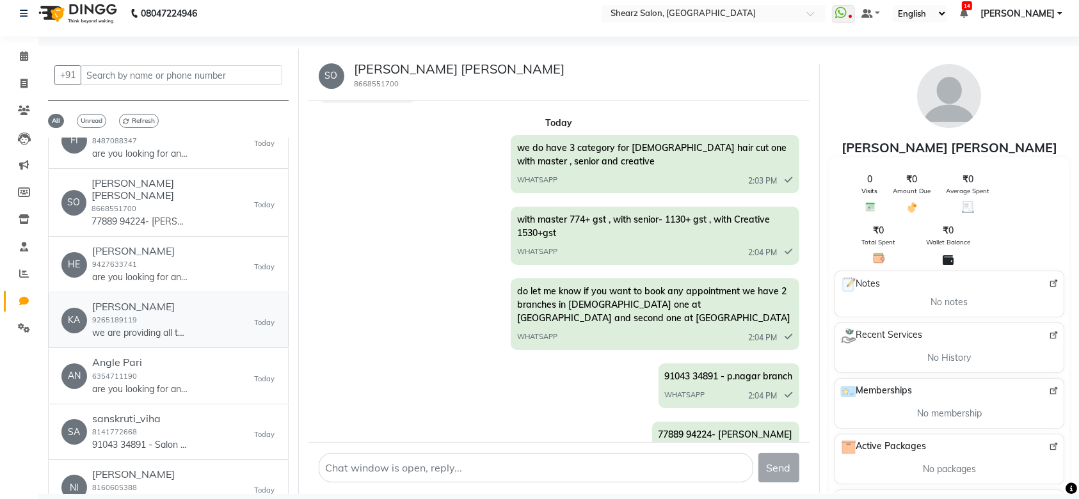
click at [178, 301] on div "Kaira patel 9265189119 we are providing all type of services for hair , skin, p…" at bounding box center [140, 320] width 96 height 39
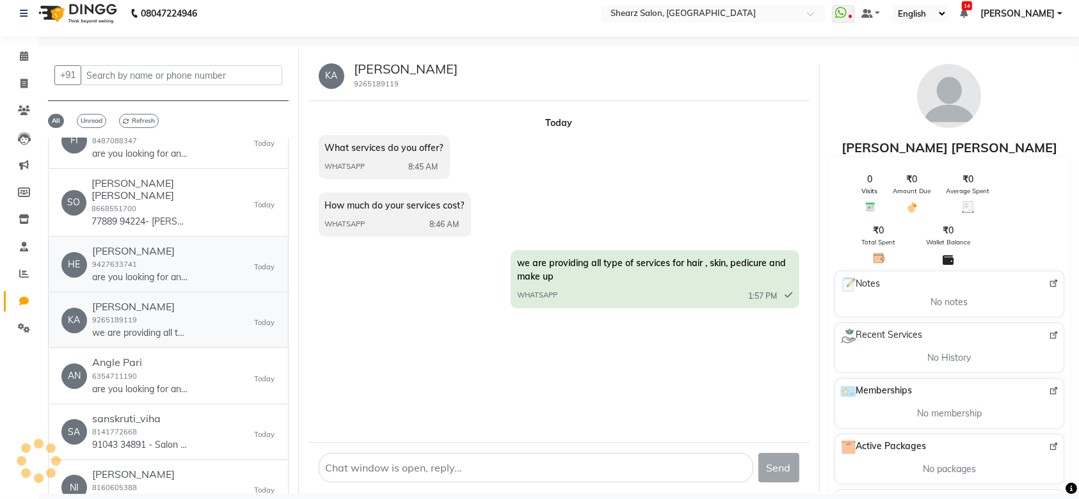
scroll to position [0, 0]
click at [168, 257] on div "Heena 9427633741 are you looking for any specific serivce ??" at bounding box center [140, 264] width 96 height 39
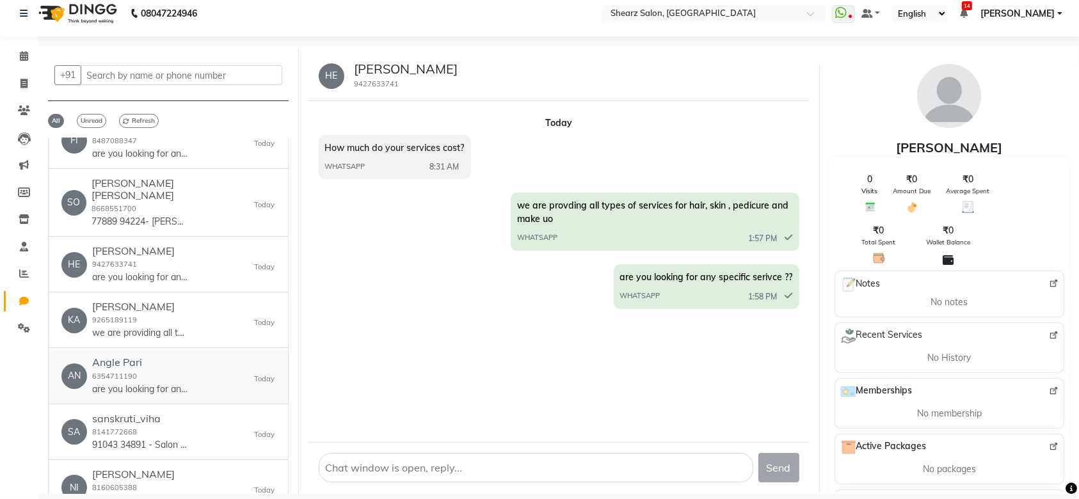
click at [138, 357] on h6 "Angle Pari" at bounding box center [140, 363] width 96 height 12
click at [173, 414] on div "sanskruti_viha 8141772668 91043 34891 - Salon number at p,nagar" at bounding box center [140, 432] width 96 height 39
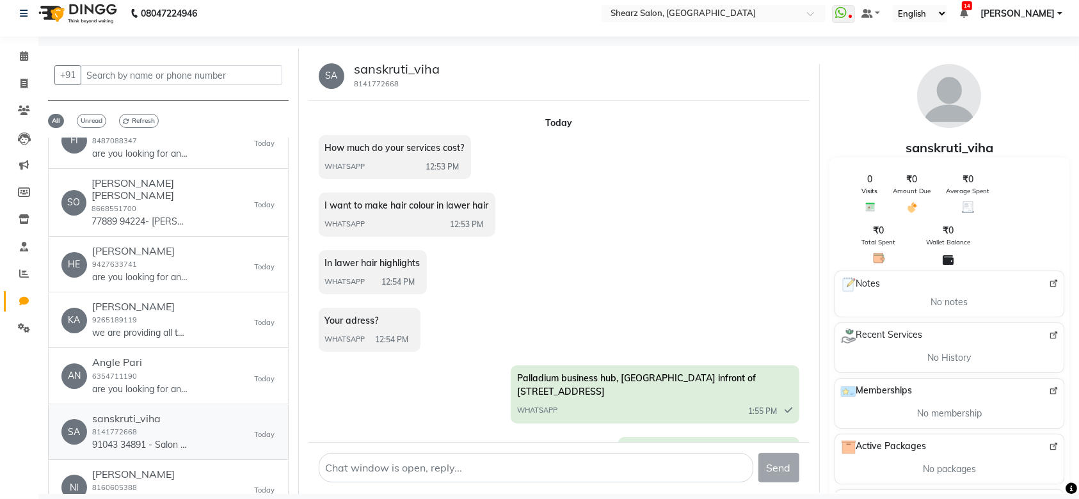
scroll to position [42, 0]
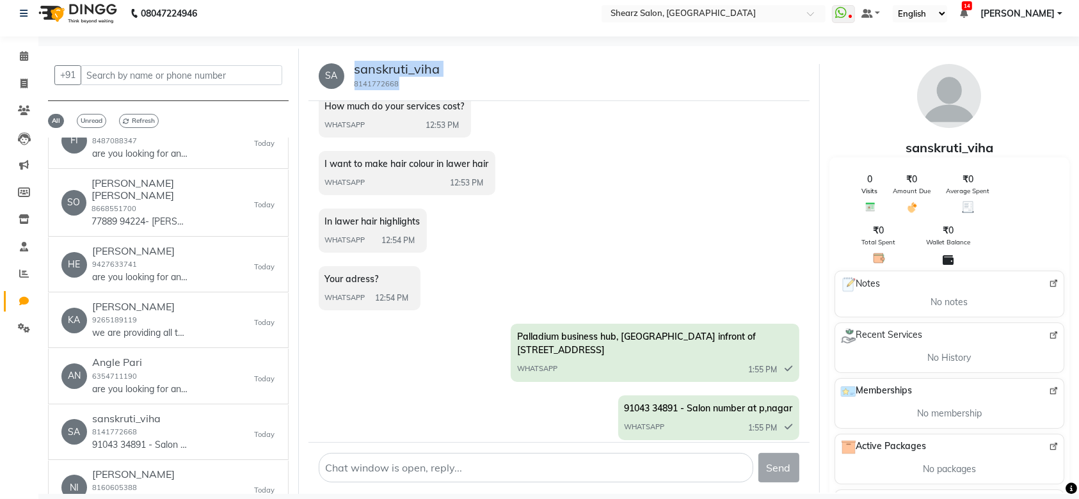
drag, startPoint x: 404, startPoint y: 86, endPoint x: 351, endPoint y: 67, distance: 55.7
click at [351, 67] on div "sanskruti_viha 8141772668" at bounding box center [392, 75] width 96 height 29
copy div "sanskruti_viha 8141772668"
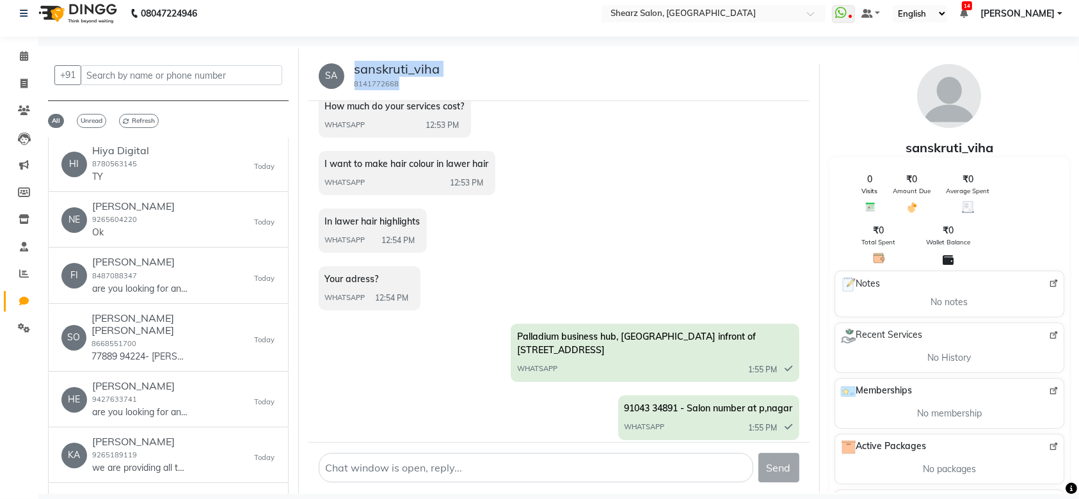
scroll to position [0, 0]
click at [21, 56] on icon at bounding box center [24, 56] width 8 height 10
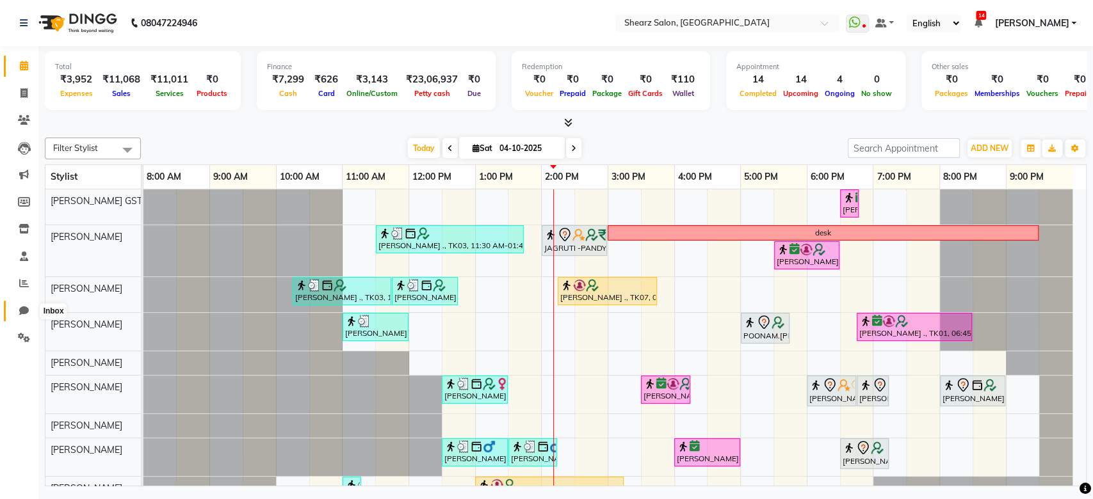
click at [24, 305] on span at bounding box center [24, 311] width 22 height 15
select select "100"
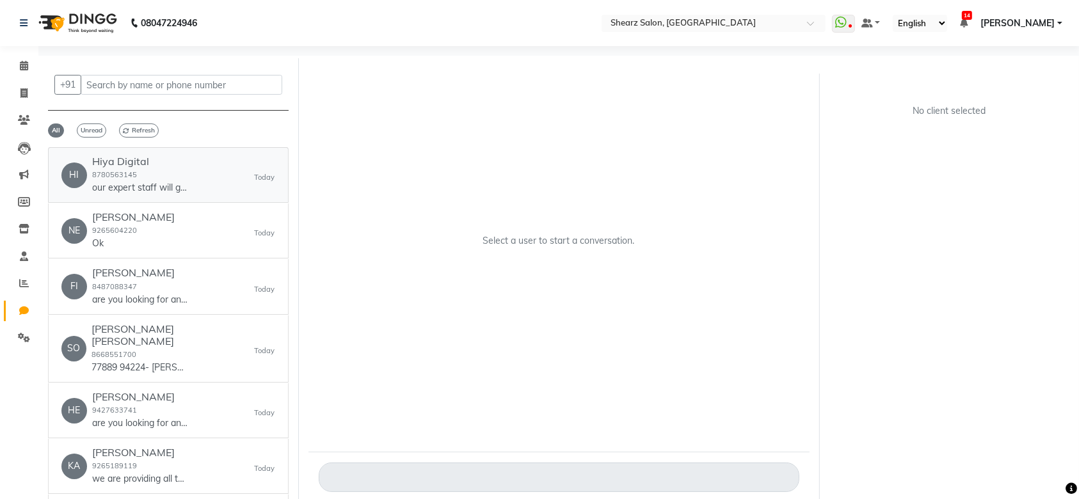
click at [186, 173] on div "Hiya Digital 8780563145 our expert staff will give you suggestion then you can …" at bounding box center [140, 175] width 96 height 39
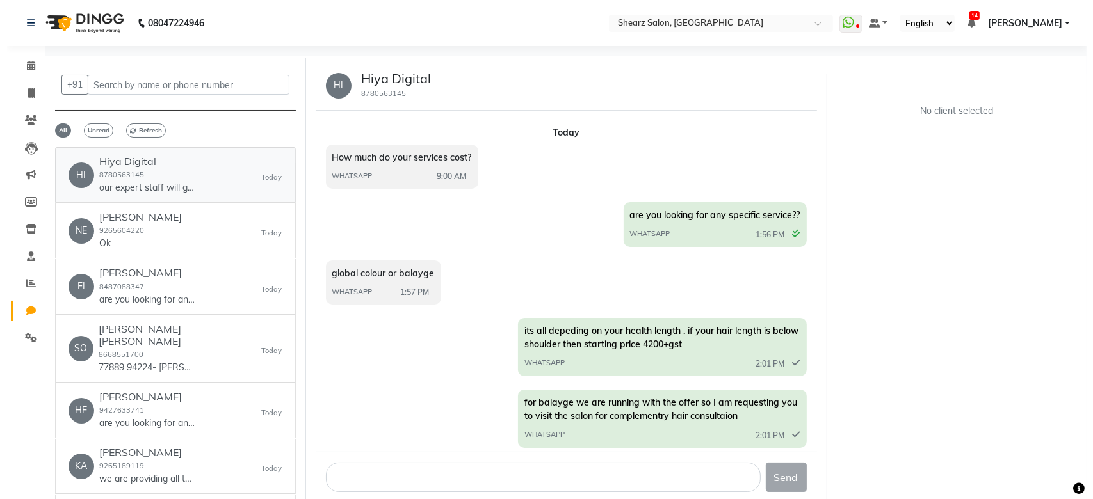
scroll to position [359, 0]
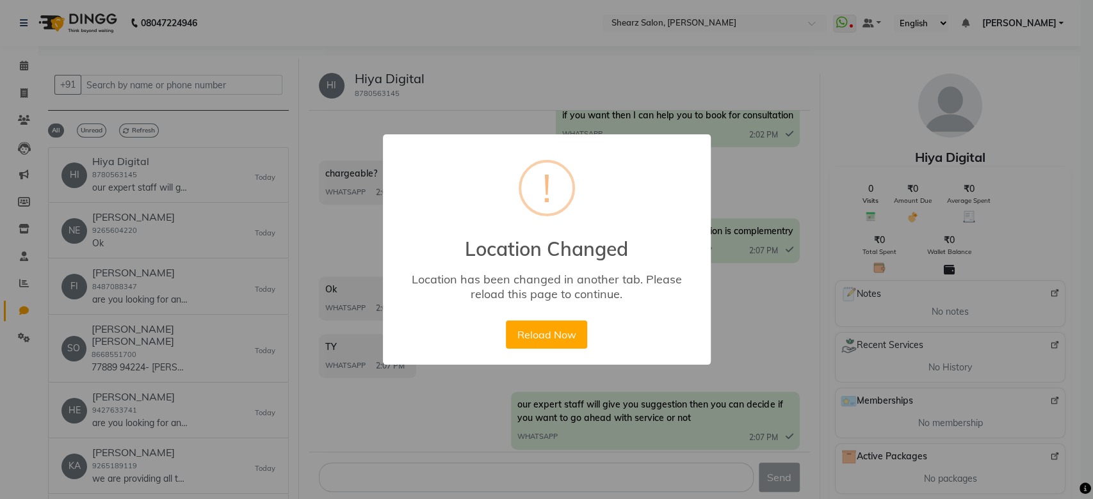
click at [543, 351] on div "× ! Location Changed Location has been changed in another tab. Please reload th…" at bounding box center [547, 249] width 328 height 231
click at [546, 332] on button "Reload Now" at bounding box center [546, 335] width 81 height 28
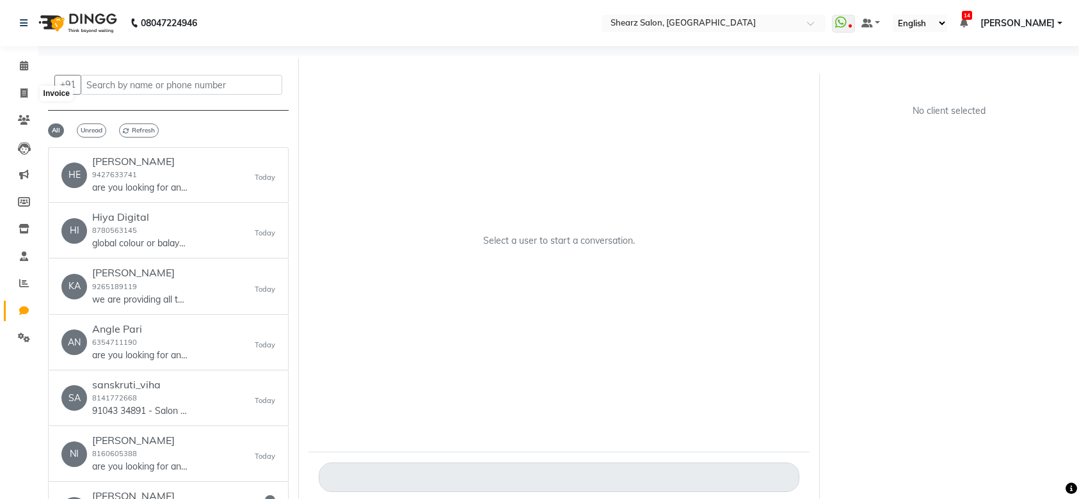
select select "100"
click at [26, 92] on icon at bounding box center [23, 93] width 7 height 10
select select "service"
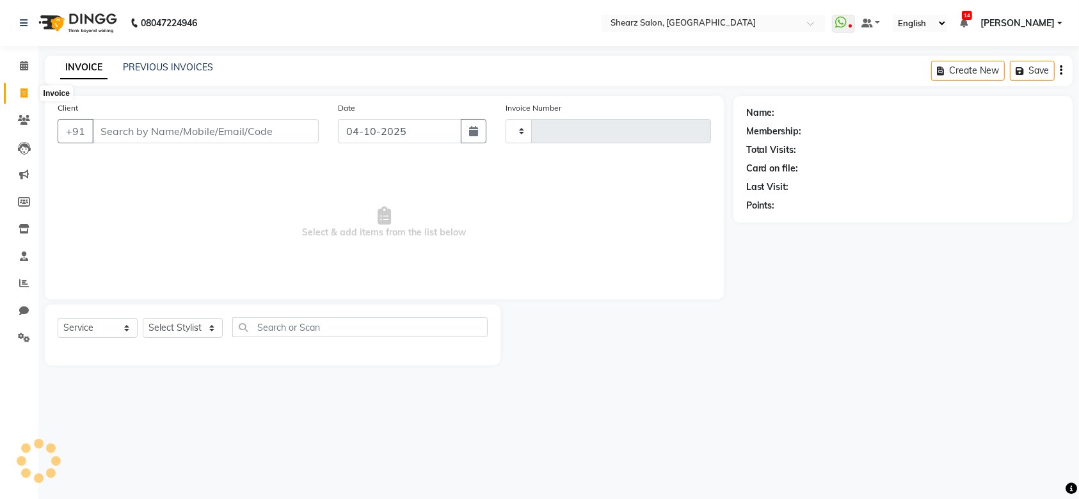
type input "7042"
select select "8157"
click at [157, 133] on input "Client" at bounding box center [207, 131] width 230 height 24
type input "0"
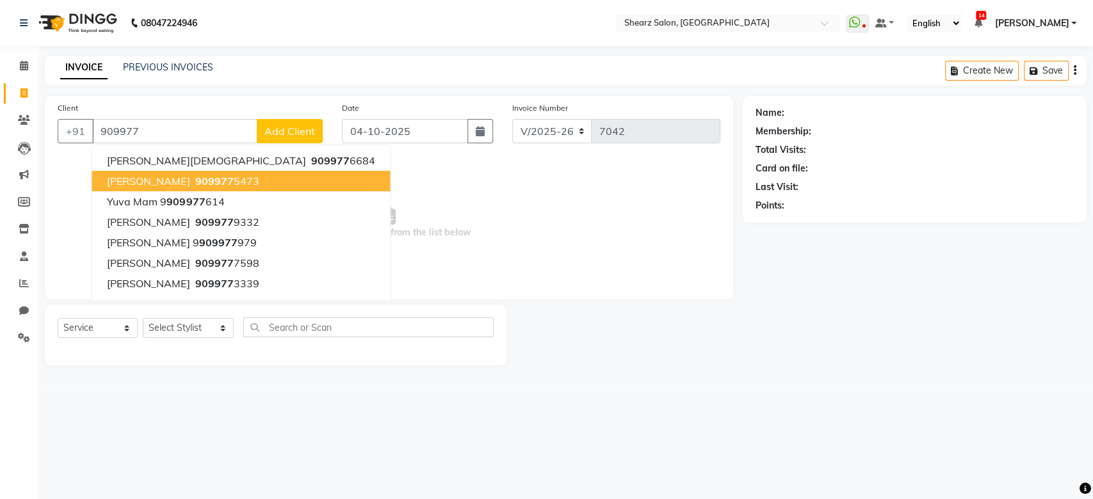
click at [195, 183] on span "909977" at bounding box center [214, 181] width 38 height 13
type input "9099775473"
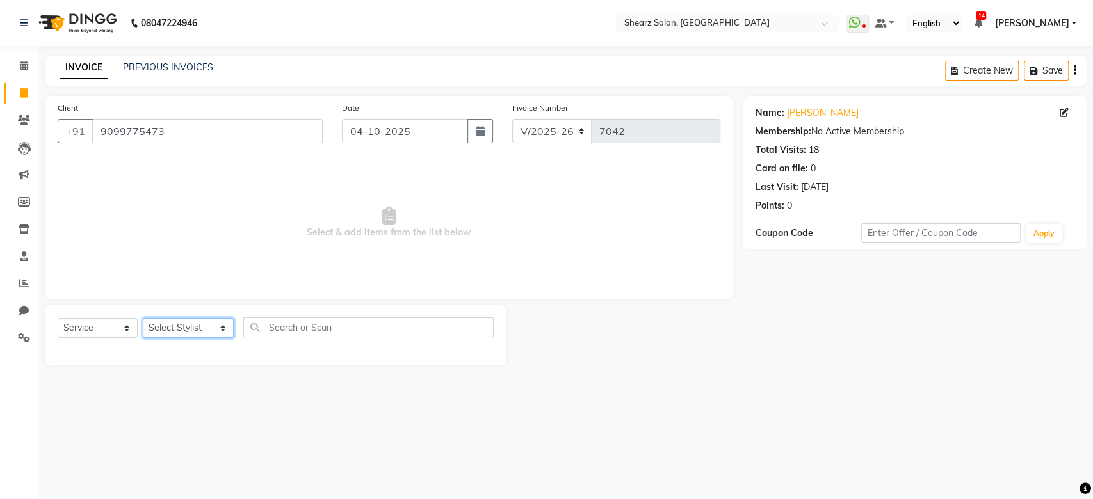
click at [185, 332] on select "Select Stylist Admin A General [PERSON_NAME] Asha Chavariya [PERSON_NAME] Cente…" at bounding box center [188, 328] width 91 height 20
click at [143, 318] on select "Select Stylist Admin A General [PERSON_NAME] Asha Chavariya [PERSON_NAME] Cente…" at bounding box center [188, 328] width 91 height 20
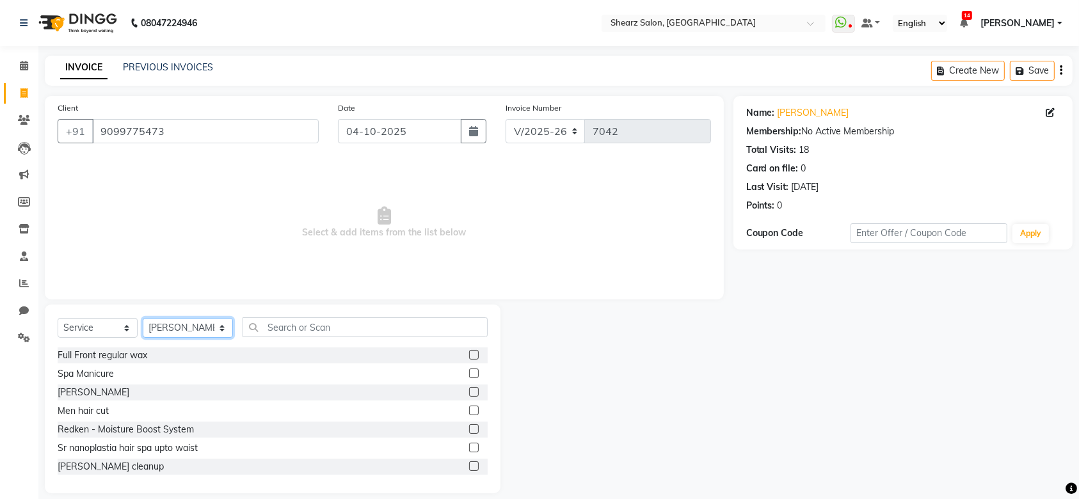
click at [200, 334] on select "Select Stylist Admin A General [PERSON_NAME] Asha Chavariya [PERSON_NAME] Cente…" at bounding box center [188, 328] width 90 height 20
select select "77486"
click at [143, 318] on select "Select Stylist Admin A General Arvind S Devda Asha Chavariya Brijesh Valand Cen…" at bounding box center [188, 328] width 90 height 20
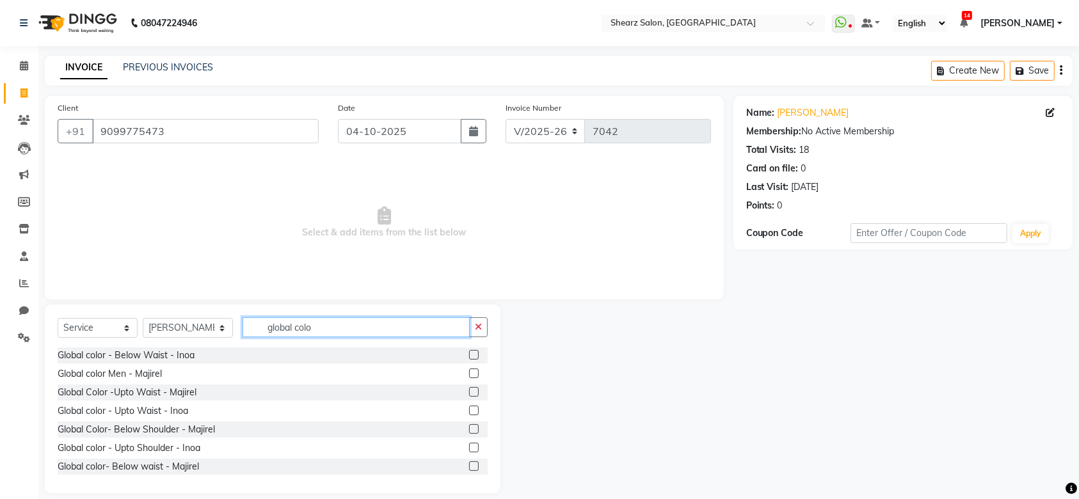
type input "global colo"
click at [469, 429] on label at bounding box center [474, 429] width 10 height 10
click at [469, 429] on input "checkbox" at bounding box center [473, 430] width 8 height 8
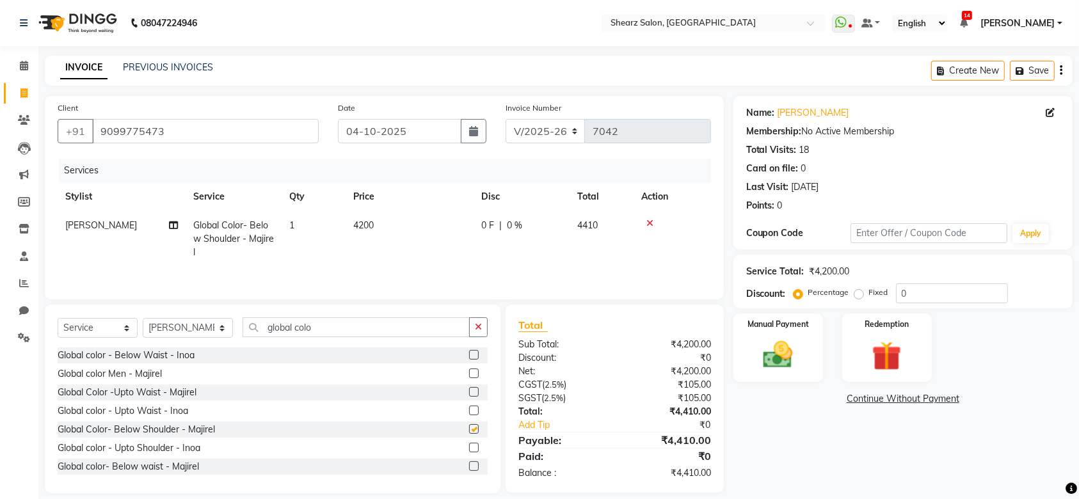
checkbox input "false"
drag, startPoint x: 328, startPoint y: 326, endPoint x: 195, endPoint y: 324, distance: 133.2
click at [195, 324] on div "Select Service Product Membership Package Voucher Prepaid Gift Card Select Styl…" at bounding box center [273, 332] width 430 height 30
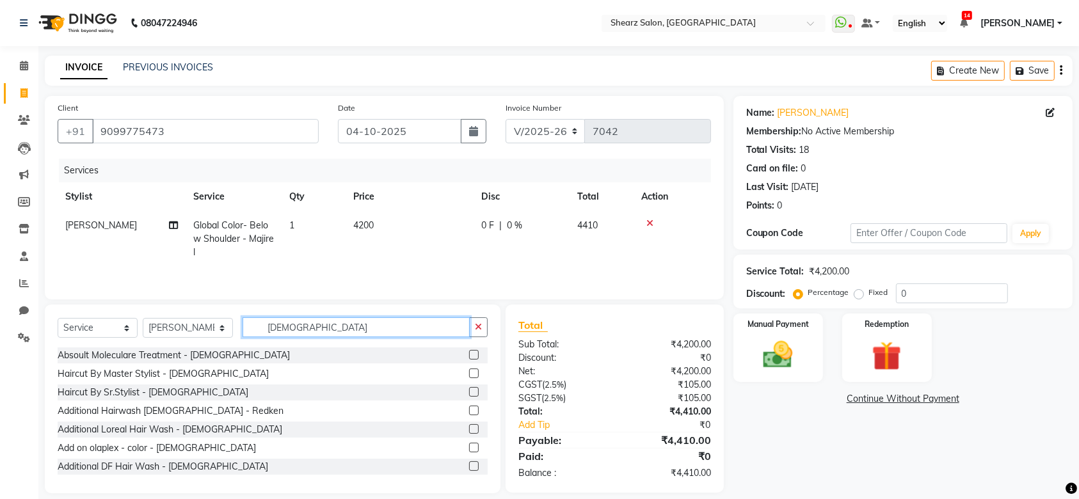
type input "female"
click at [453, 373] on div "Haircut By Master Stylist - Female" at bounding box center [273, 374] width 430 height 16
click at [469, 376] on label at bounding box center [474, 374] width 10 height 10
click at [469, 376] on input "checkbox" at bounding box center [473, 374] width 8 height 8
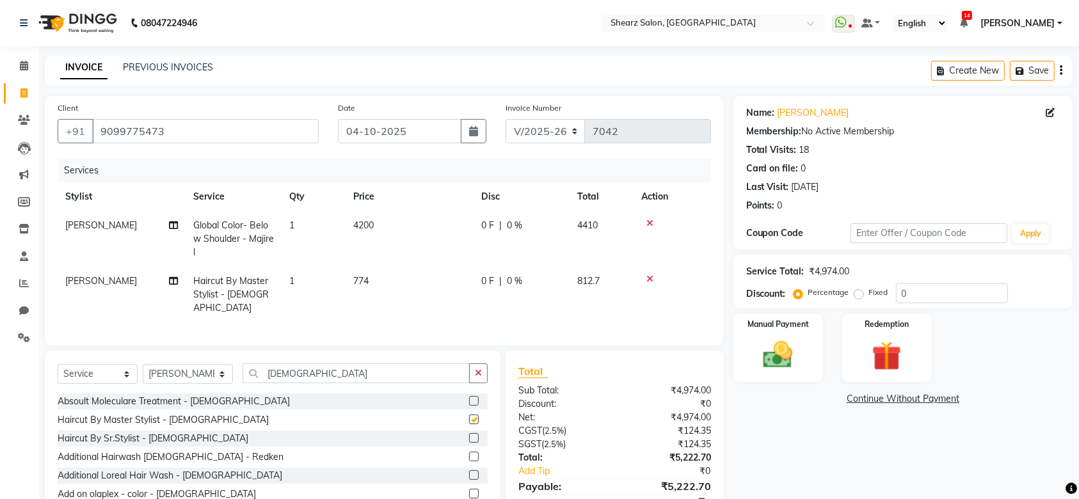
checkbox input "false"
click at [469, 436] on label at bounding box center [474, 438] width 10 height 10
click at [469, 436] on input "checkbox" at bounding box center [473, 439] width 8 height 8
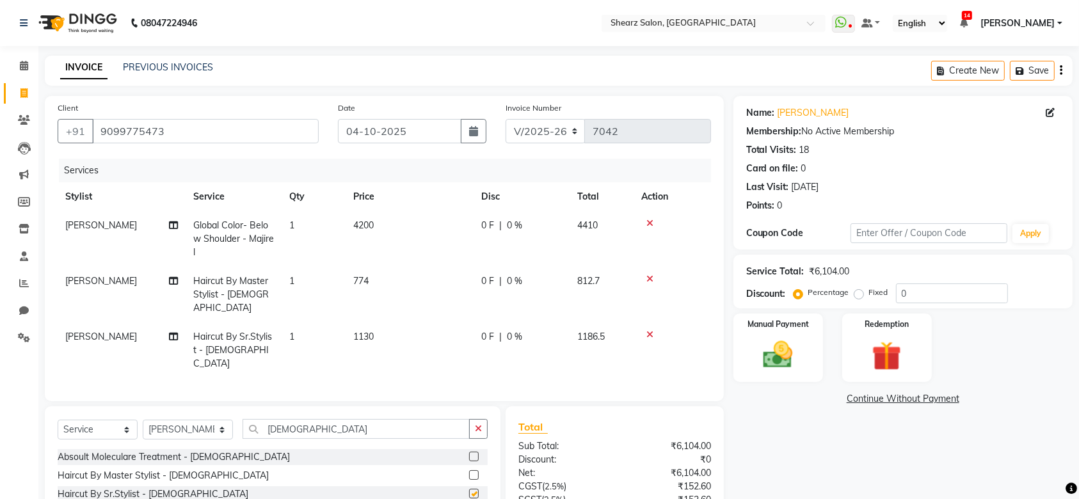
checkbox input "false"
drag, startPoint x: 319, startPoint y: 408, endPoint x: 214, endPoint y: 402, distance: 104.5
click at [214, 406] on div "Select Service Product Membership Package Voucher Prepaid Gift Card Select Styl…" at bounding box center [273, 500] width 456 height 189
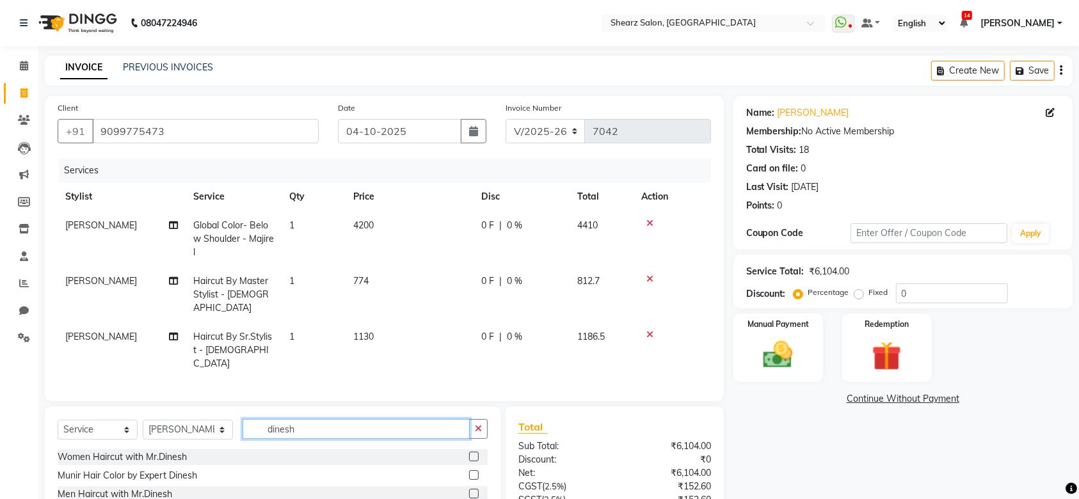
type input "dinesh"
click at [472, 452] on label at bounding box center [474, 457] width 10 height 10
click at [472, 453] on input "checkbox" at bounding box center [473, 457] width 8 height 8
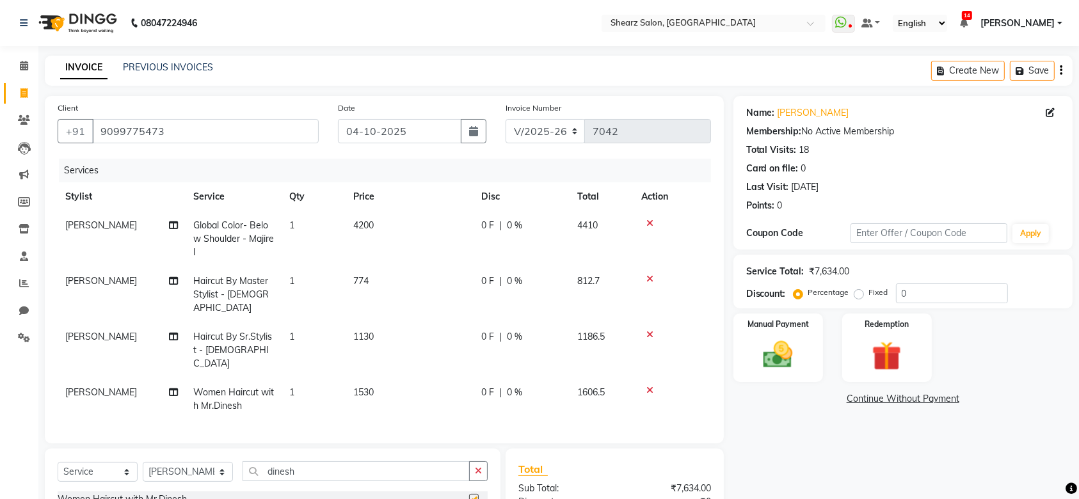
checkbox input "false"
click at [652, 223] on icon at bounding box center [650, 223] width 7 height 9
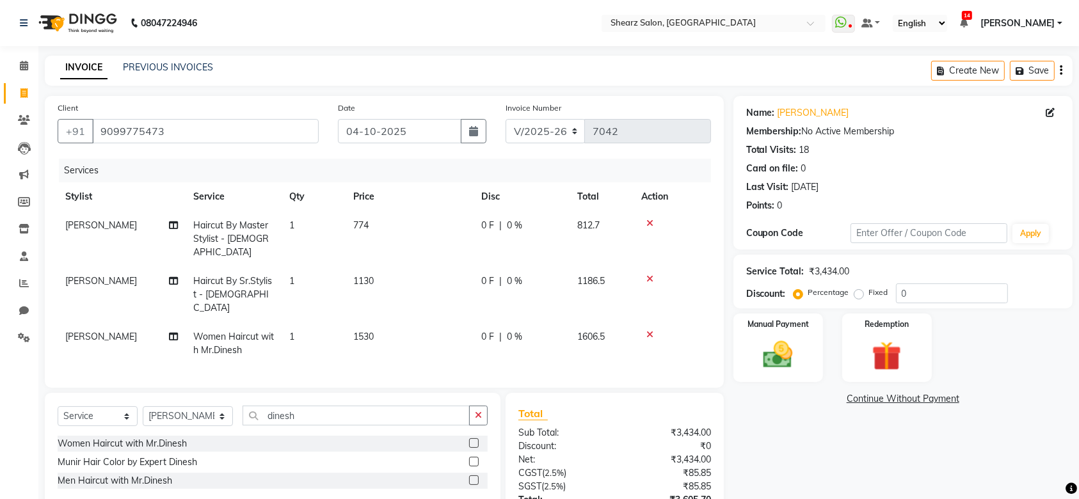
click at [652, 223] on icon at bounding box center [650, 223] width 7 height 9
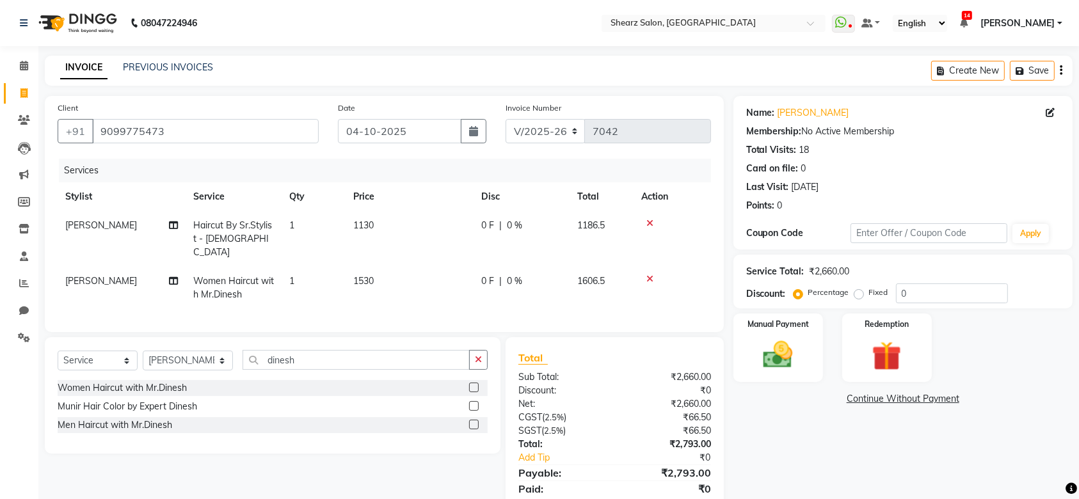
click at [652, 223] on icon at bounding box center [650, 223] width 7 height 9
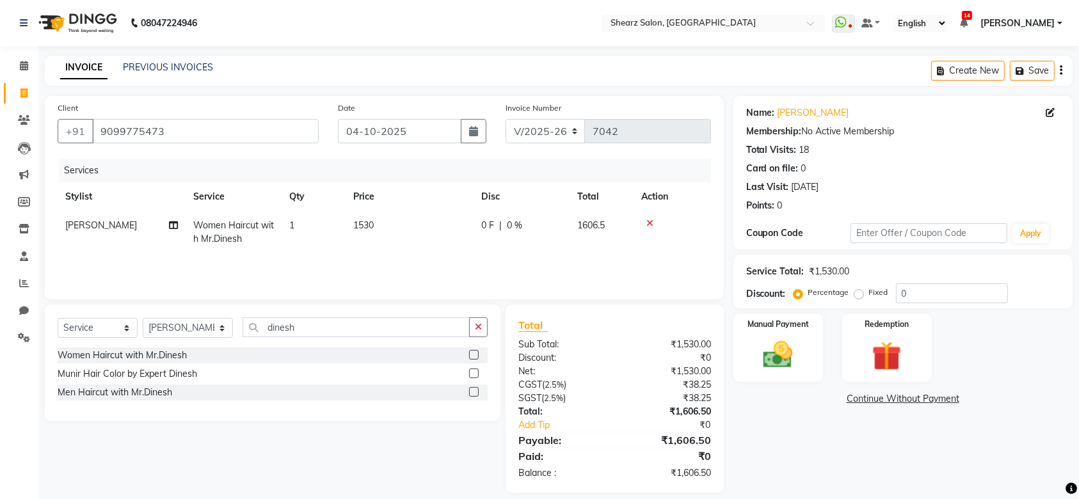
click at [652, 223] on icon at bounding box center [650, 223] width 7 height 9
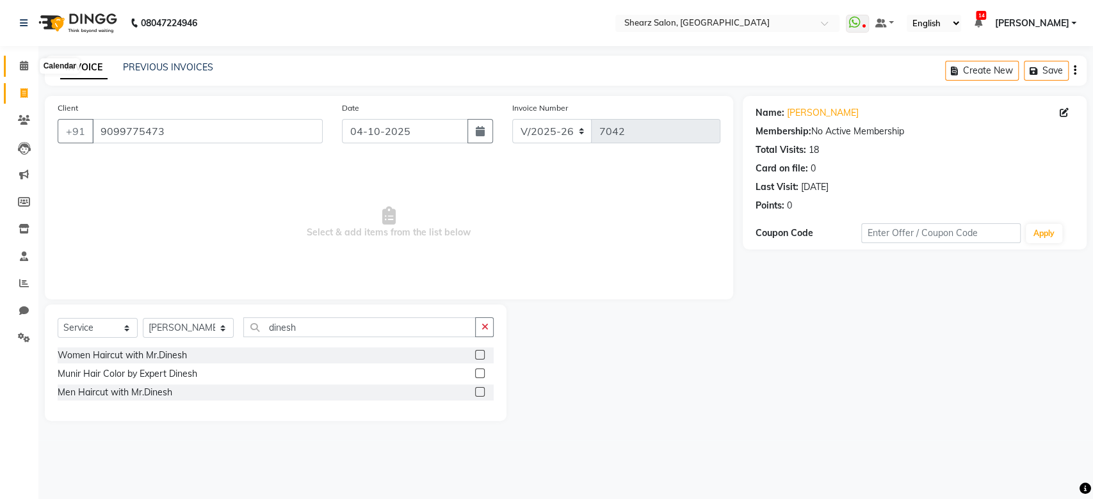
click at [24, 68] on icon at bounding box center [24, 66] width 8 height 10
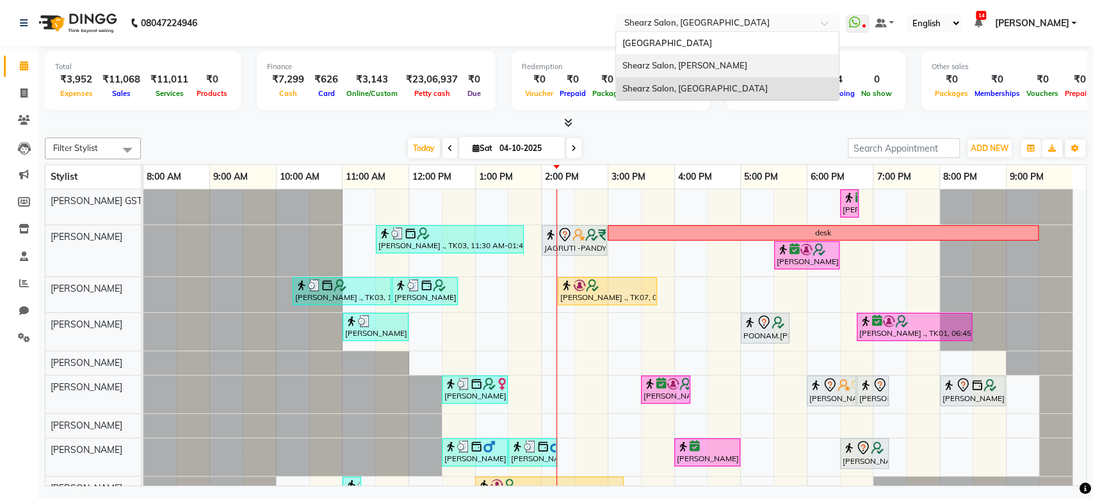
drag, startPoint x: 705, startPoint y: 22, endPoint x: 710, endPoint y: 73, distance: 51.4
click at [710, 32] on ng-select "Select Location × [GEOGRAPHIC_DATA], [GEOGRAPHIC_DATA] [GEOGRAPHIC_DATA][PERSON…" at bounding box center [727, 23] width 224 height 17
click at [710, 73] on div "Shearz Salon, [PERSON_NAME]" at bounding box center [727, 65] width 223 height 23
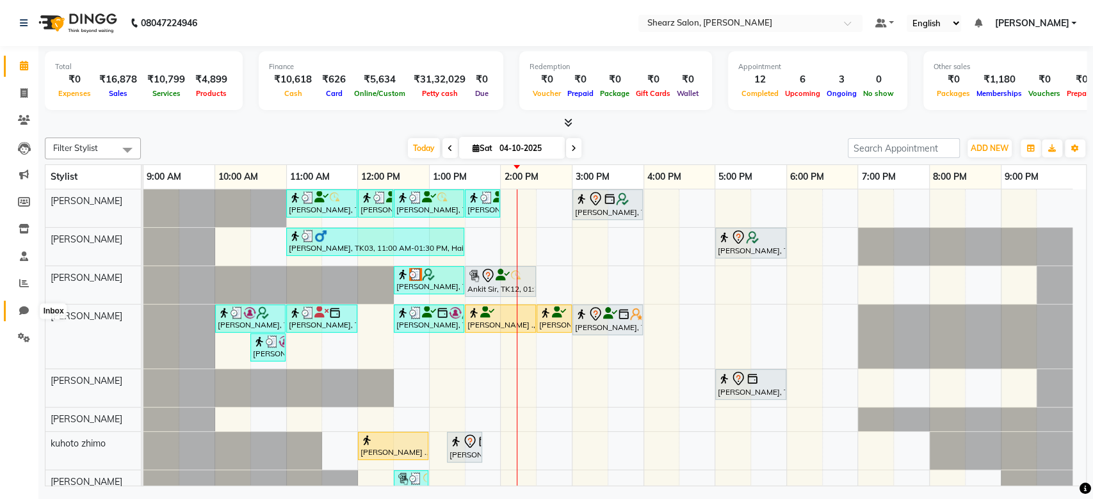
click at [22, 307] on icon at bounding box center [24, 311] width 10 height 10
select select "100"
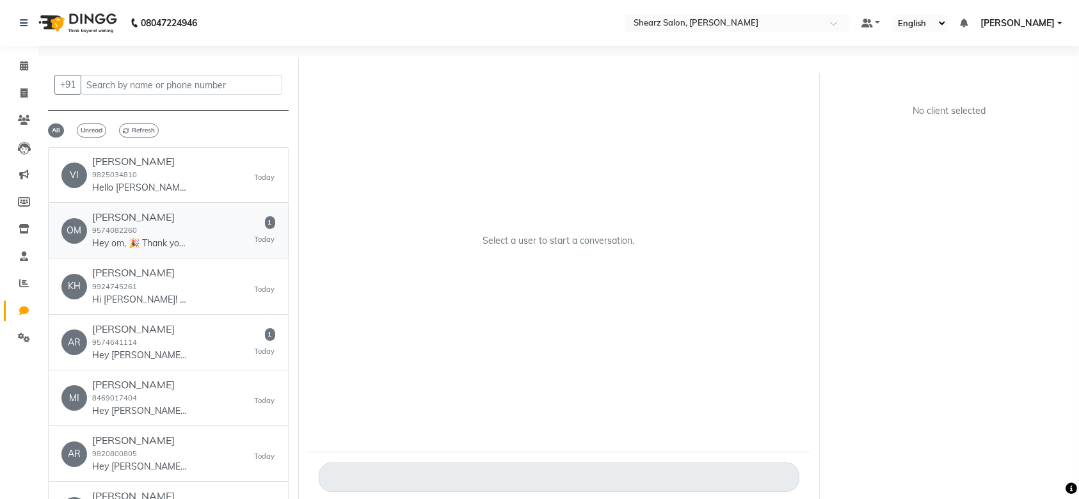
click at [202, 238] on div "OM [PERSON_NAME] 9574082260 Hey om, 🎉 Thank you for choosing Shearz Salon! Here…" at bounding box center [168, 230] width 214 height 39
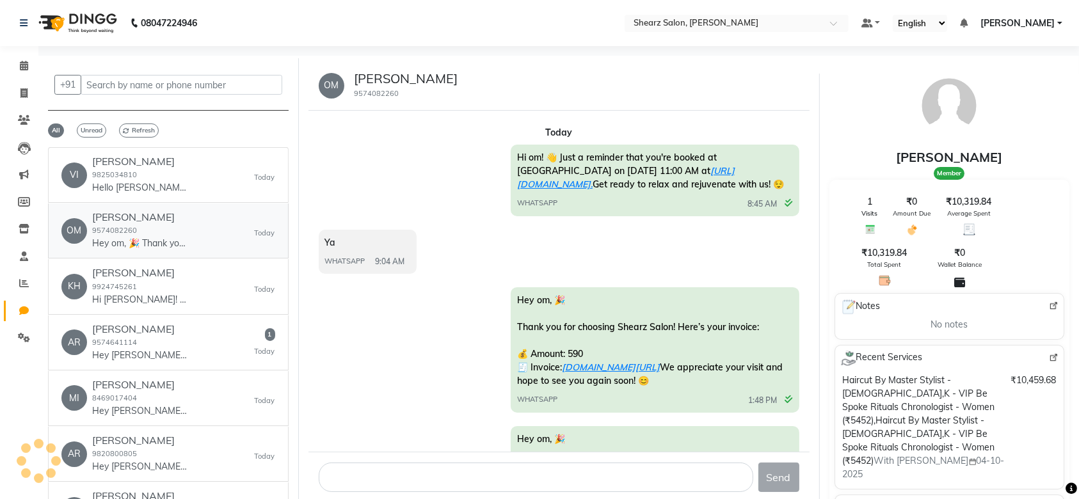
scroll to position [282, 0]
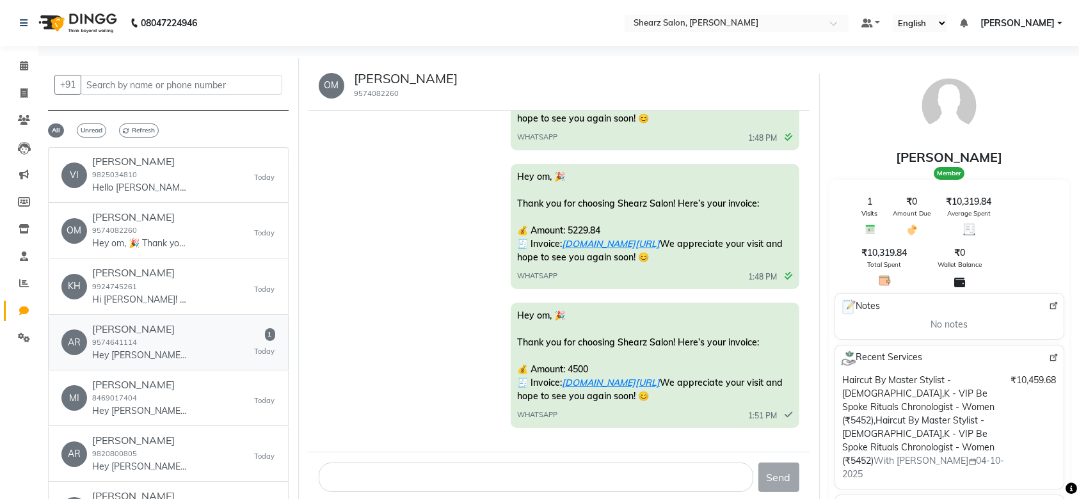
click at [159, 356] on p "Hey [PERSON_NAME], 🎉 Thank you for choosing Shearz Salon! Here’s your invoice: …" at bounding box center [140, 355] width 96 height 13
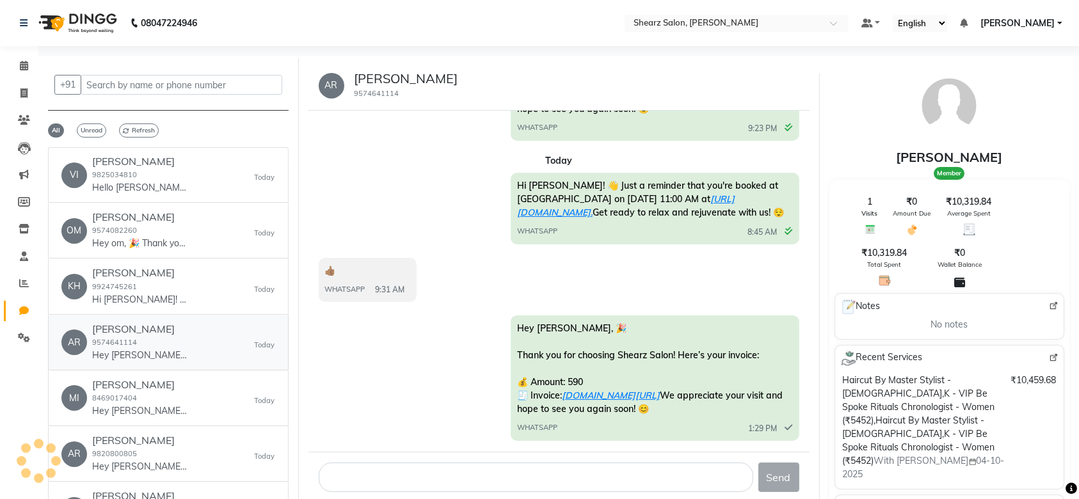
scroll to position [618, 0]
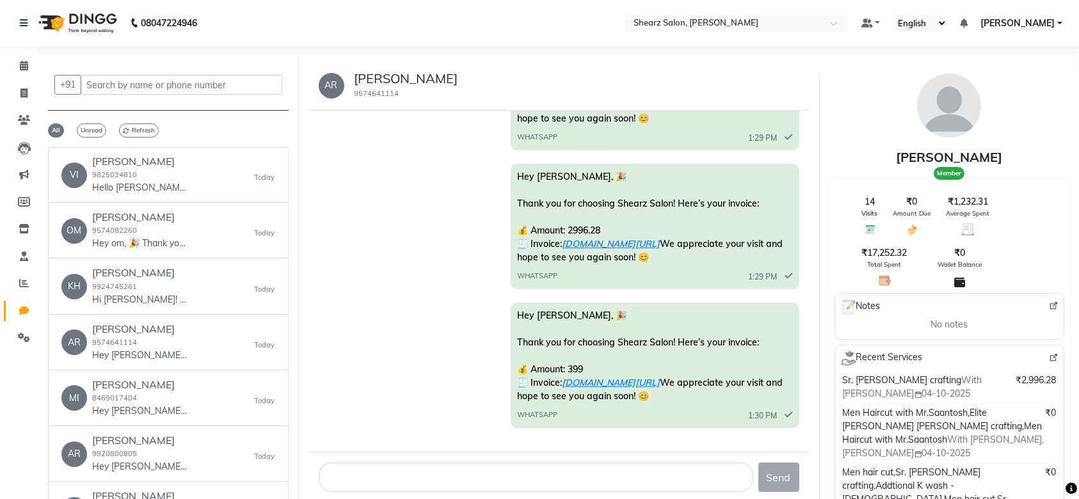
click at [289, 486] on div "+91 All Unread Refresh VI [PERSON_NAME] 9825034810 Hello [PERSON_NAME], 👋 Your …" at bounding box center [168, 283] width 261 height 450
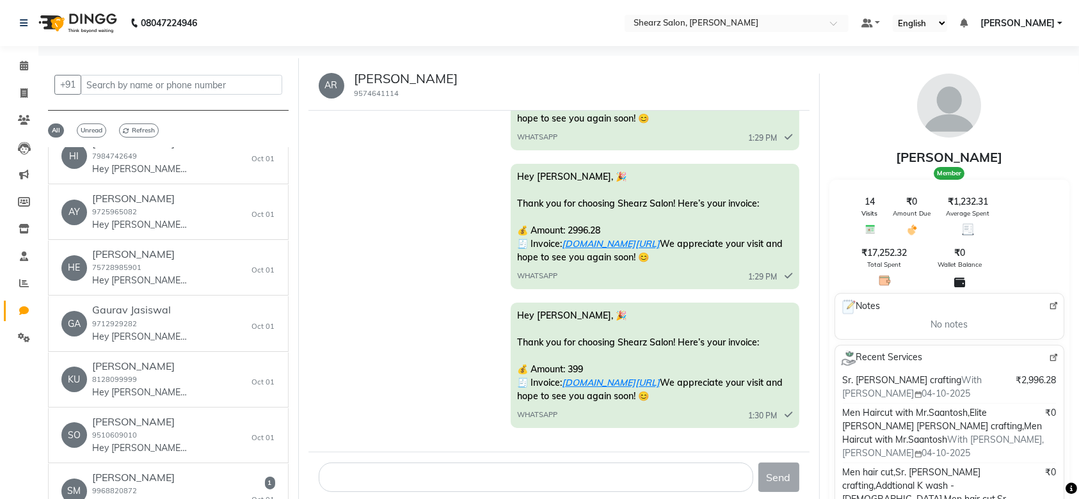
scroll to position [4421, 0]
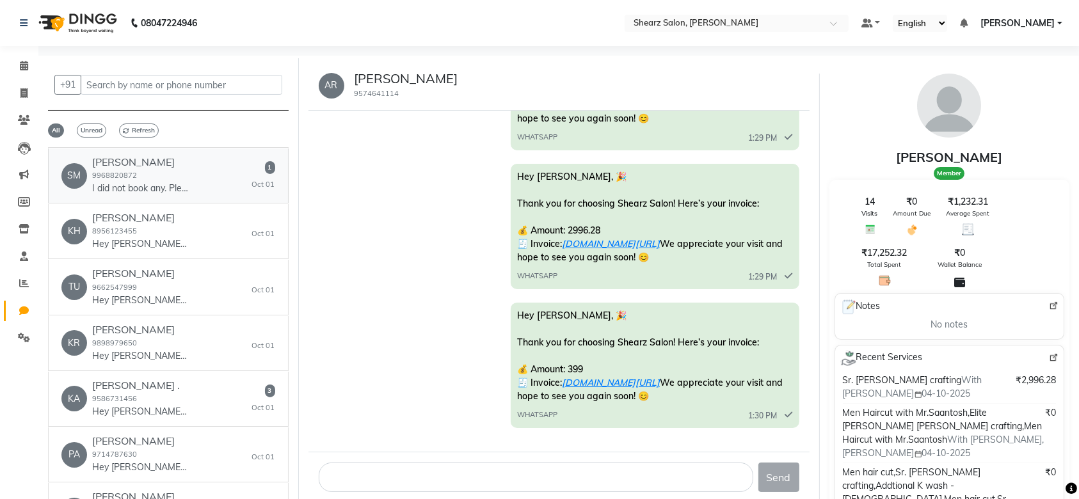
click at [166, 182] on p "I did not book any. Please check" at bounding box center [140, 188] width 96 height 13
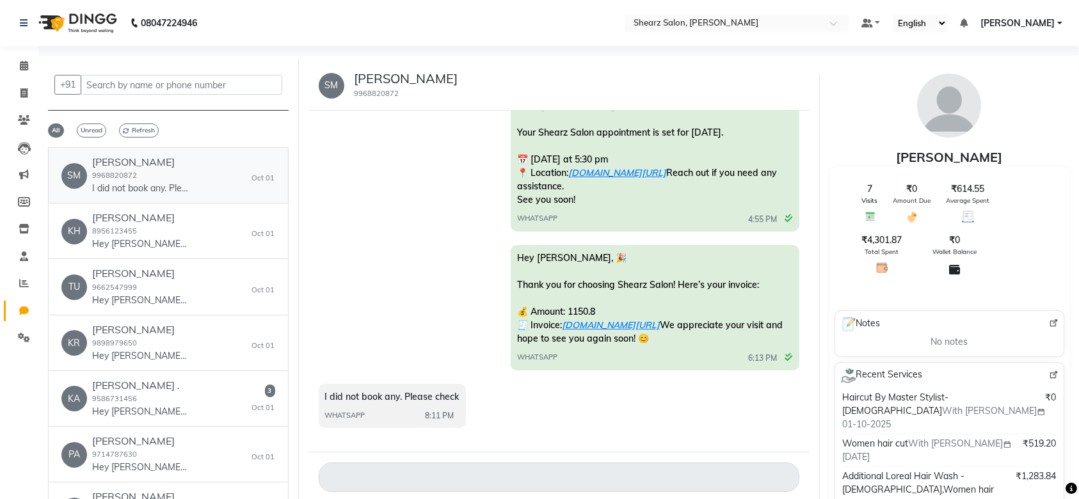
scroll to position [77, 0]
click at [205, 386] on div "KA [PERSON_NAME] . 9586731456 Hey [PERSON_NAME], 🎉 Thank you for choosing Shear…" at bounding box center [168, 399] width 214 height 39
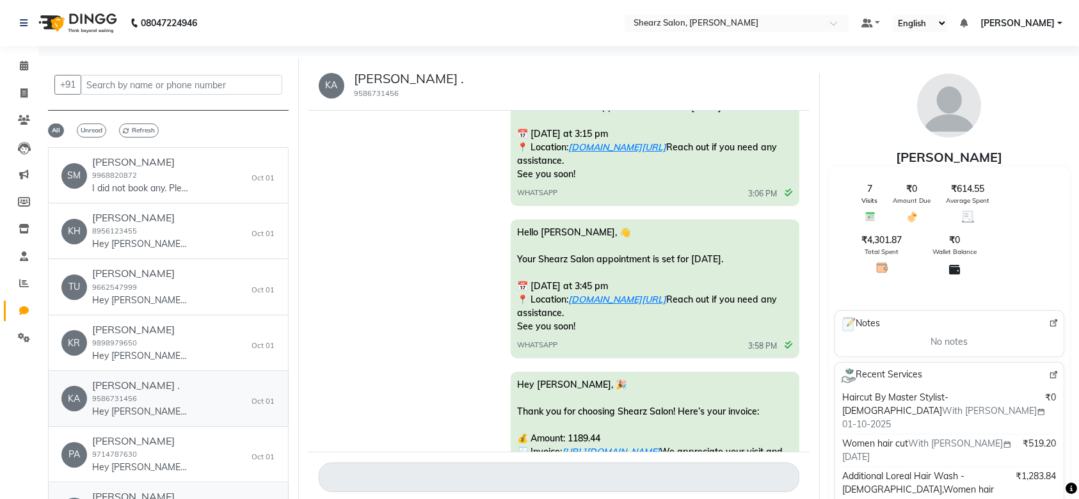
scroll to position [8450, 0]
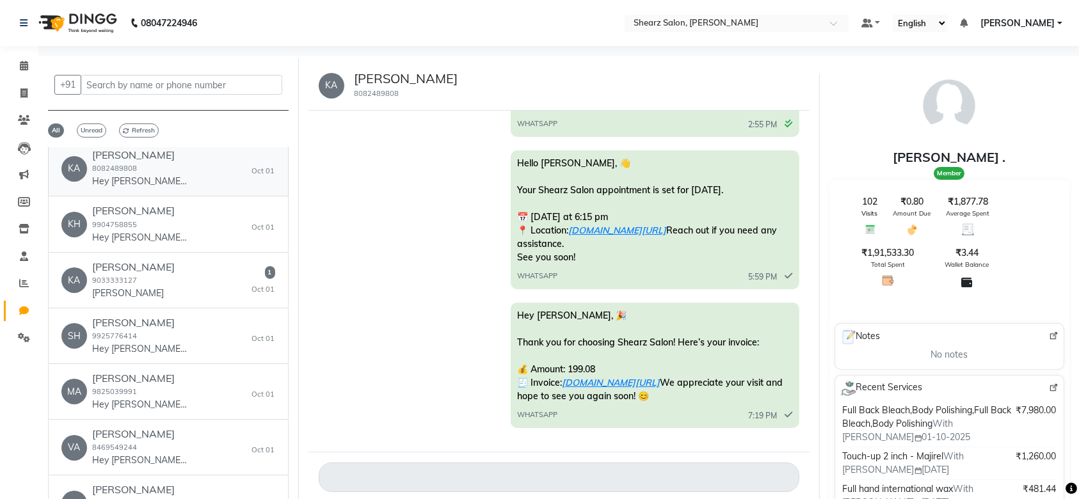
scroll to position [4745, 0]
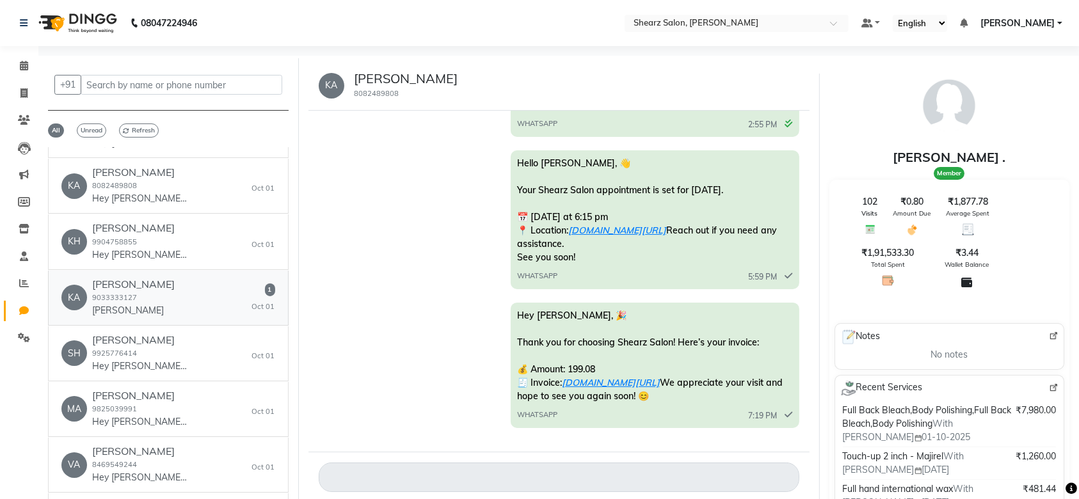
click at [175, 278] on div "Kamal Mansukhani 9033333127 Kumar Tulsiyani" at bounding box center [133, 297] width 83 height 39
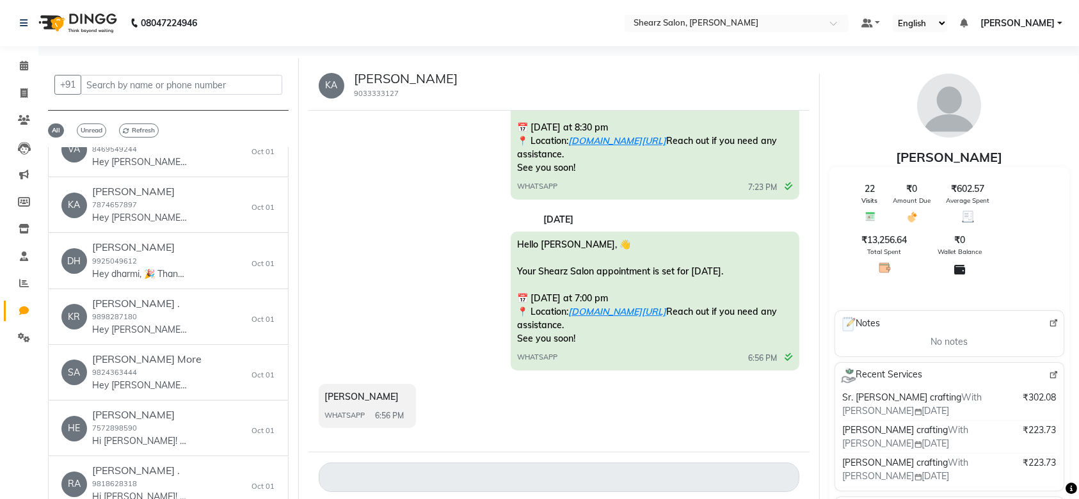
scroll to position [5264, 0]
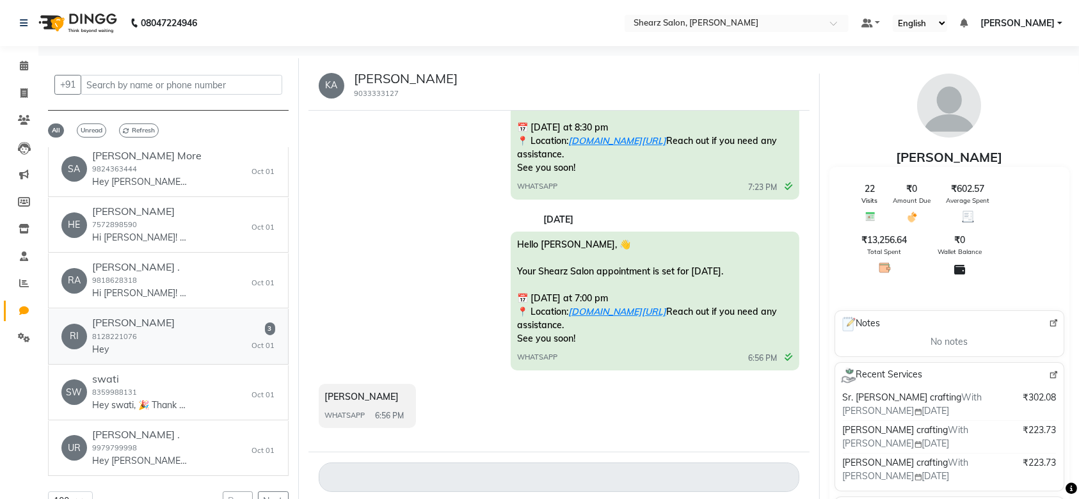
click at [201, 309] on link "RI Riya Mathur 8128221076 Hey 3 Oct 01" at bounding box center [168, 336] width 241 height 55
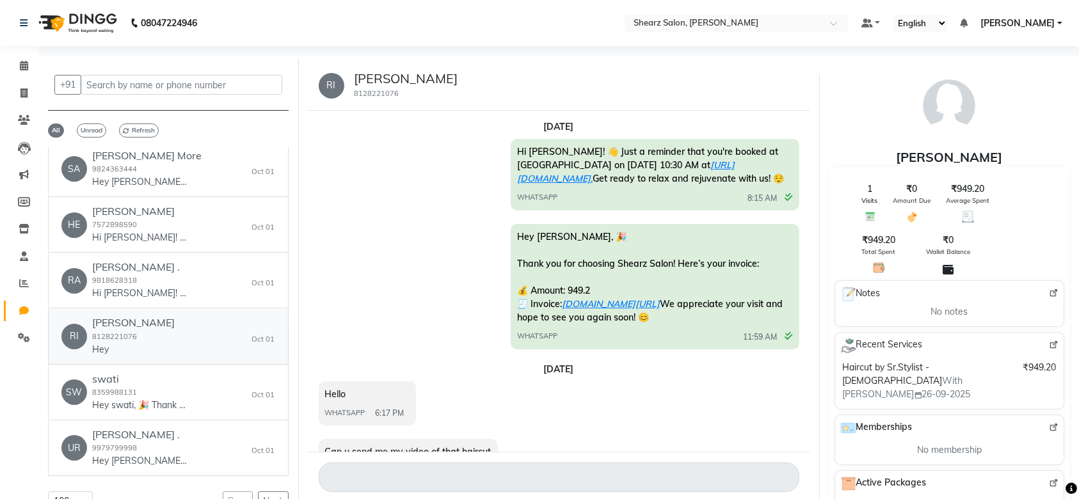
scroll to position [233, 0]
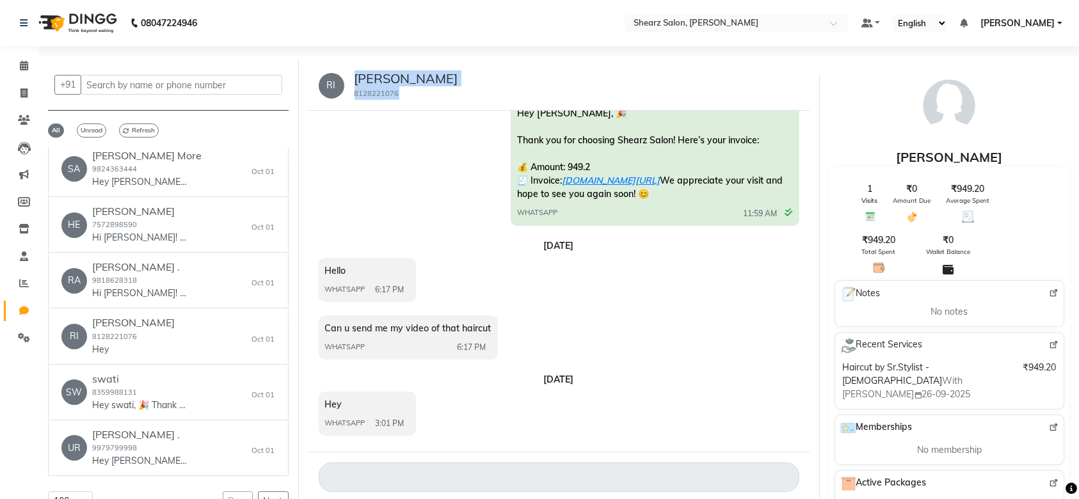
drag, startPoint x: 405, startPoint y: 90, endPoint x: 351, endPoint y: 79, distance: 54.2
click at [351, 79] on div "Riya Mathur 8128221076" at bounding box center [401, 85] width 114 height 29
copy div "Riya Mathur 8128221076"
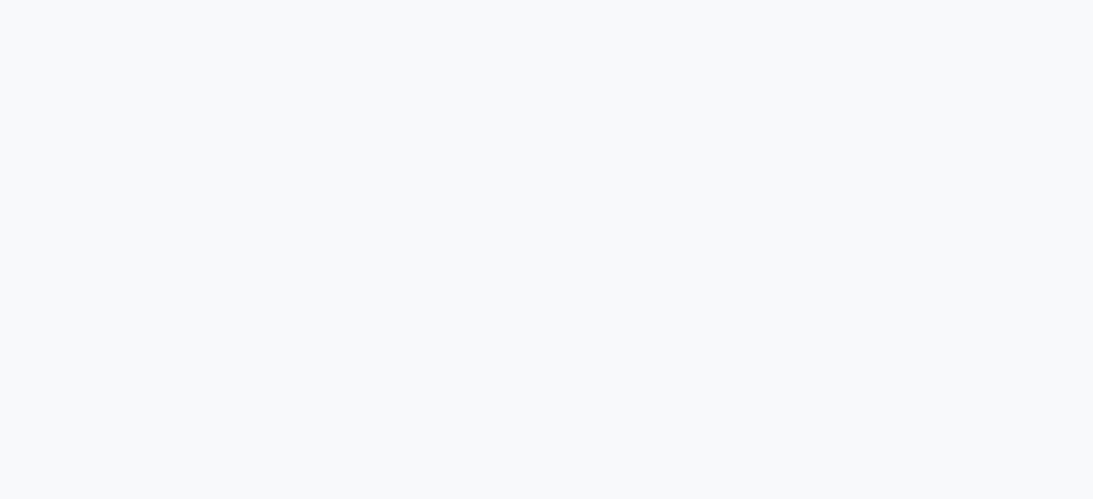
select select "100"
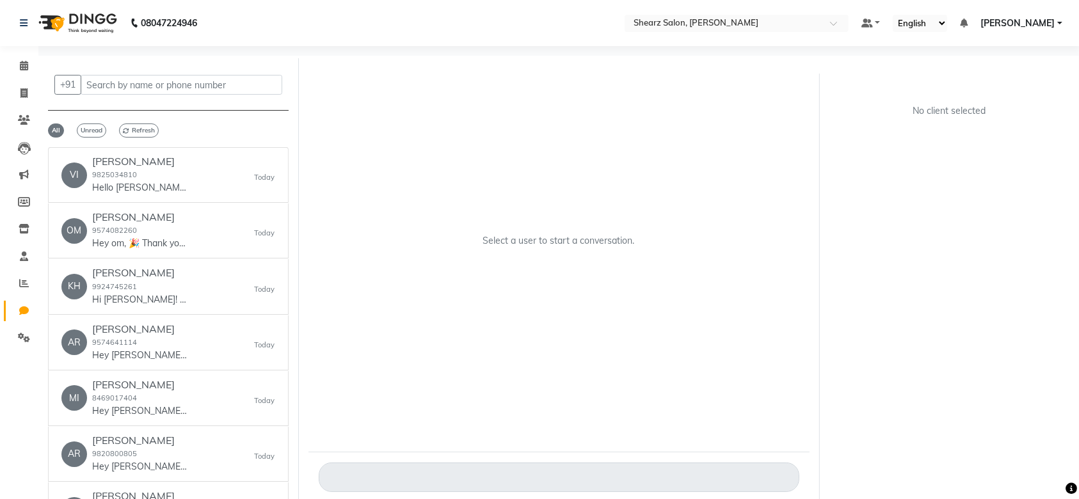
drag, startPoint x: 290, startPoint y: 485, endPoint x: 281, endPoint y: 486, distance: 9.0
click at [281, 486] on div "+91 All Unread Refresh VI [PERSON_NAME] 9825034810 Hello [PERSON_NAME], 👋 Your …" at bounding box center [168, 283] width 261 height 450
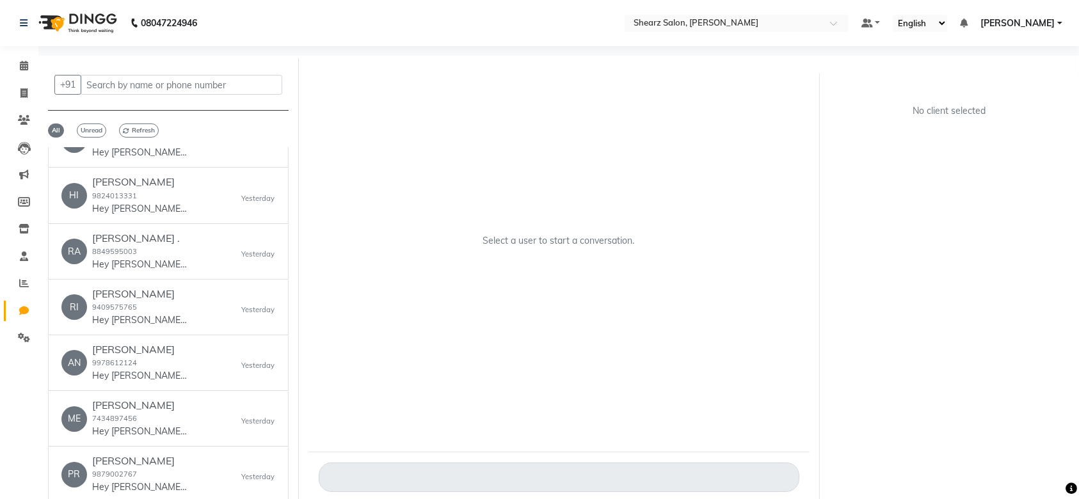
scroll to position [1579, 0]
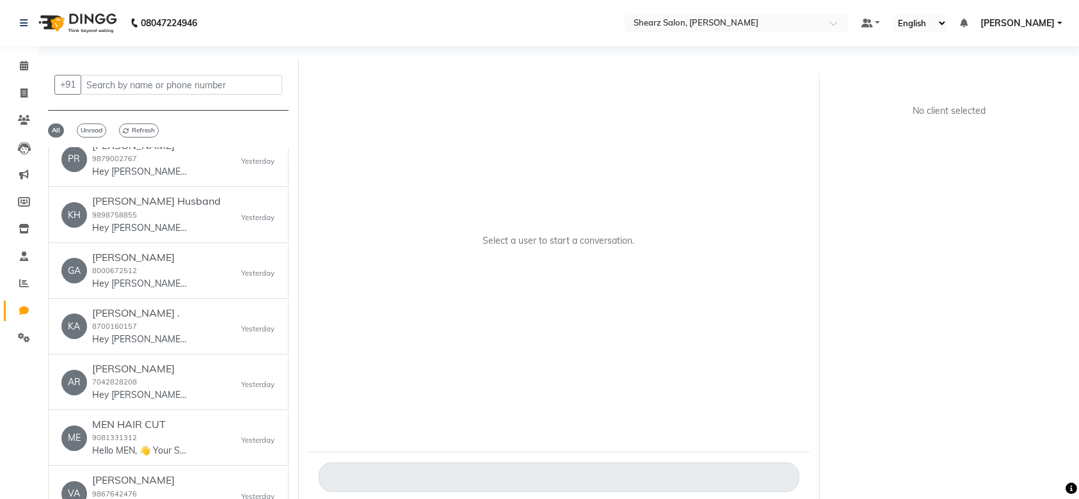
click at [732, 32] on nav "08047224946 Select Location × Shearz Salon, Shela Default Panel My Panel Englis…" at bounding box center [539, 23] width 1079 height 46
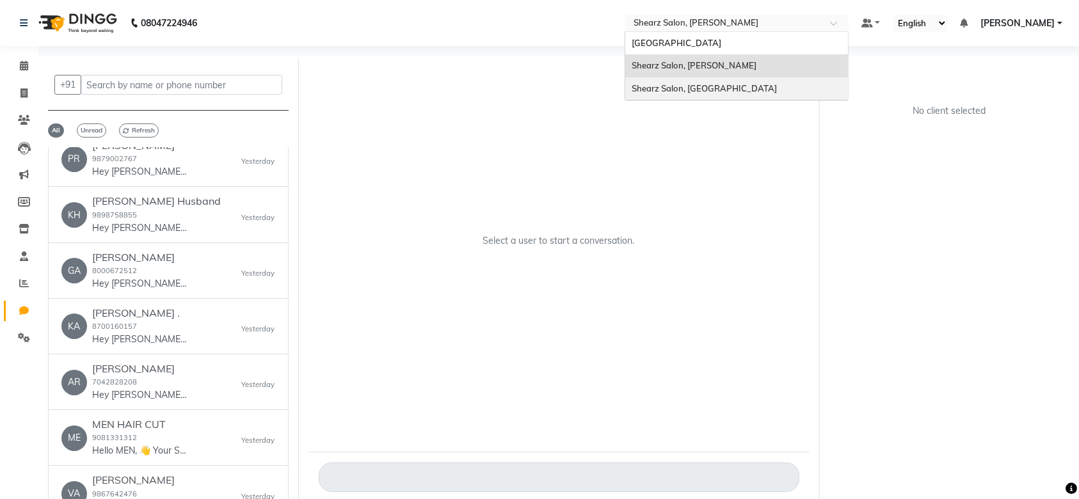
drag, startPoint x: 727, startPoint y: 24, endPoint x: 725, endPoint y: 90, distance: 66.0
click at [725, 32] on ng-select "Select Location × Shearz Salon, Shela Shearz Salon Ho, Corporate Road Shearz Sa…" at bounding box center [737, 23] width 224 height 17
click at [725, 90] on span "Shearz Salon, [GEOGRAPHIC_DATA]" at bounding box center [704, 88] width 145 height 10
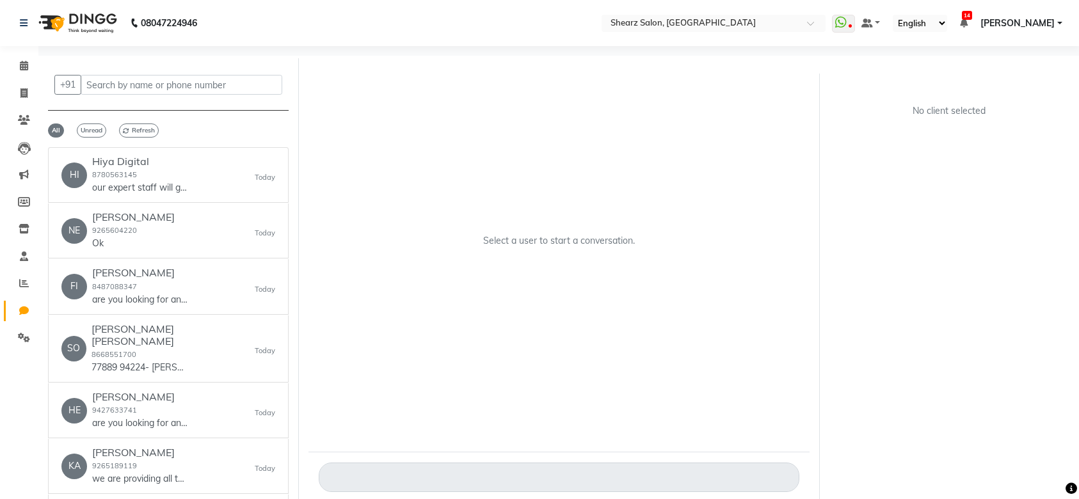
select select "100"
click at [211, 186] on div "HI [PERSON_NAME] Digital 8780563145 our expert staff will give you suggestion t…" at bounding box center [168, 175] width 214 height 39
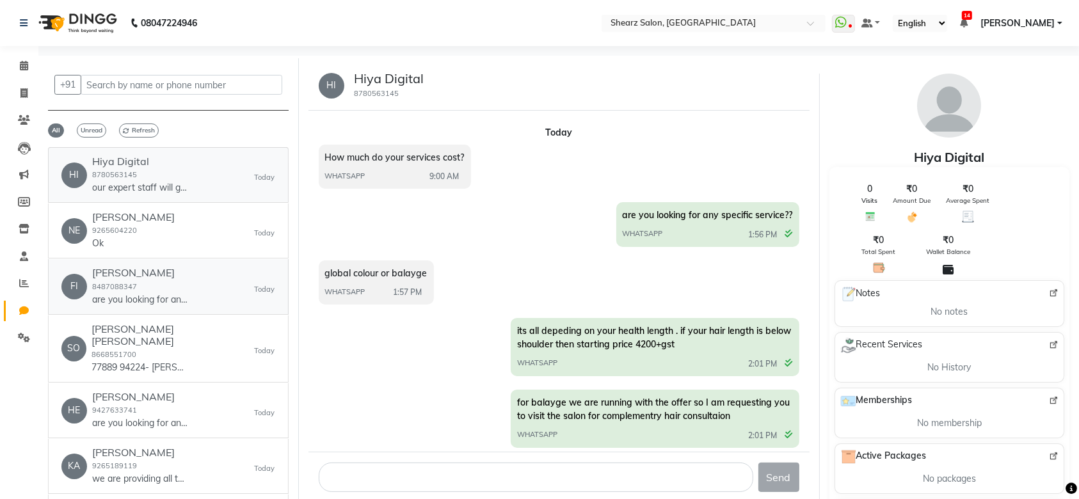
scroll to position [359, 0]
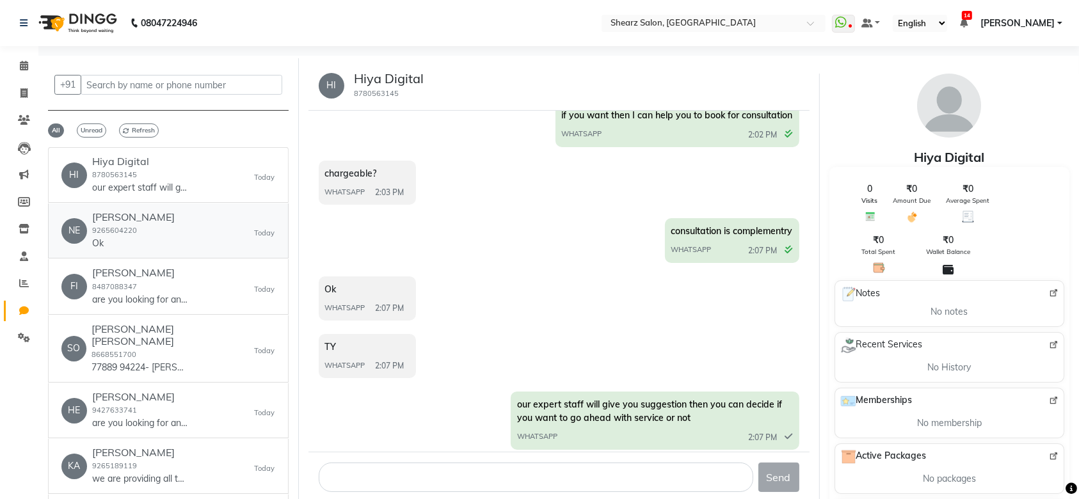
click at [165, 219] on div "NE [PERSON_NAME] 9265604220 Ok [DATE]" at bounding box center [168, 230] width 214 height 39
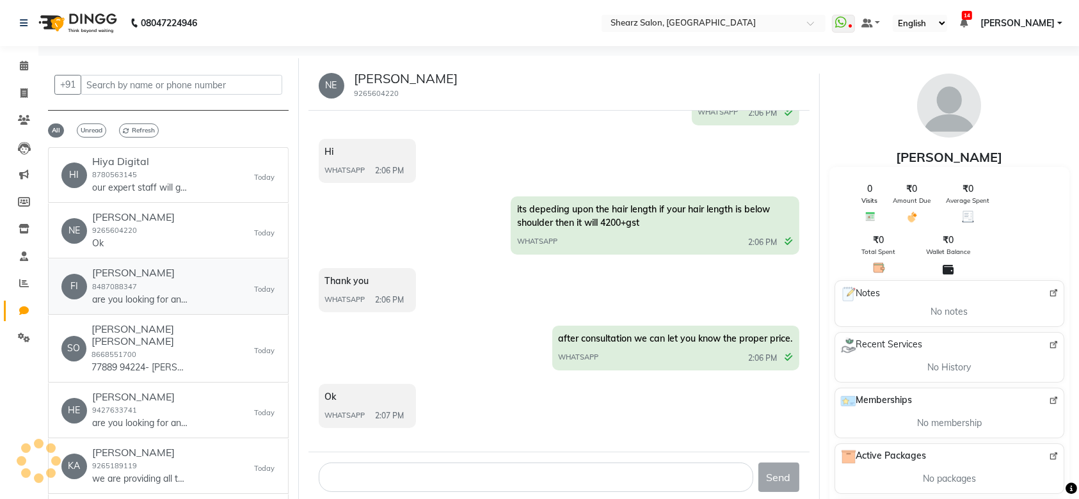
scroll to position [197, 0]
click at [182, 289] on div "fiza Diwan 8487088347 are you looking for any specific services?" at bounding box center [140, 286] width 96 height 39
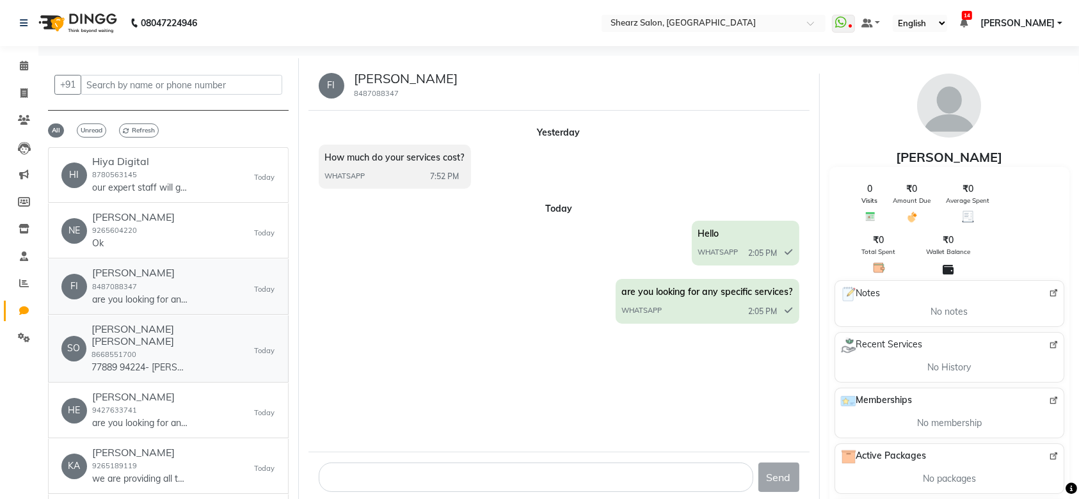
scroll to position [0, 0]
click at [180, 361] on p "77889 94224- [PERSON_NAME]" at bounding box center [140, 367] width 96 height 13
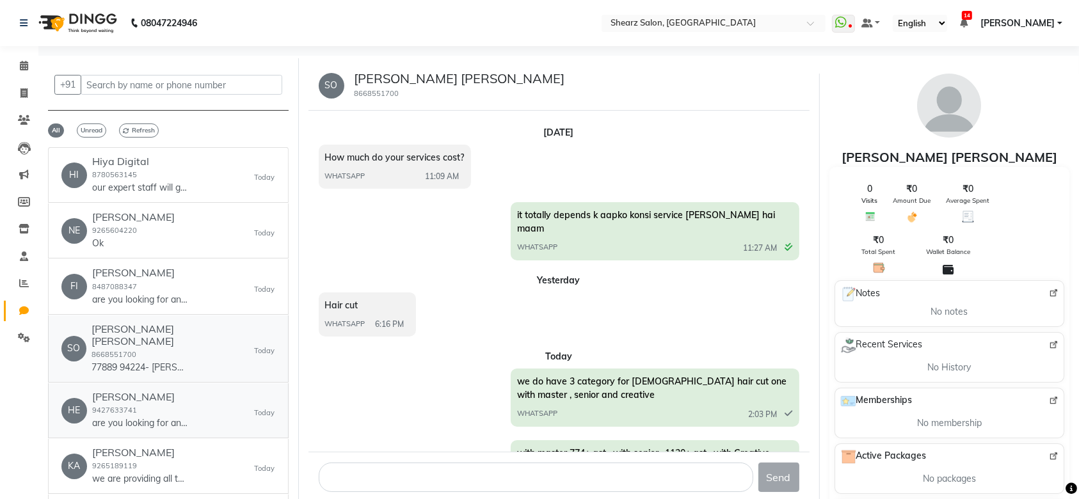
scroll to position [224, 0]
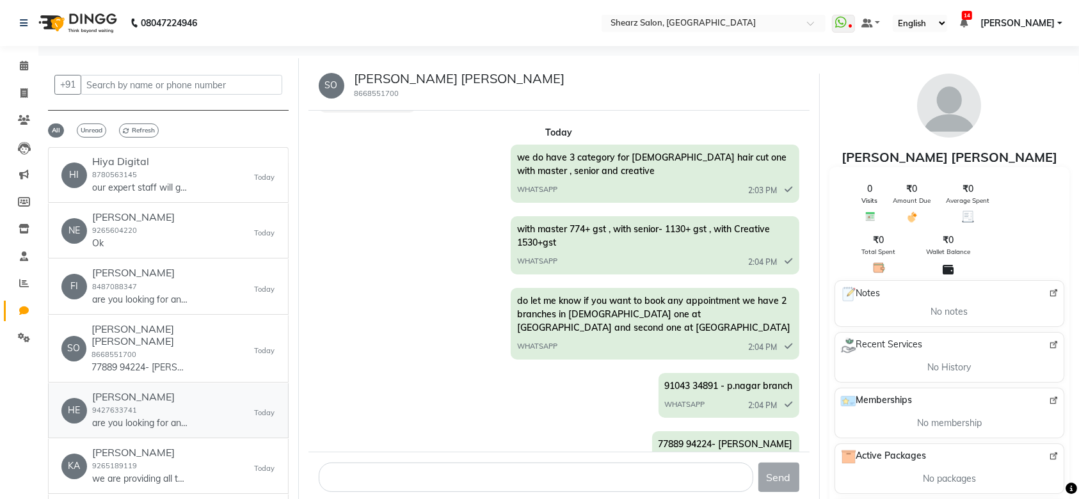
click at [169, 402] on div "Heena 9427633741 are you looking for any specific serivce ??" at bounding box center [140, 410] width 96 height 39
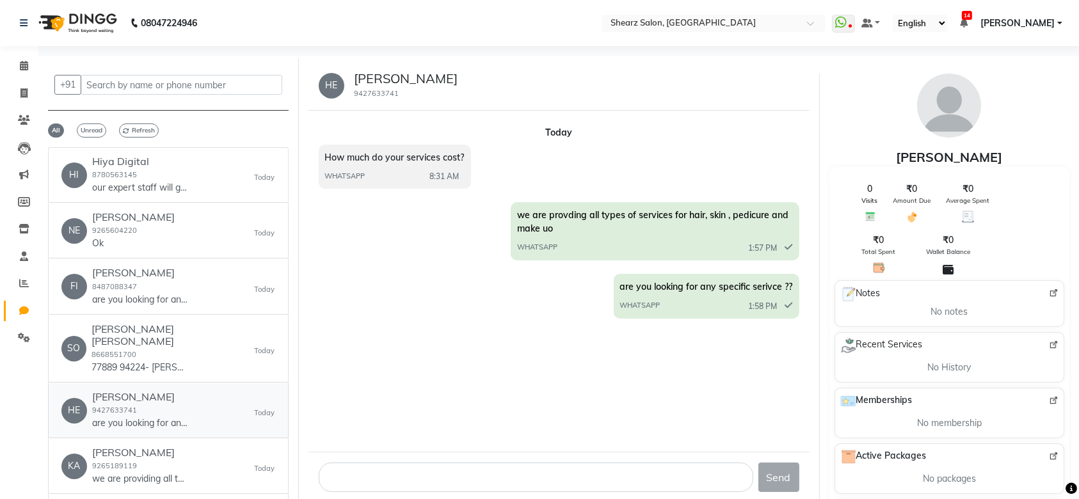
scroll to position [0, 0]
click at [155, 447] on div "Kaira patel 9265189119 we are providing all type of services for hair , skin, p…" at bounding box center [140, 466] width 96 height 39
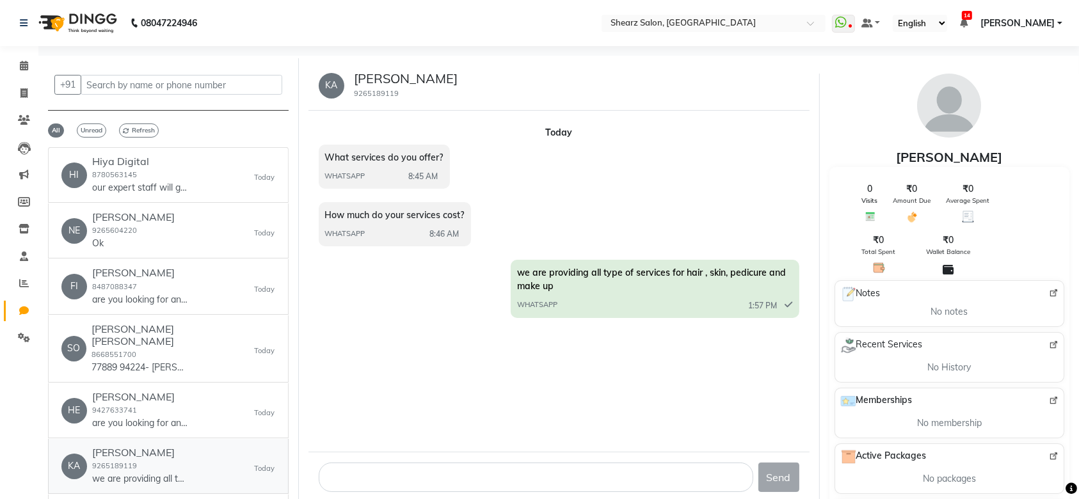
scroll to position [316, 0]
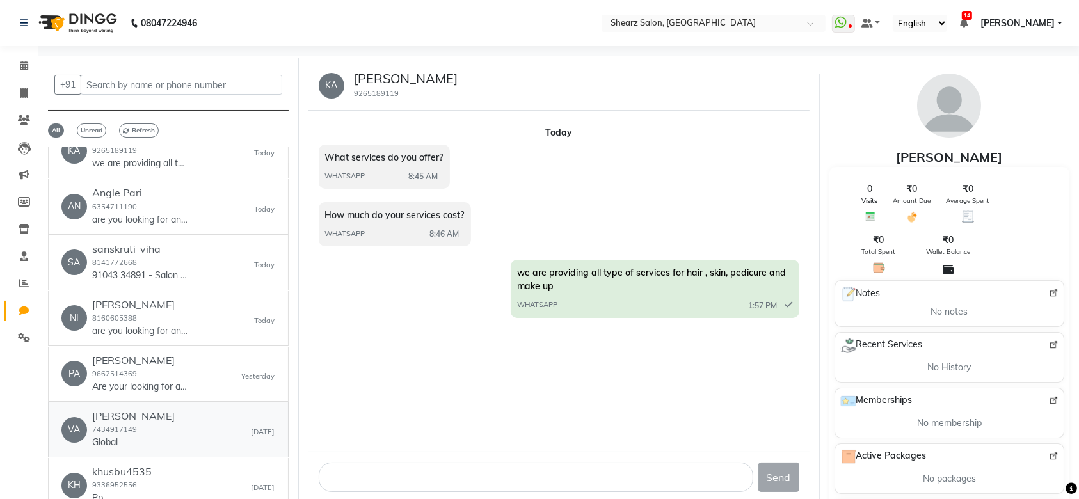
click at [153, 417] on div "Vaishali Doshi 7434917149 Global" at bounding box center [133, 429] width 83 height 39
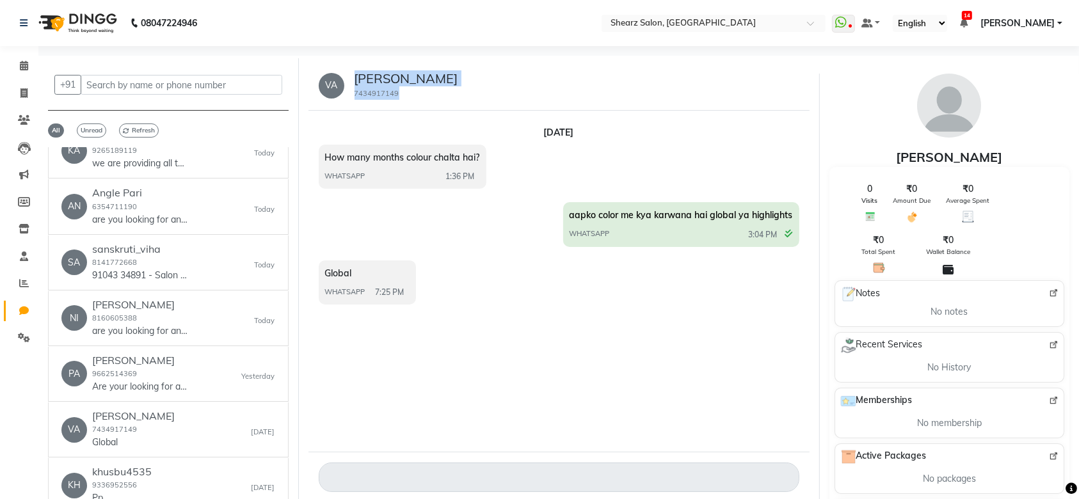
drag, startPoint x: 409, startPoint y: 99, endPoint x: 355, endPoint y: 77, distance: 58.6
click at [355, 77] on div "Vaishali Doshi 7434917149" at bounding box center [401, 85] width 114 height 29
copy div "Vaishali Doshi 7434917149"
click at [190, 378] on div "PA Payal Parekh 9662514369 Are your looking for any specific service?? Yesterday" at bounding box center [168, 374] width 214 height 39
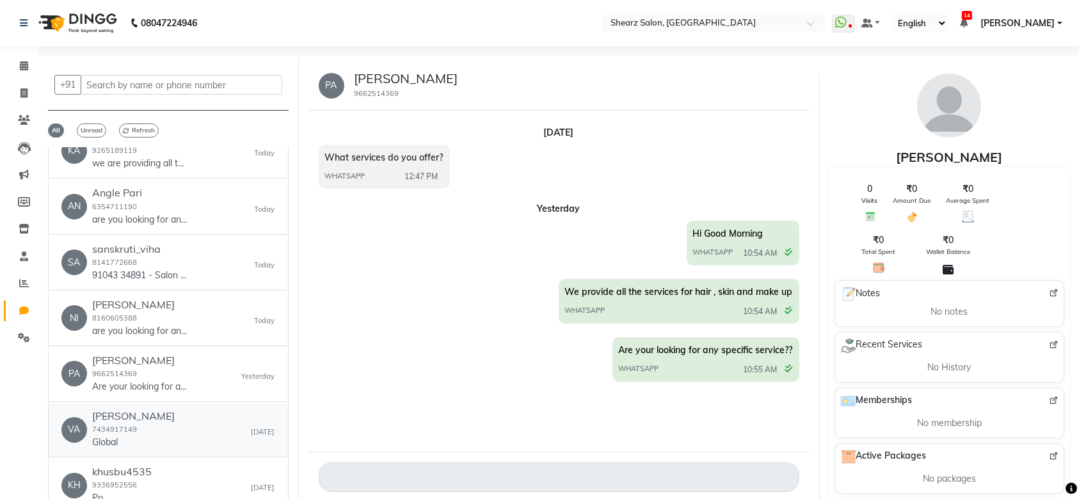
click at [169, 419] on div "VA Vaishali Doshi 7434917149 Global Oct 02" at bounding box center [168, 429] width 214 height 39
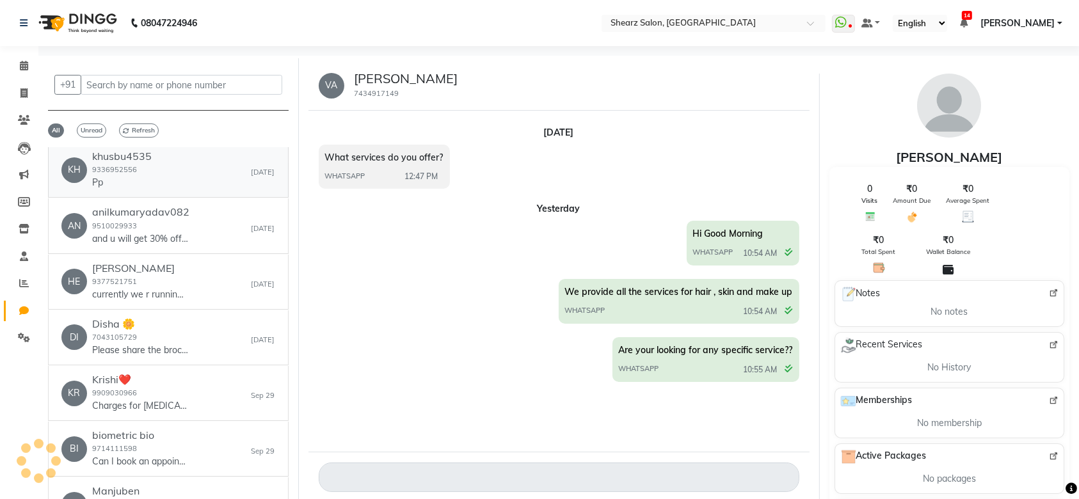
click at [166, 169] on div "KH khusbu4535 9336952556 Pp Oct 02" at bounding box center [168, 169] width 214 height 39
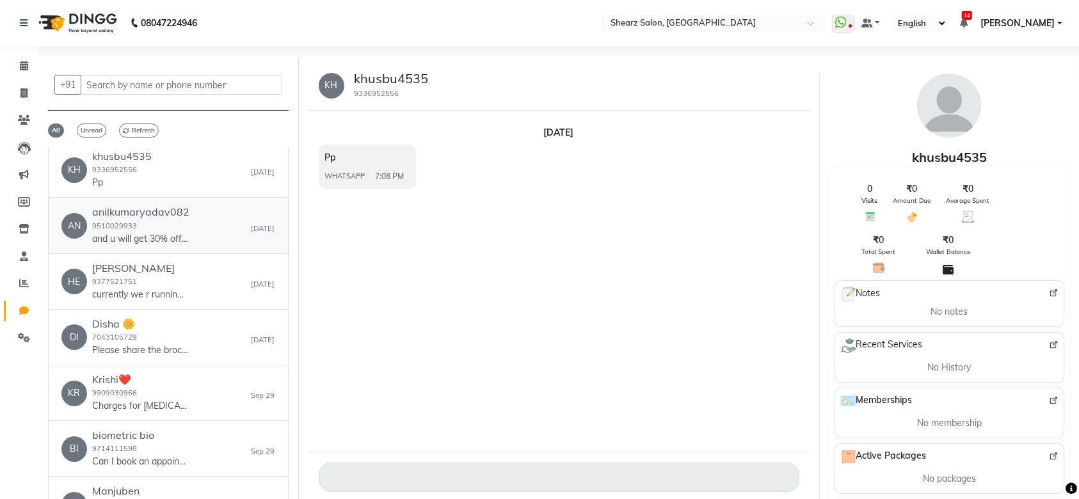
click at [165, 232] on p "and u will get 30% off in the same" at bounding box center [140, 238] width 96 height 13
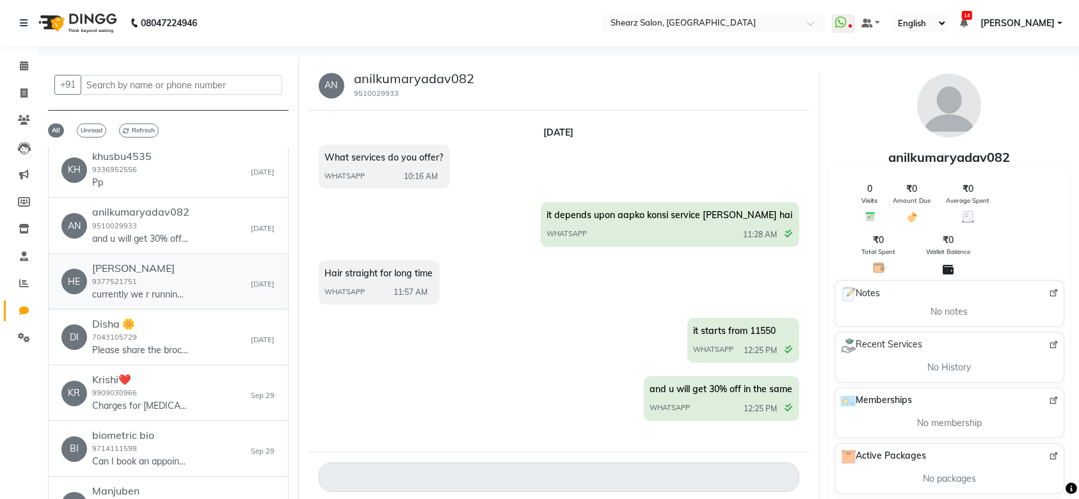
click at [154, 266] on div "Hetal Maniar 9377521751 currently we r running an offer jisme aapko 30% discoun…" at bounding box center [140, 281] width 96 height 39
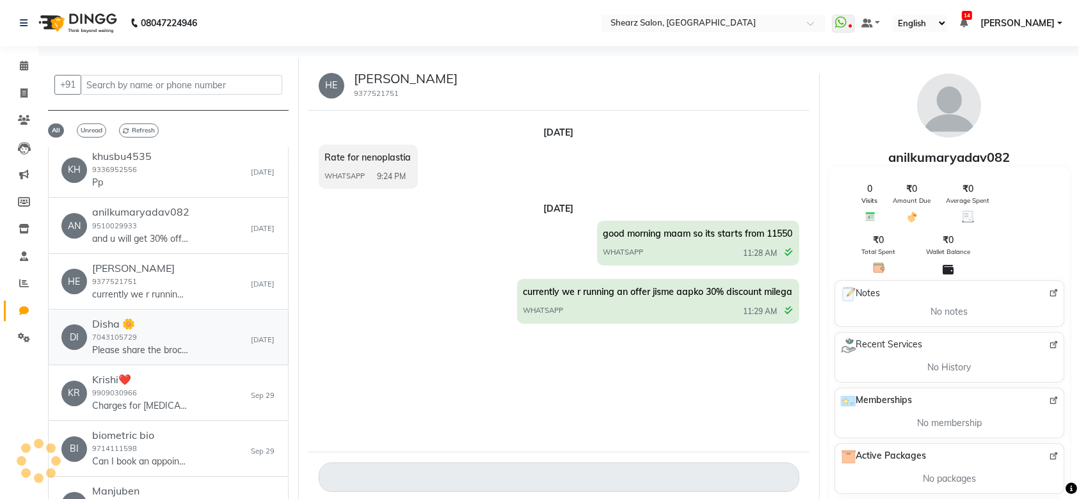
click at [156, 328] on div "Disha 🌼 7043105729 Please share the brochure or pdf of yours services" at bounding box center [140, 337] width 96 height 39
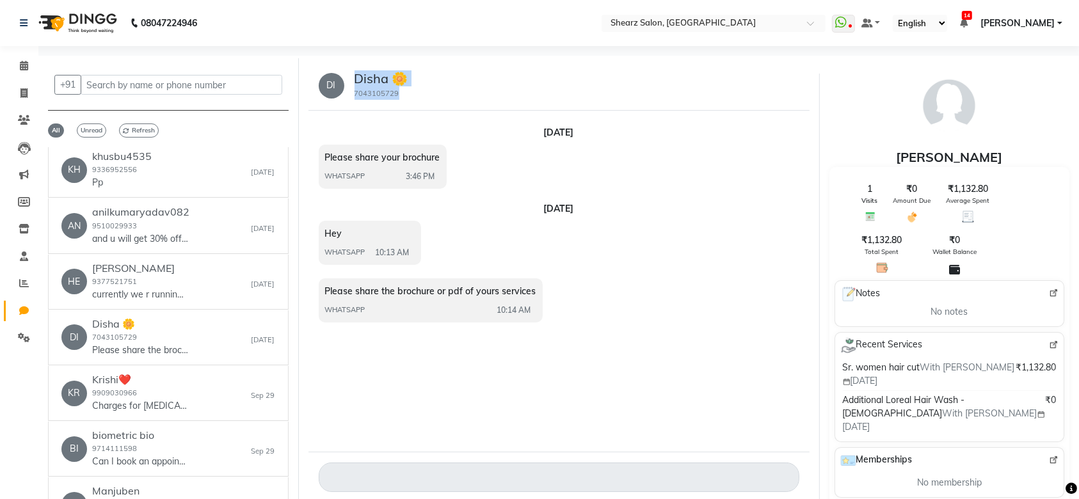
drag, startPoint x: 405, startPoint y: 92, endPoint x: 349, endPoint y: 66, distance: 61.3
click at [349, 66] on div "DI Disha 🌼 7043105729" at bounding box center [559, 86] width 501 height 50
copy div "Disha 🌼 7043105729"
click at [209, 386] on div "KR Krishi❤️ 9909030966 Charges for botox? Sep 29" at bounding box center [168, 393] width 214 height 39
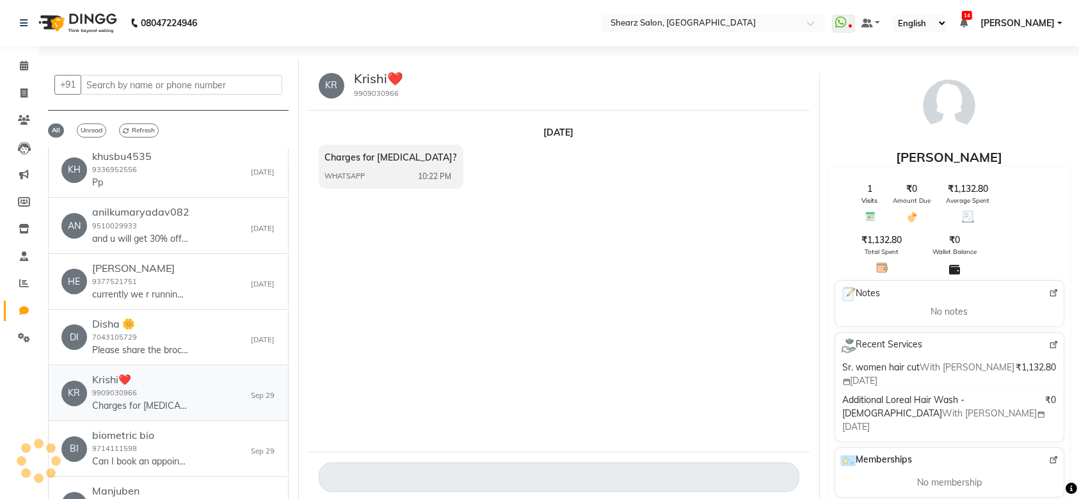
click at [211, 402] on link "KR Krishi❤️ 9909030966 Charges for botox? Sep 29" at bounding box center [168, 393] width 241 height 55
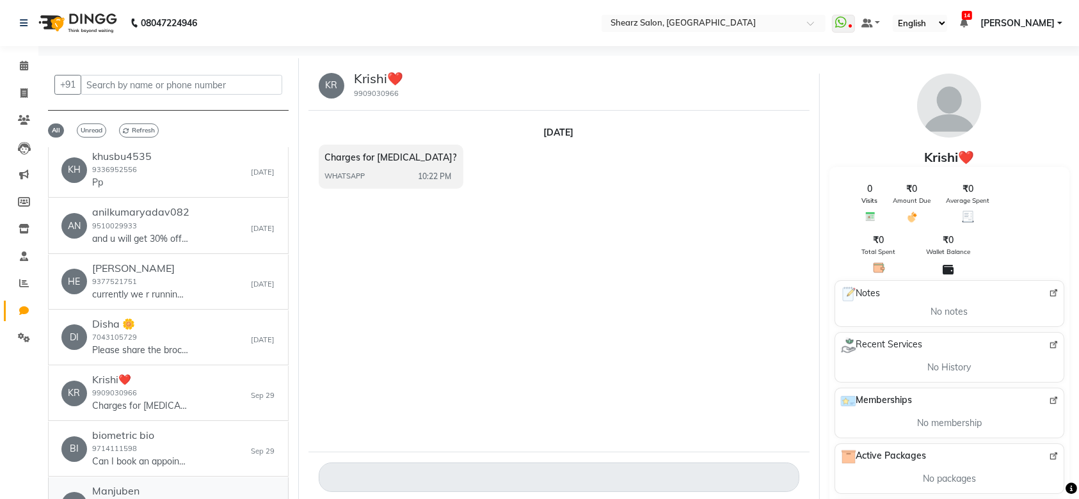
click at [166, 485] on h6 "Manjuben" at bounding box center [140, 491] width 96 height 12
click at [175, 390] on div "KR Krishi❤️ 9909030966 Charges for botox? Sep 29" at bounding box center [168, 393] width 214 height 39
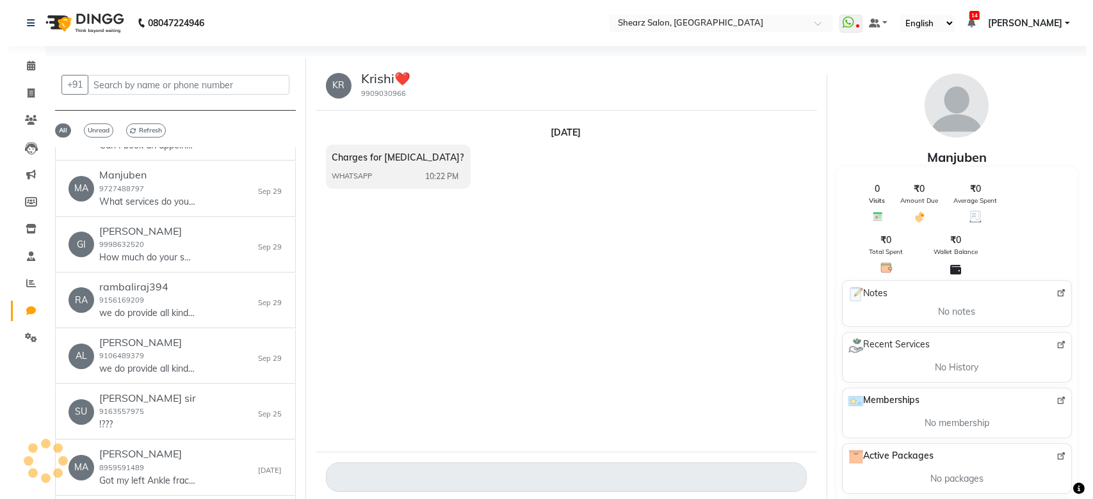
scroll to position [1263, 0]
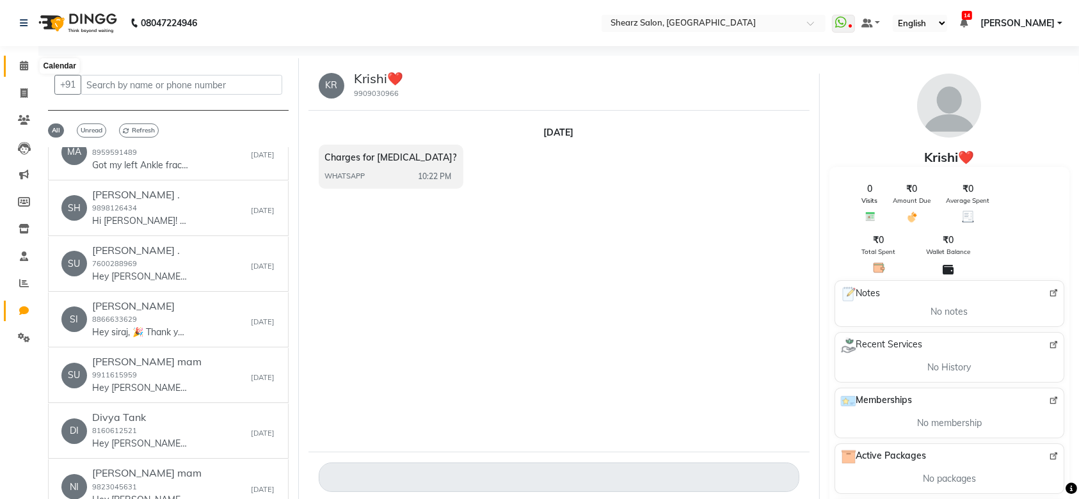
click at [28, 63] on span at bounding box center [24, 66] width 22 height 15
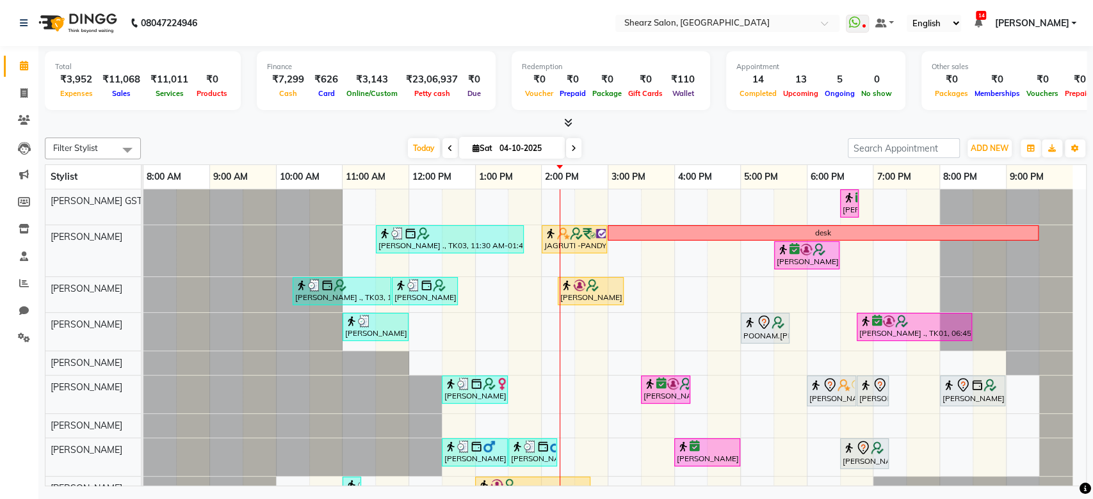
scroll to position [218, 0]
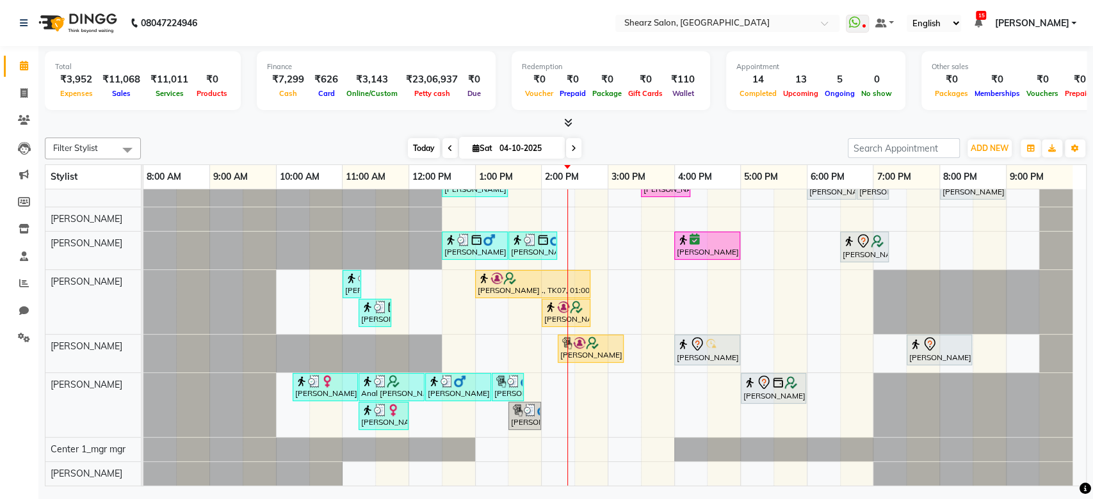
click at [425, 149] on span "Today" at bounding box center [424, 148] width 32 height 20
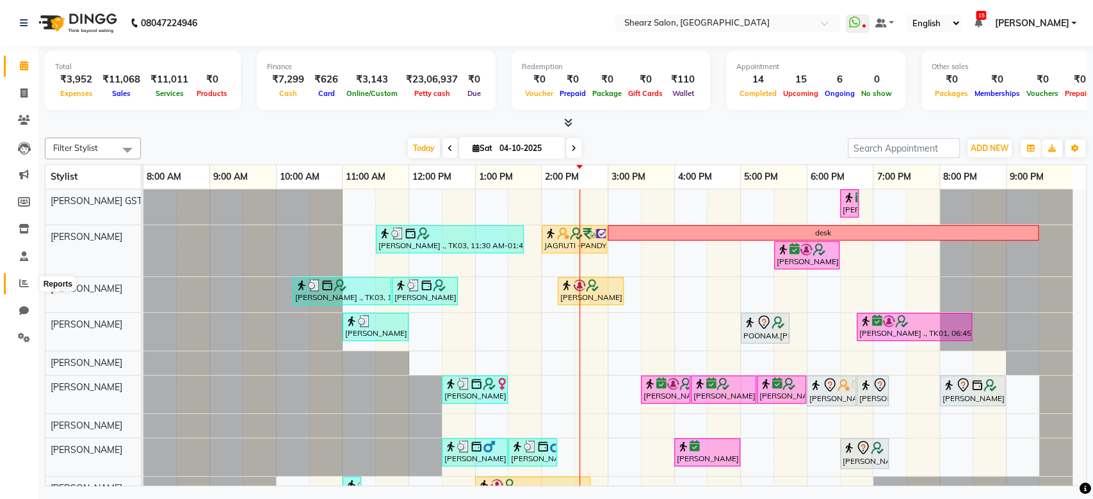
click at [24, 288] on icon at bounding box center [24, 283] width 10 height 10
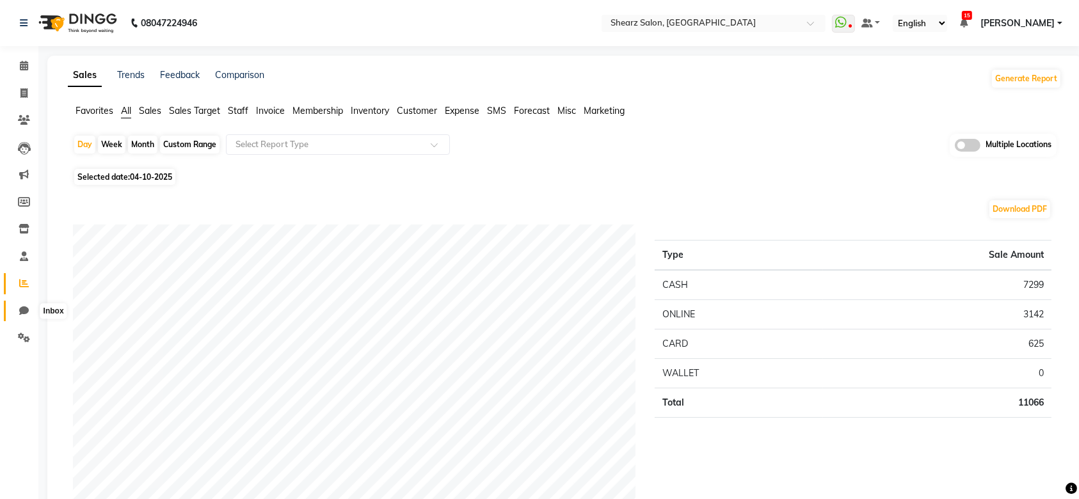
click at [24, 309] on icon at bounding box center [24, 311] width 10 height 10
select select "100"
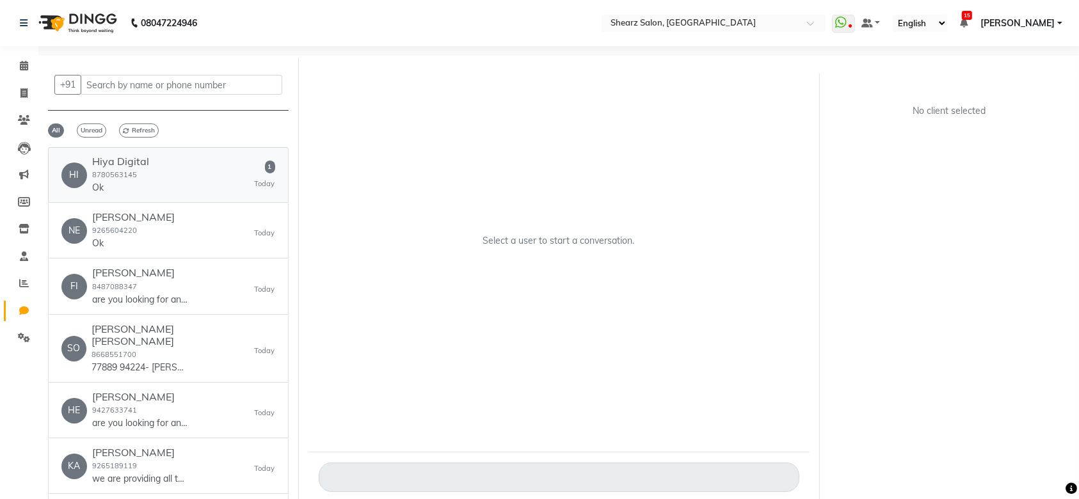
click at [198, 182] on div "HI Hiya Digital 8780563145 Ok 1 [DATE]" at bounding box center [168, 175] width 214 height 39
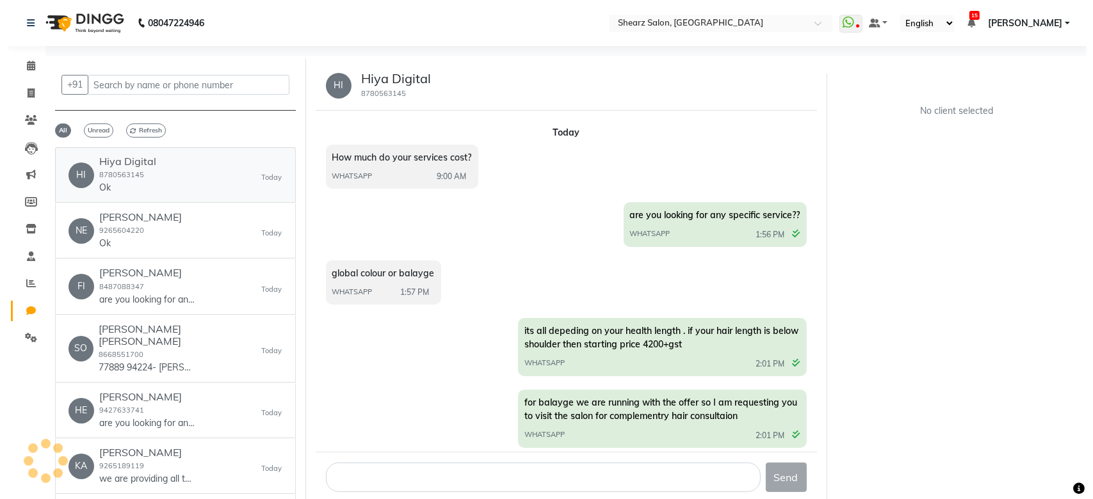
scroll to position [417, 0]
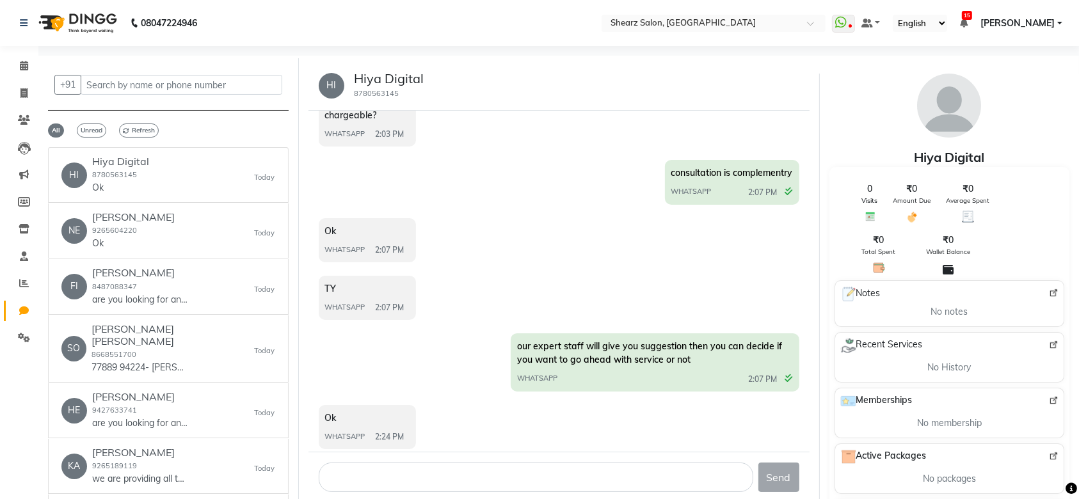
click at [816, 109] on div "HI Hiya Digital 8780563145 [DATE] How much do your services cost? WHATSAPP 9:00…" at bounding box center [559, 282] width 520 height 442
click at [20, 63] on icon at bounding box center [24, 66] width 8 height 10
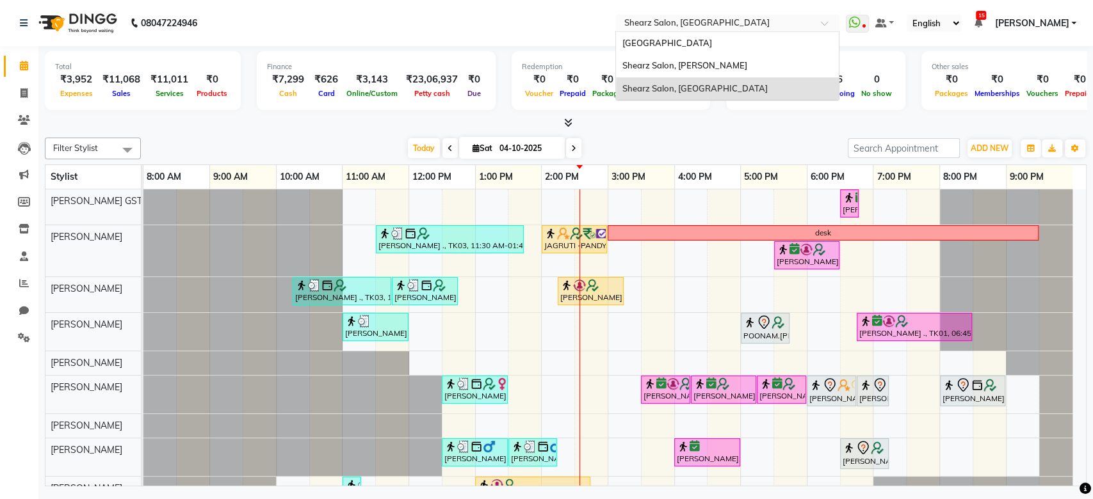
click at [766, 26] on input "text" at bounding box center [715, 24] width 186 height 13
click at [748, 63] on div "Shearz Salon, [PERSON_NAME]" at bounding box center [727, 65] width 223 height 23
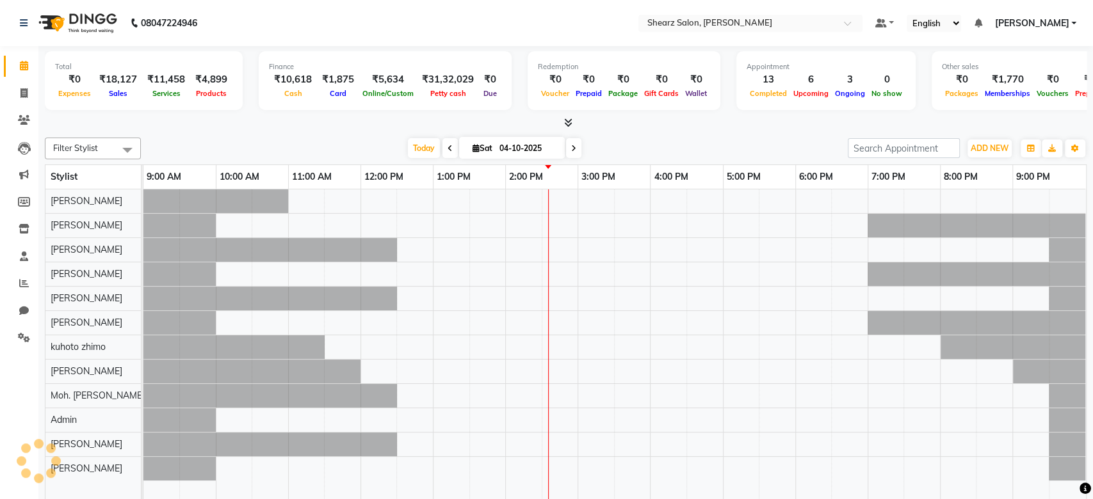
select select "en"
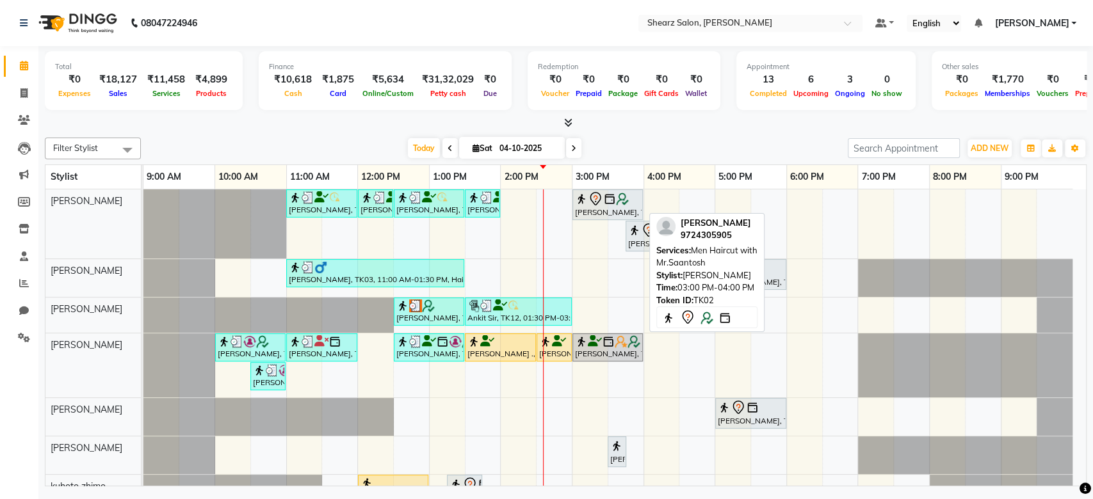
click at [628, 216] on div "[PERSON_NAME], TK02, 03:00 PM-04:00 PM, Men Haircut with Mr.Saantosh" at bounding box center [608, 204] width 68 height 27
select select "7"
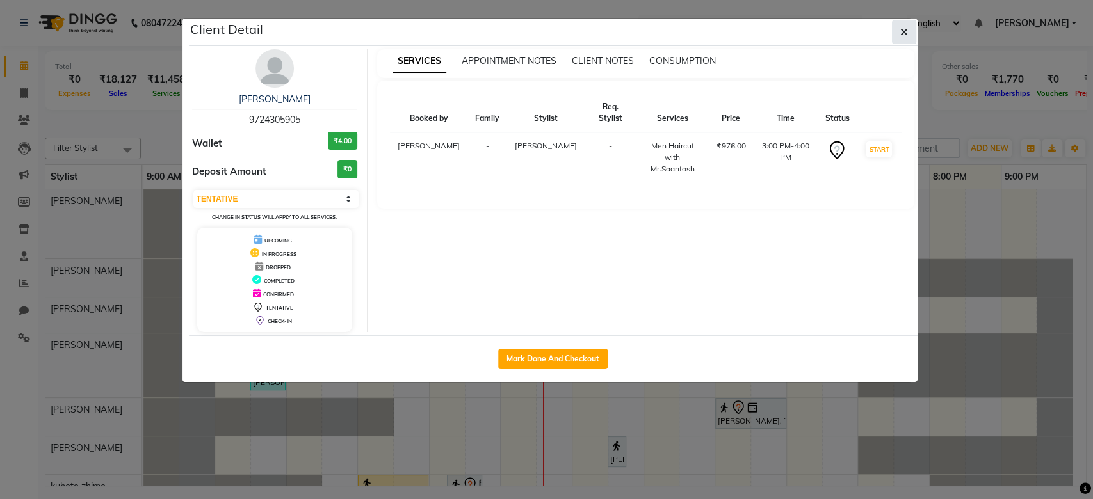
click at [900, 33] on icon "button" at bounding box center [904, 32] width 8 height 10
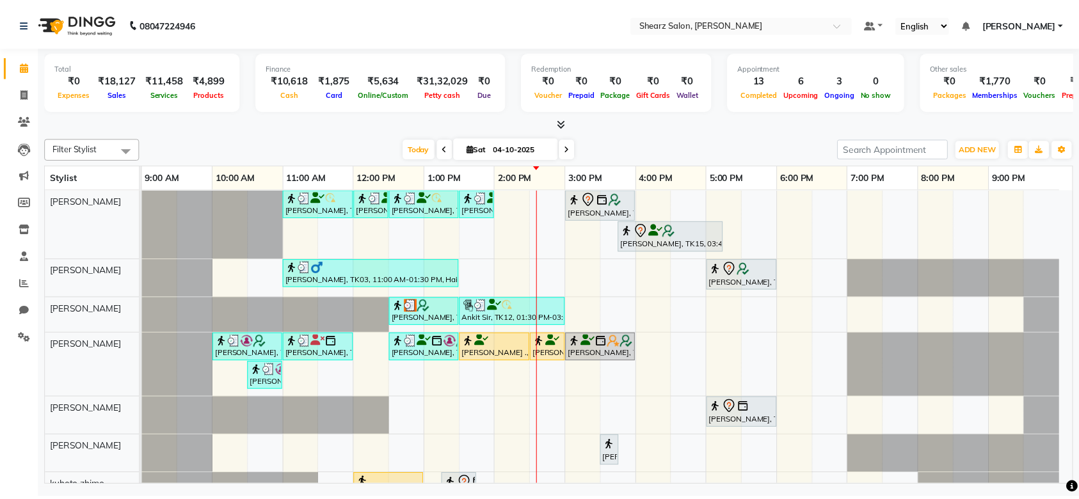
scroll to position [183, 0]
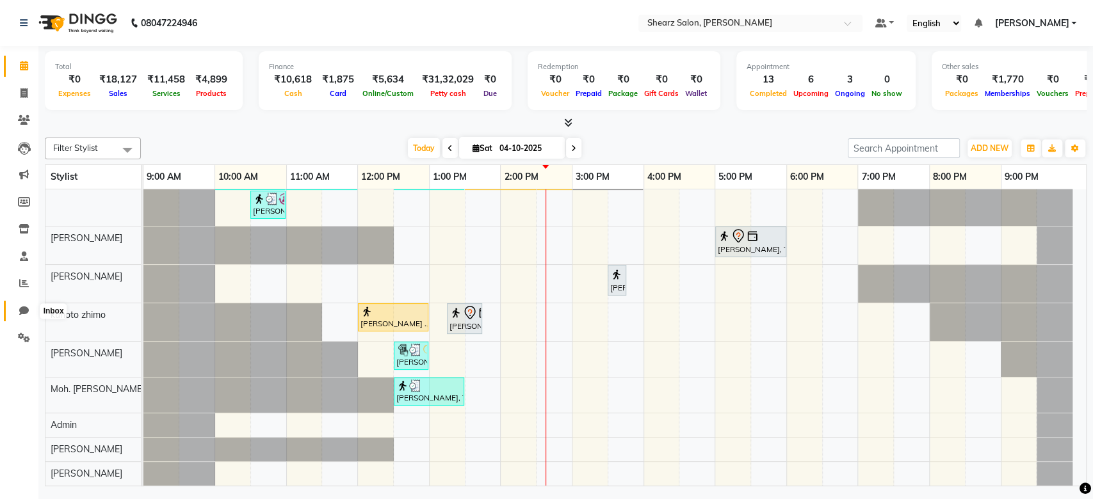
click at [19, 310] on icon at bounding box center [24, 311] width 10 height 10
select select "100"
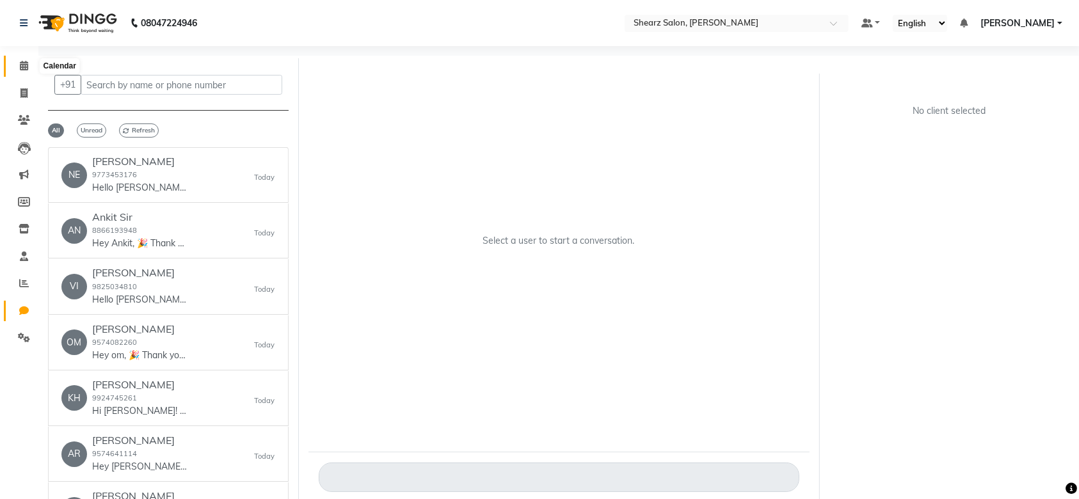
click at [28, 70] on span at bounding box center [24, 66] width 22 height 15
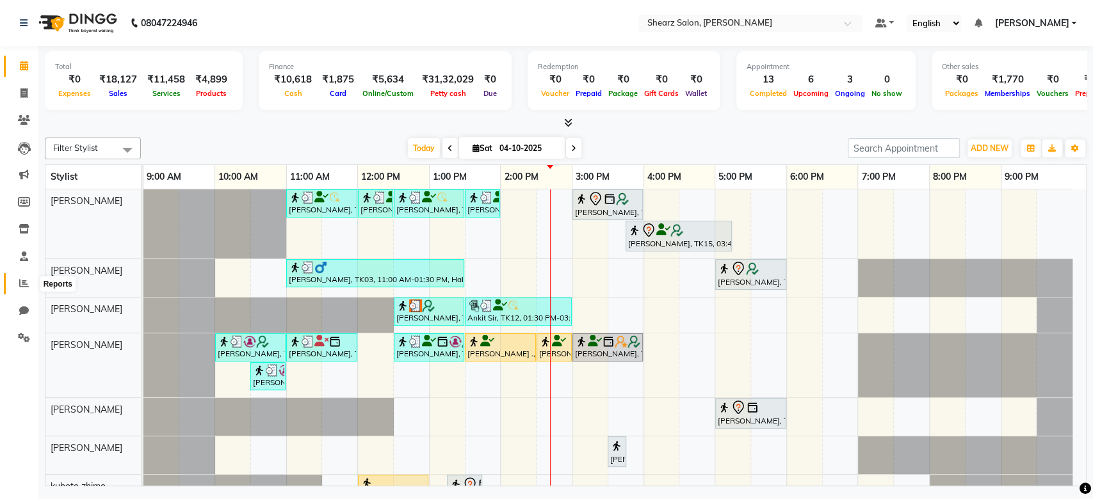
click at [22, 283] on icon at bounding box center [24, 283] width 10 height 10
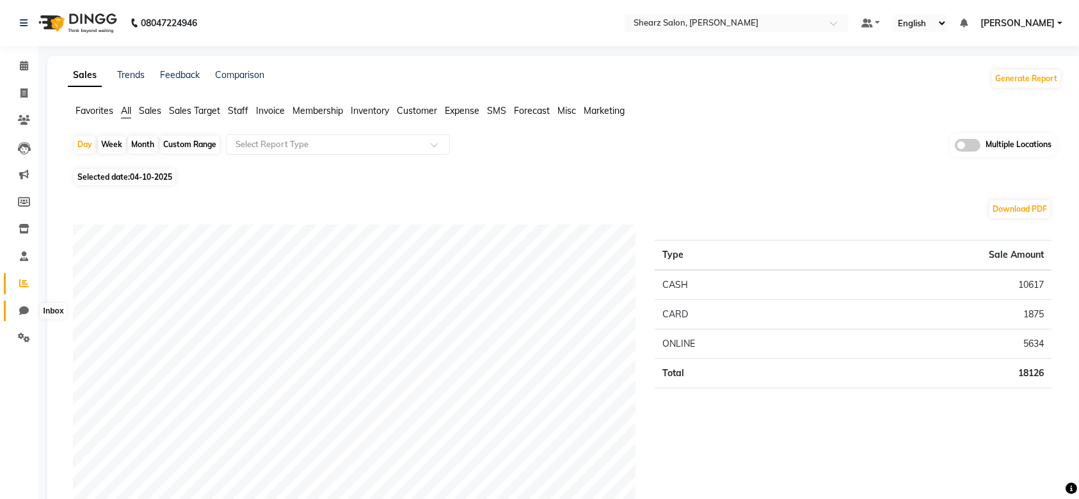
click at [30, 307] on span at bounding box center [24, 311] width 22 height 15
select select "100"
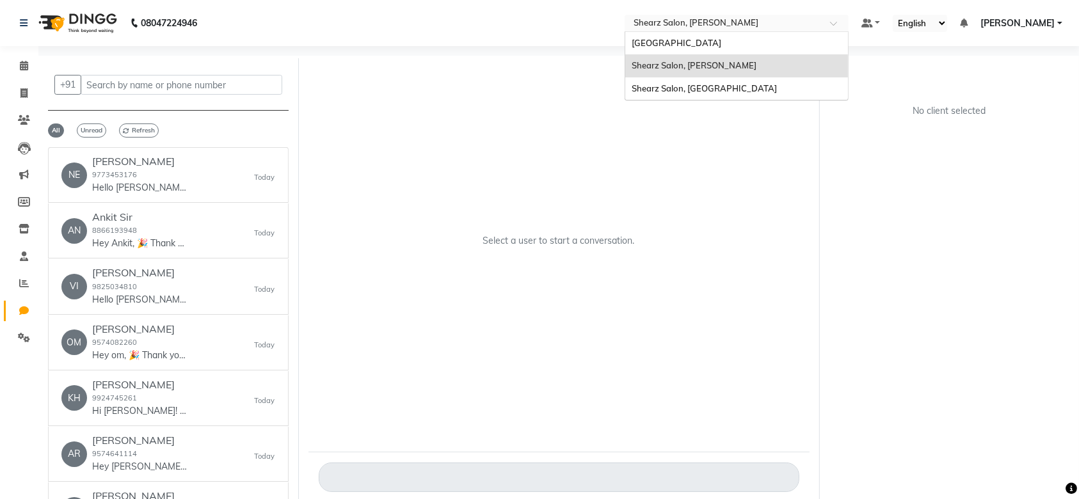
drag, startPoint x: 734, startPoint y: 15, endPoint x: 712, endPoint y: 90, distance: 77.6
click at [712, 32] on ng-select "Select Location × Shearz Salon, Shela Shearz Salon Ho, Corporate Road Shearz Sa…" at bounding box center [737, 23] width 224 height 17
click at [712, 90] on span "Shearz Salon, [GEOGRAPHIC_DATA]" at bounding box center [704, 88] width 145 height 10
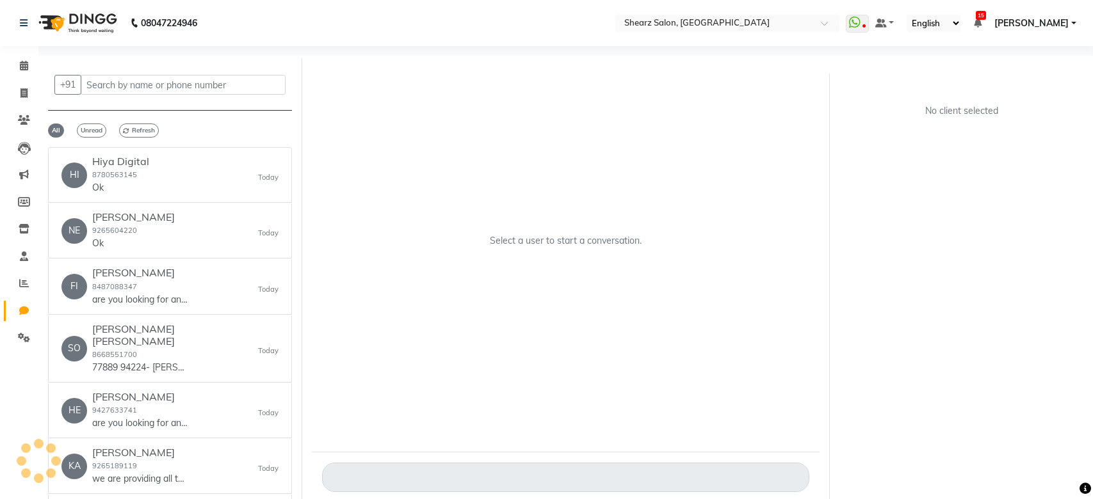
select select "100"
click at [143, 289] on div "[PERSON_NAME] 8487088347 are you looking for any specific services?" at bounding box center [140, 286] width 96 height 39
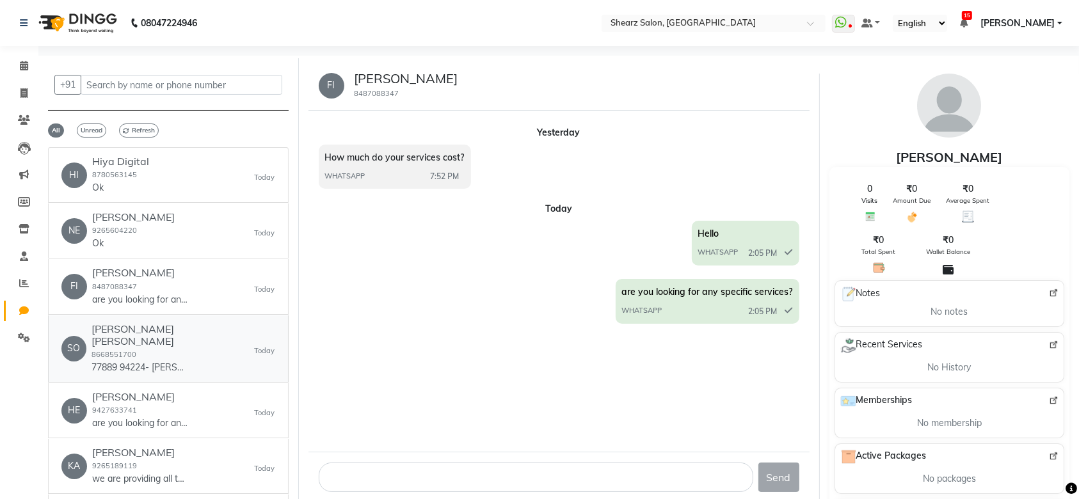
click at [162, 361] on p "77889 94224- [PERSON_NAME]" at bounding box center [140, 367] width 96 height 13
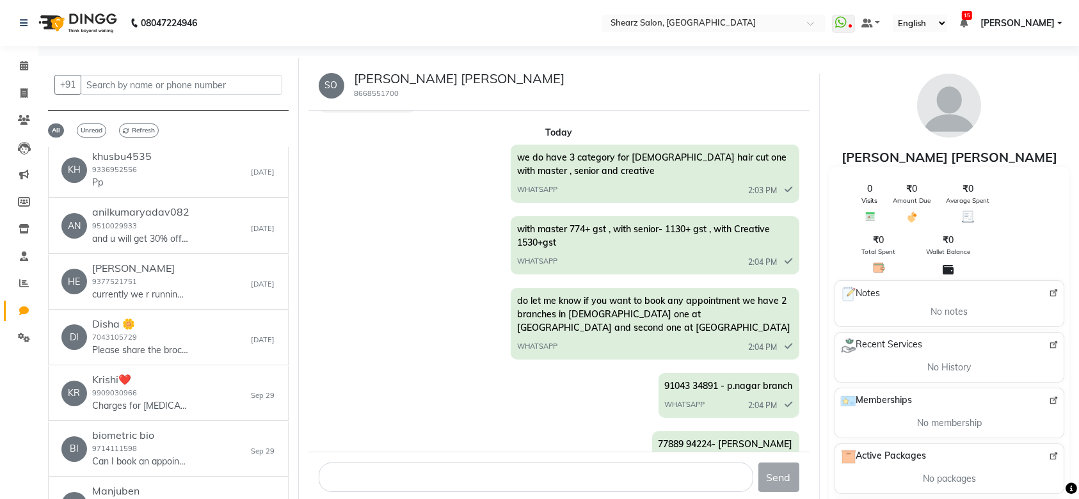
scroll to position [947, 0]
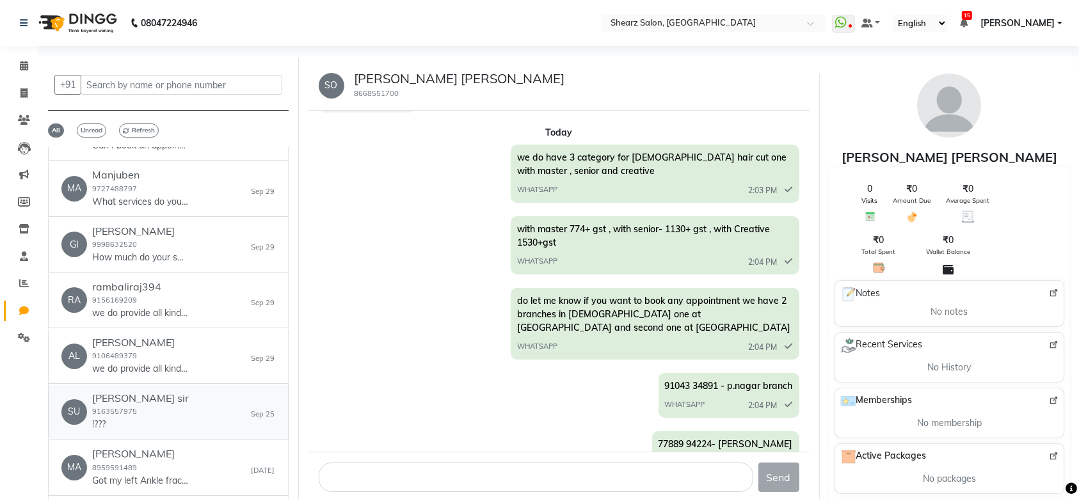
click at [152, 423] on link "[PERSON_NAME] sir 9163557975 !??? [DATE]" at bounding box center [168, 412] width 241 height 55
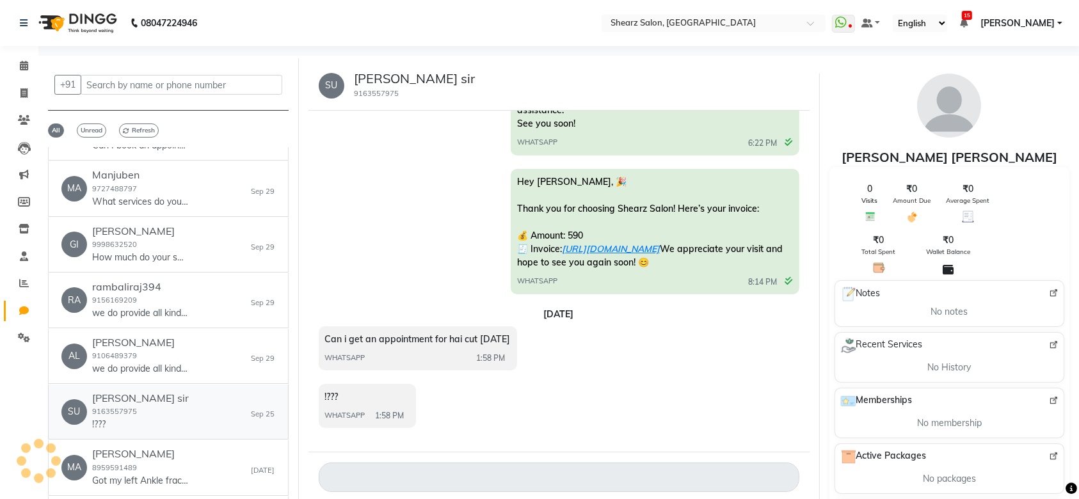
scroll to position [168, 0]
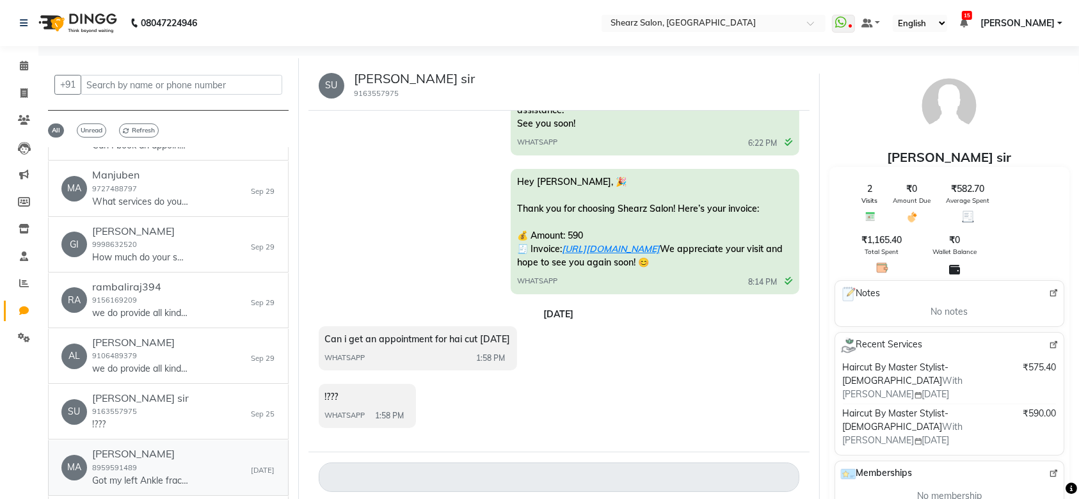
click at [187, 448] on h6 "[PERSON_NAME]" at bounding box center [140, 454] width 96 height 12
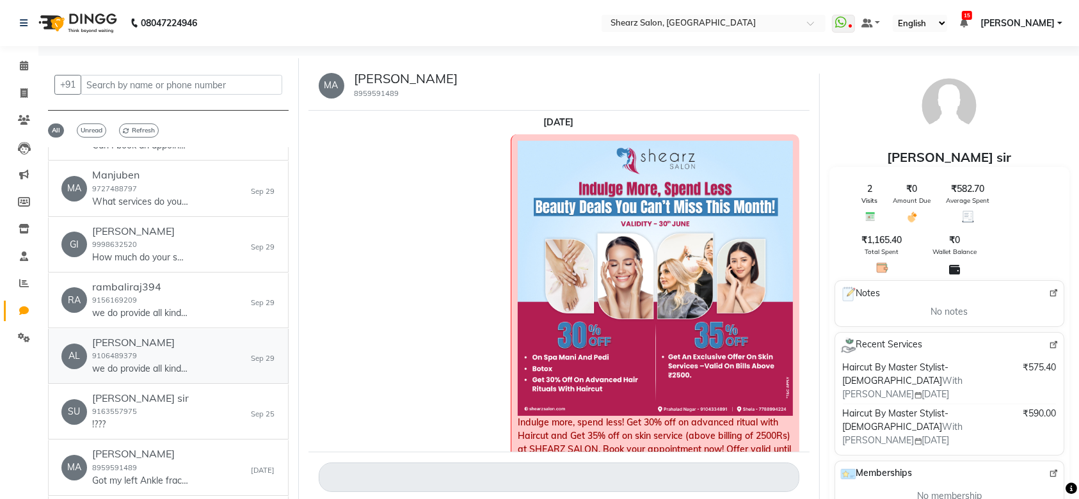
click at [131, 337] on h6 "[PERSON_NAME]" at bounding box center [140, 343] width 96 height 12
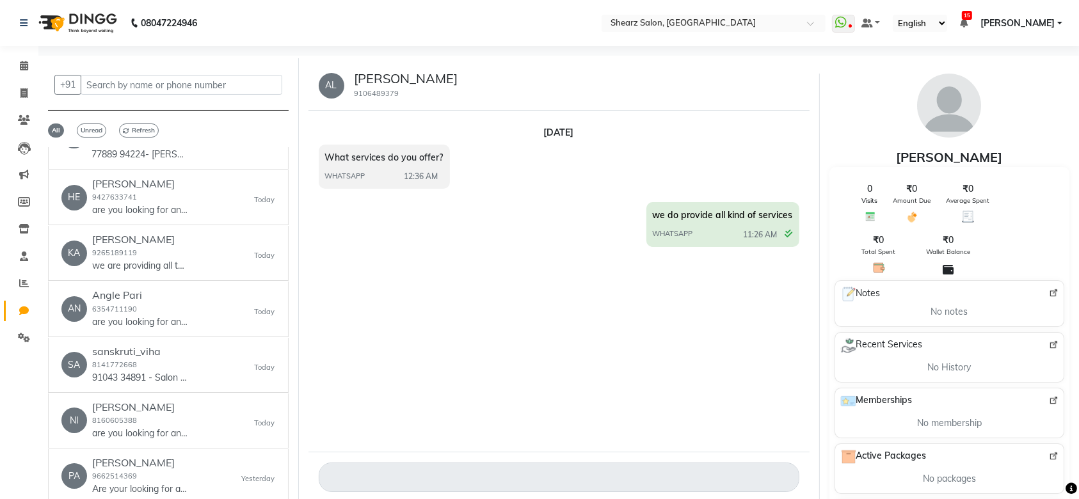
scroll to position [0, 0]
